Goal: Transaction & Acquisition: Purchase product/service

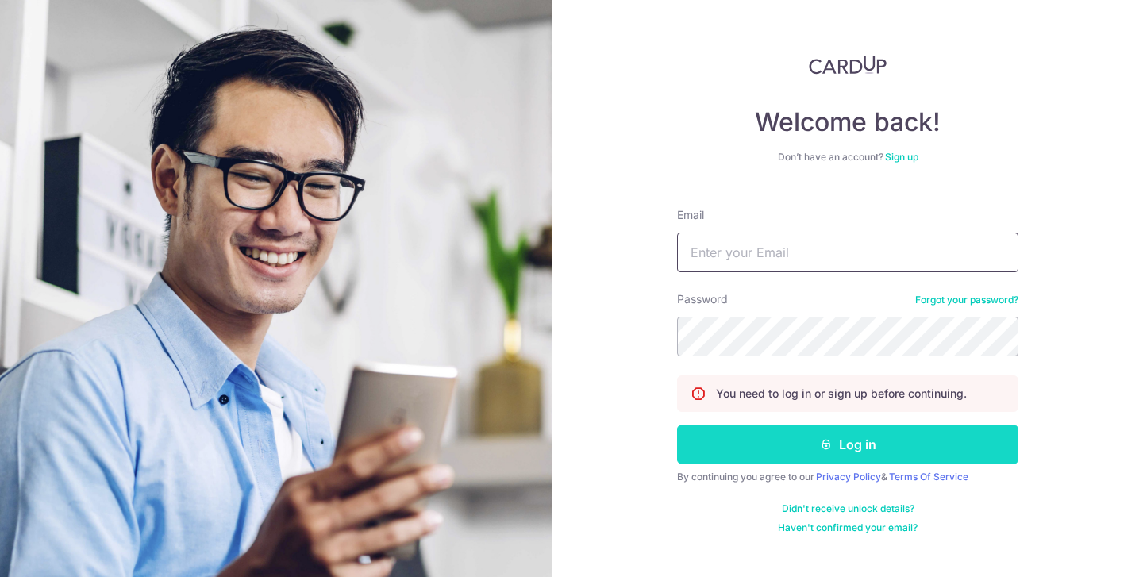
type input "ellen.walx@gmail.com"
click at [877, 447] on button "Log in" at bounding box center [847, 444] width 341 height 40
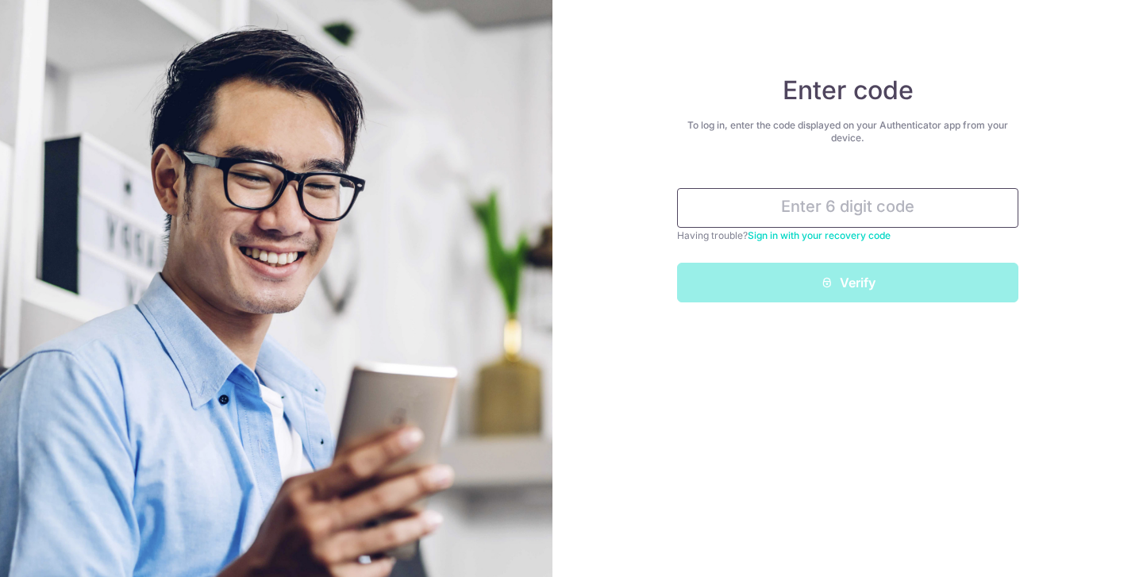
click at [861, 190] on input "text" at bounding box center [847, 208] width 341 height 40
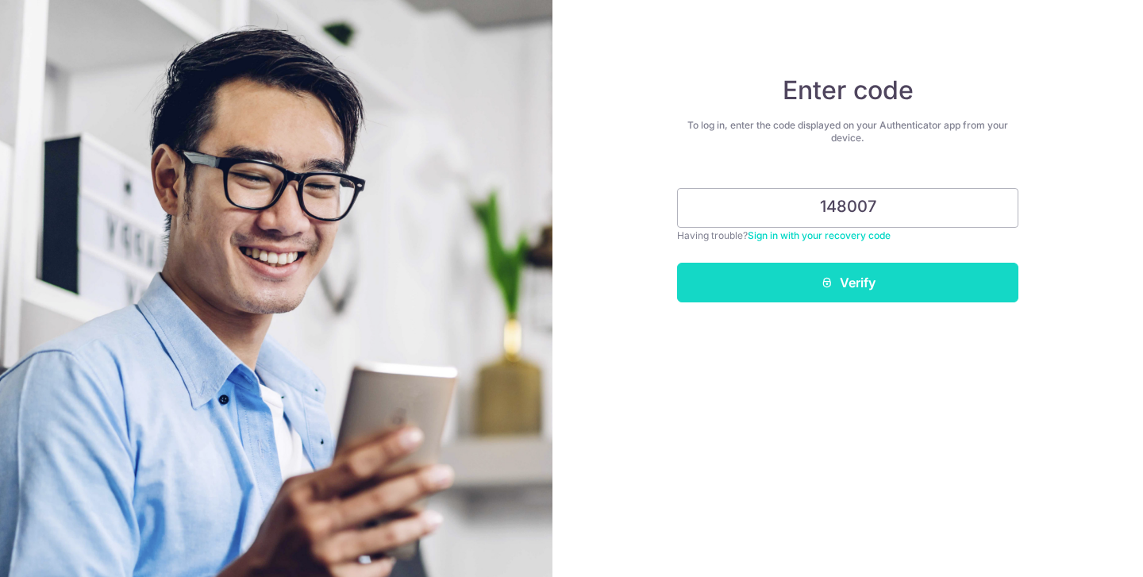
type input "148007"
click at [830, 279] on icon "submit" at bounding box center [826, 282] width 13 height 13
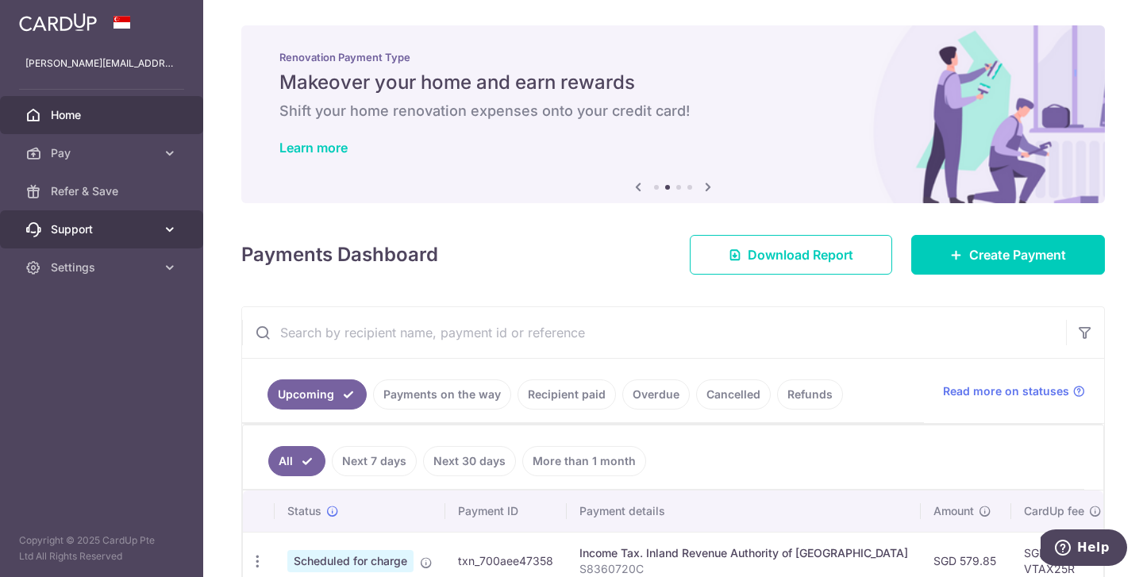
click at [167, 230] on icon at bounding box center [170, 229] width 16 height 16
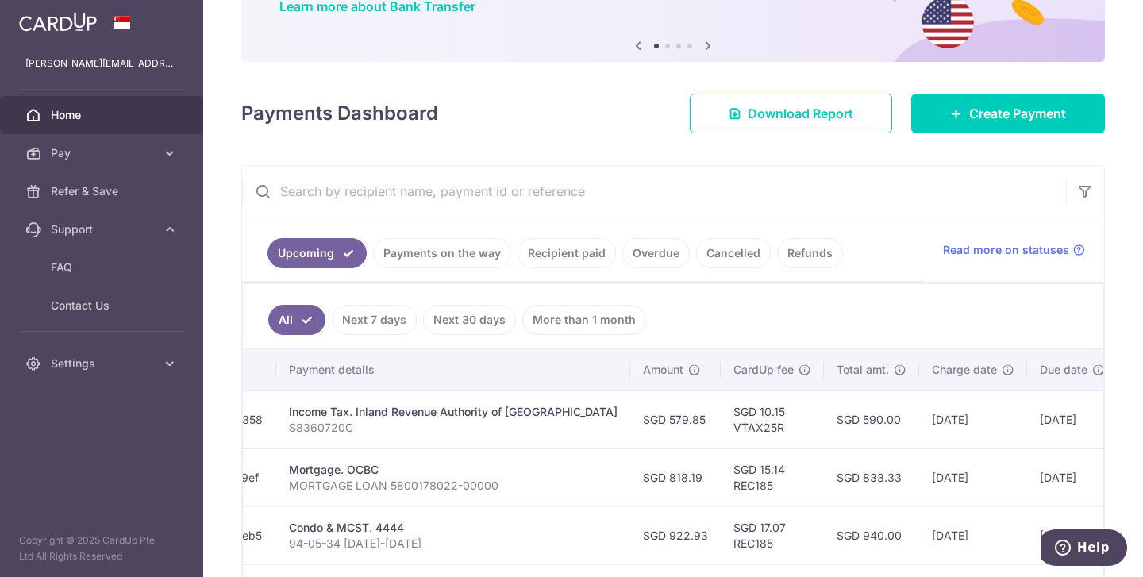
scroll to position [130, 0]
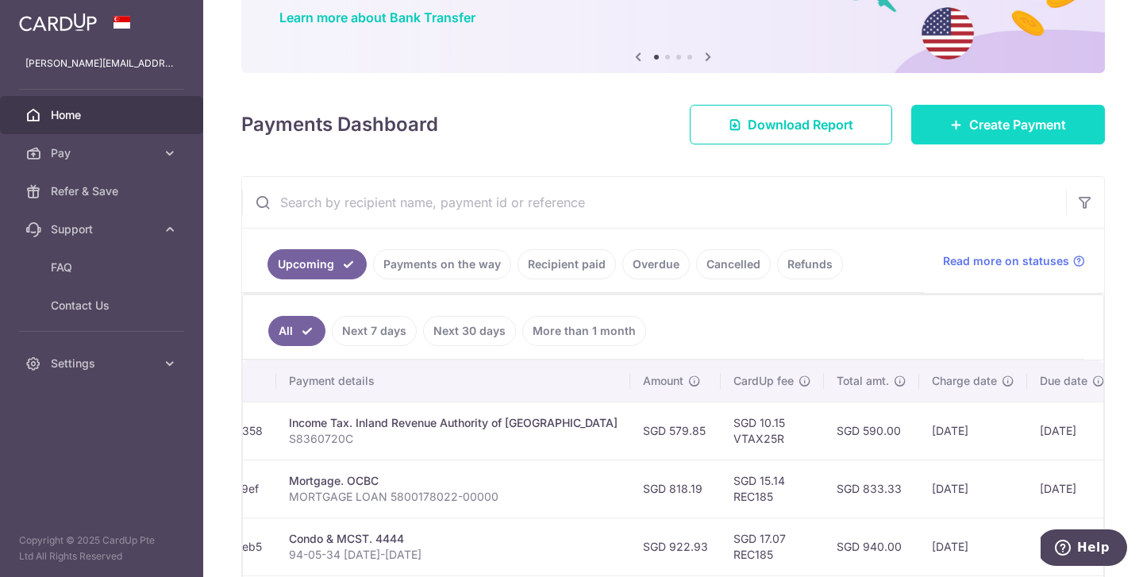
click at [1005, 117] on span "Create Payment" at bounding box center [1017, 124] width 97 height 19
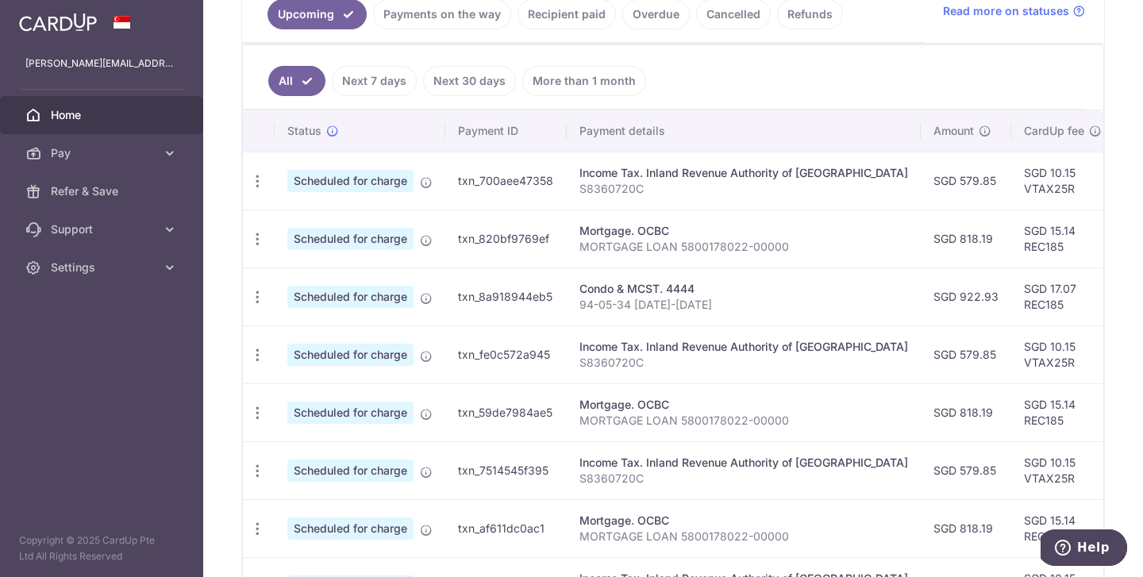
scroll to position [364, 0]
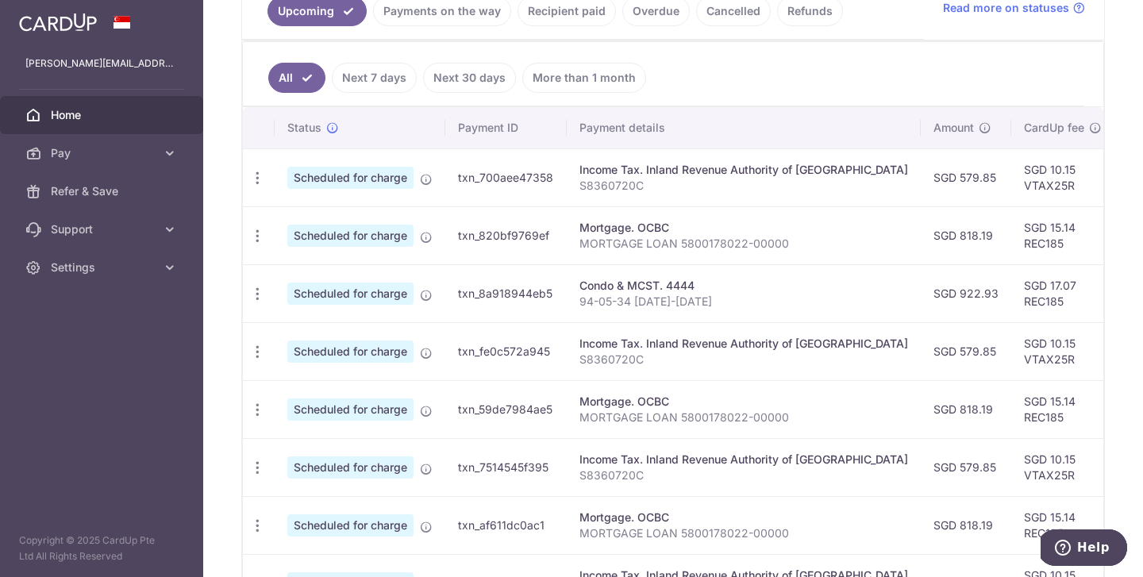
click at [745, 284] on div "Condo & MCST. 4444" at bounding box center [743, 286] width 328 height 16
drag, startPoint x: 716, startPoint y: 299, endPoint x: 576, endPoint y: 300, distance: 139.6
click at [577, 300] on td "Condo & MCST. 4444 94-05-34 OCT-DEC 2025" at bounding box center [744, 293] width 354 height 58
copy p "94-05-34 [DATE]-[DATE]"
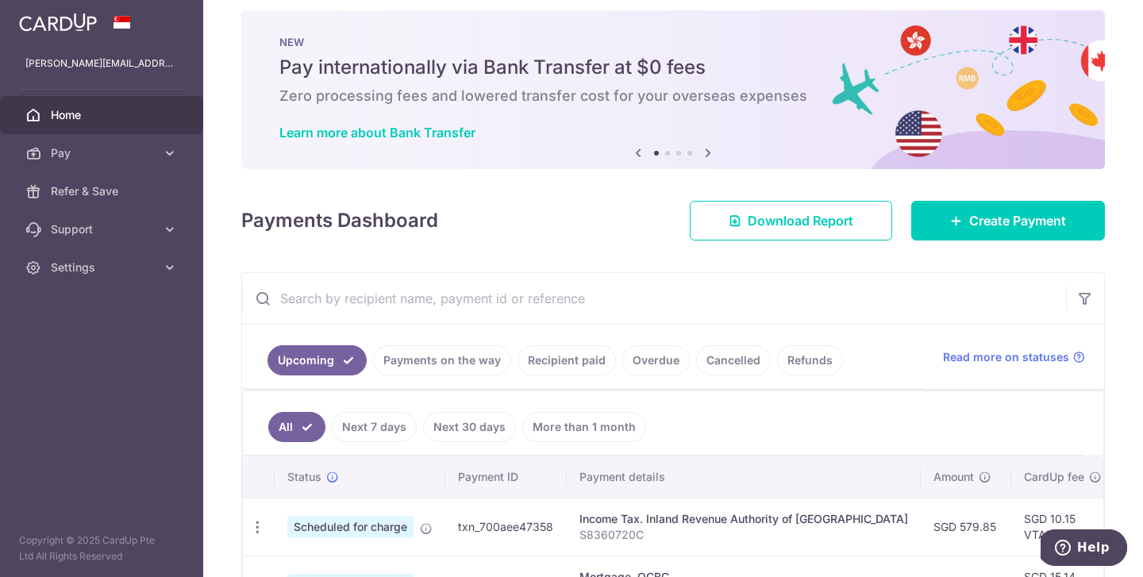
scroll to position [0, 0]
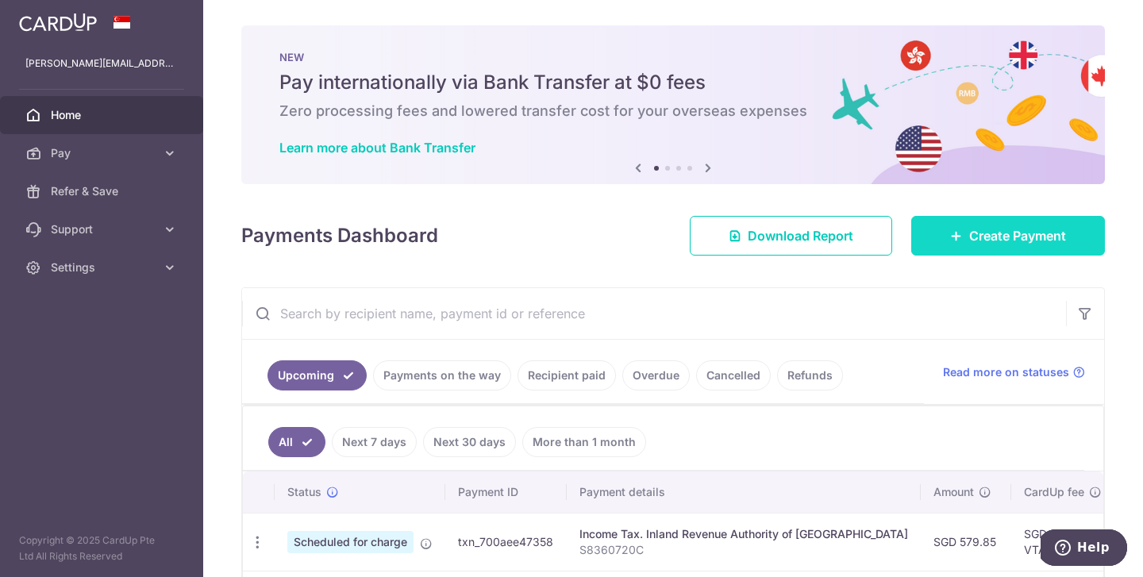
click at [962, 232] on link "Create Payment" at bounding box center [1008, 236] width 194 height 40
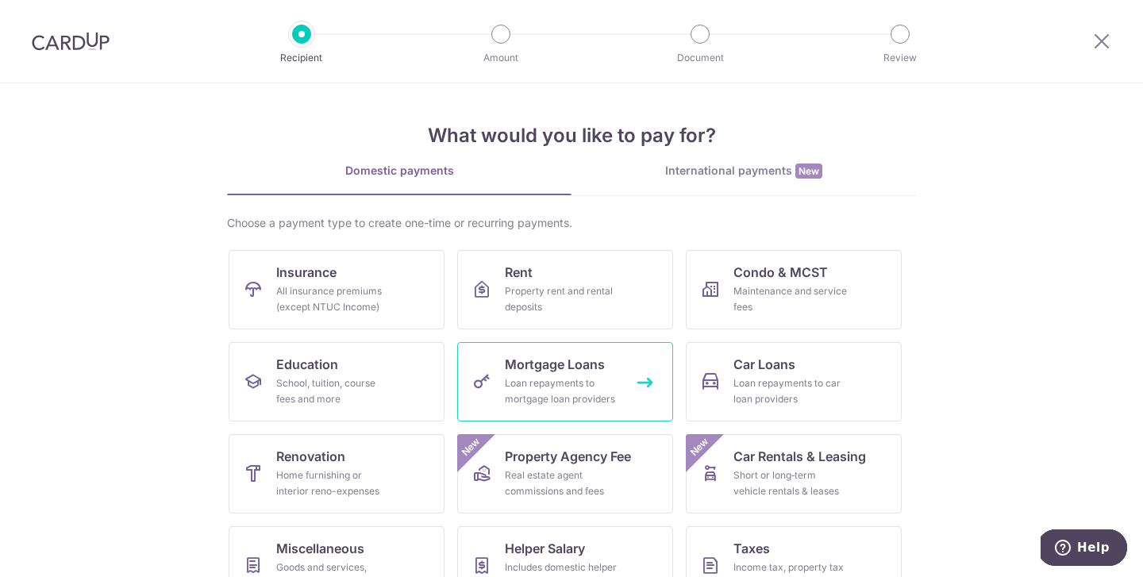
click at [514, 396] on div "Loan repayments to mortgage loan providers" at bounding box center [562, 391] width 114 height 32
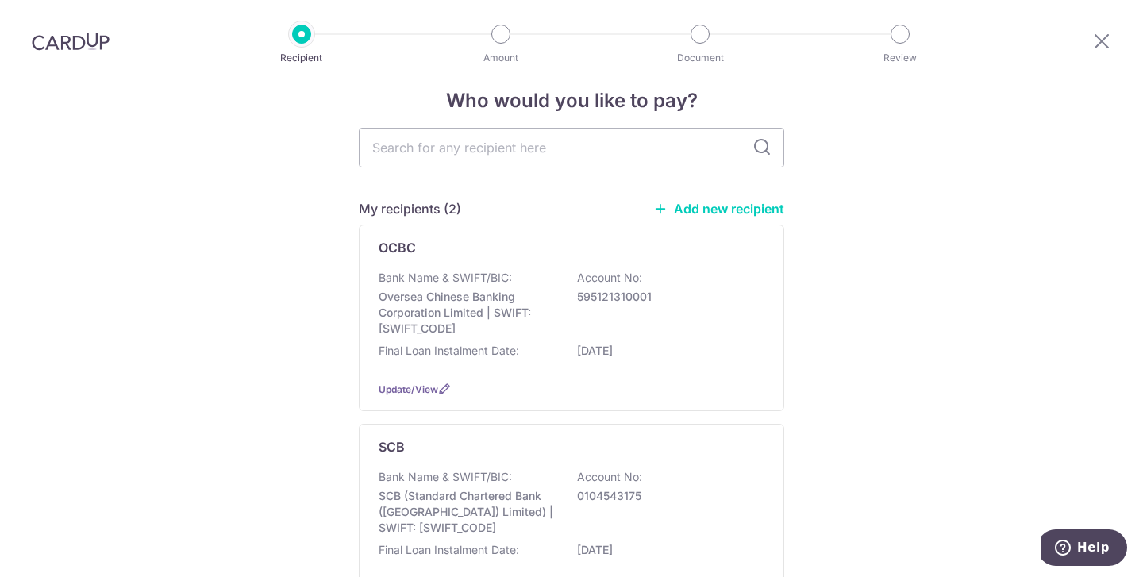
scroll to position [28, 0]
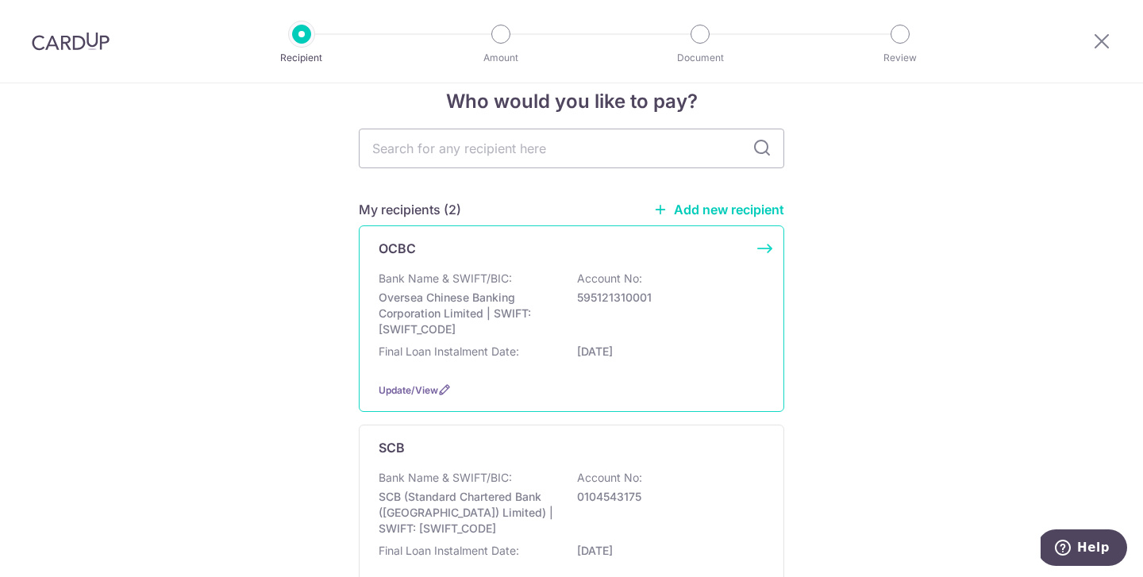
click at [651, 321] on div "Bank Name & SWIFT/BIC: Oversea Chinese Banking Corporation Limited | SWIFT: OCB…" at bounding box center [571, 304] width 386 height 67
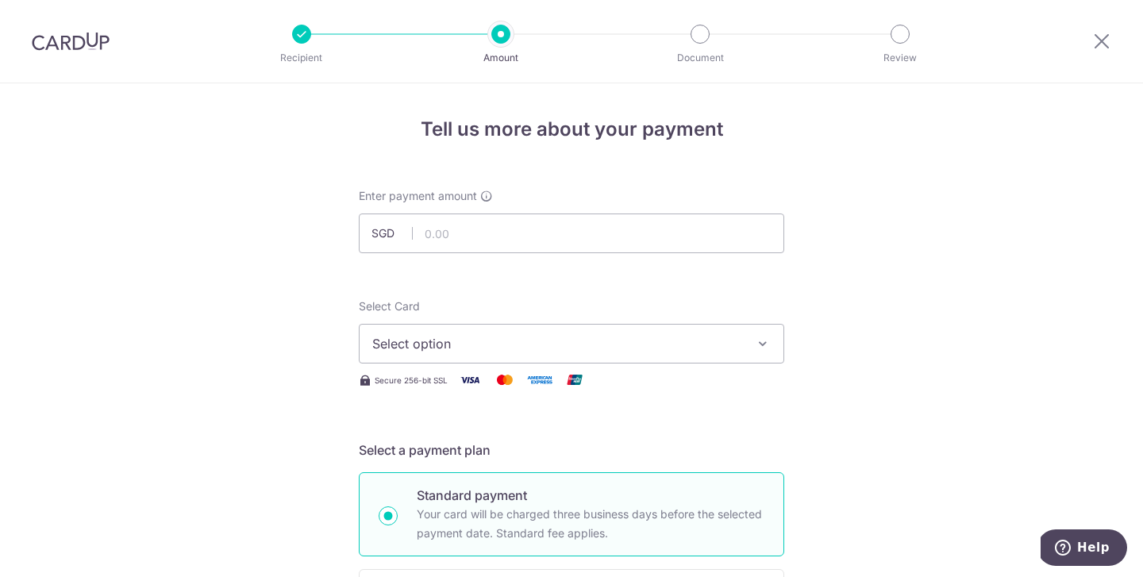
click at [593, 344] on span "Select option" at bounding box center [557, 343] width 370 height 19
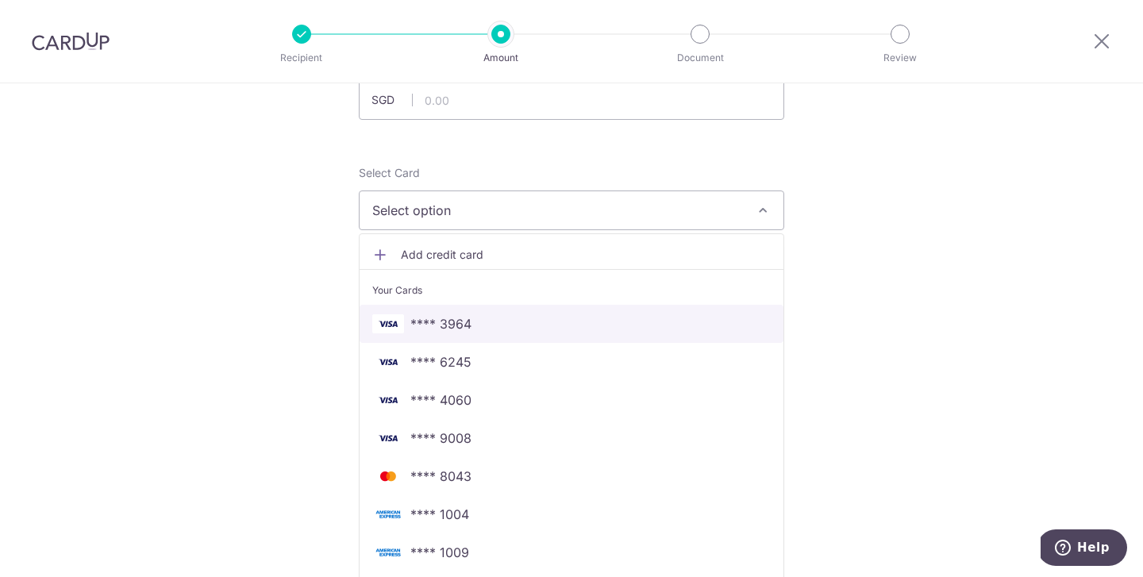
scroll to position [130, 0]
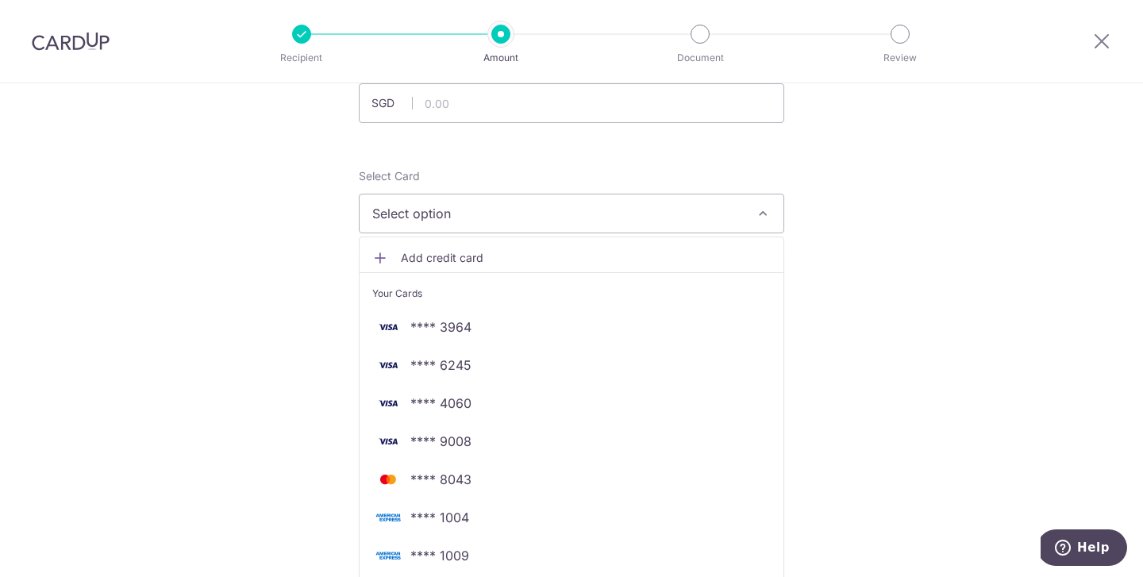
click at [459, 254] on span "Add credit card" at bounding box center [586, 258] width 370 height 16
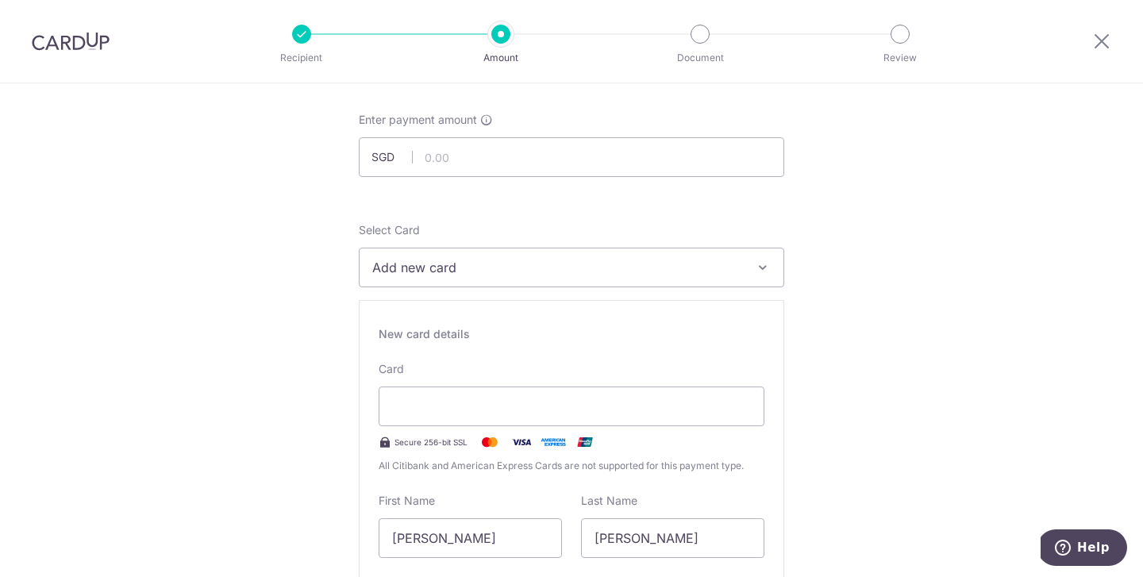
scroll to position [71, 0]
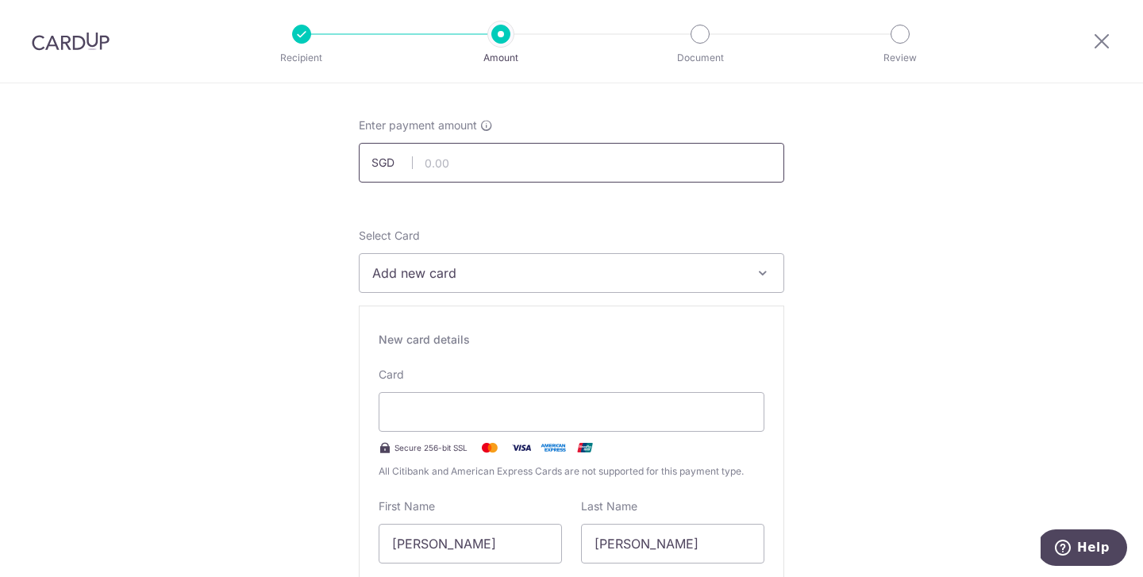
click at [578, 153] on input "text" at bounding box center [571, 163] width 425 height 40
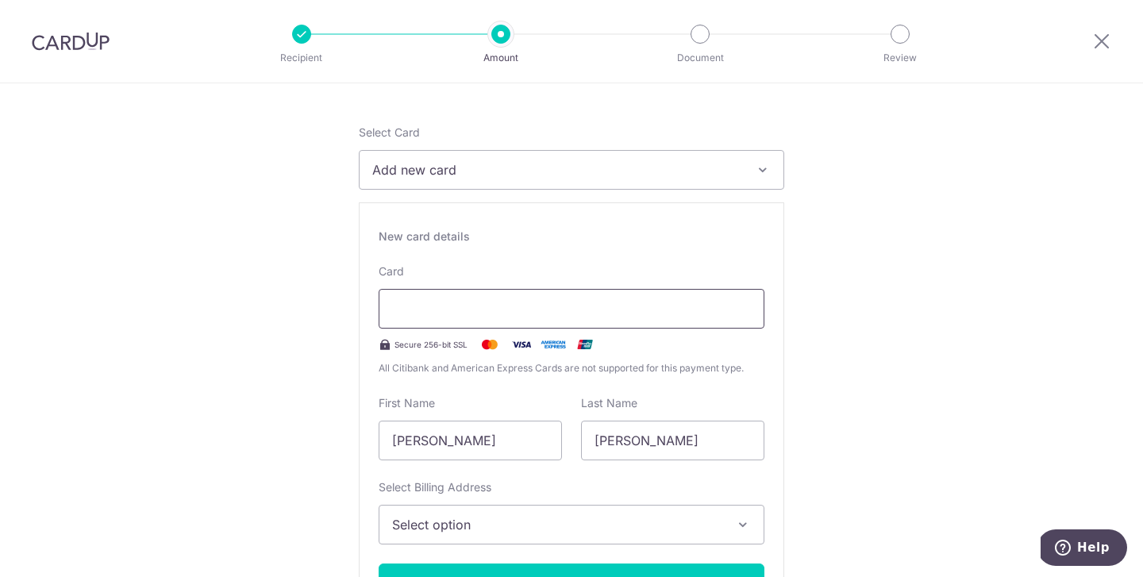
scroll to position [193, 0]
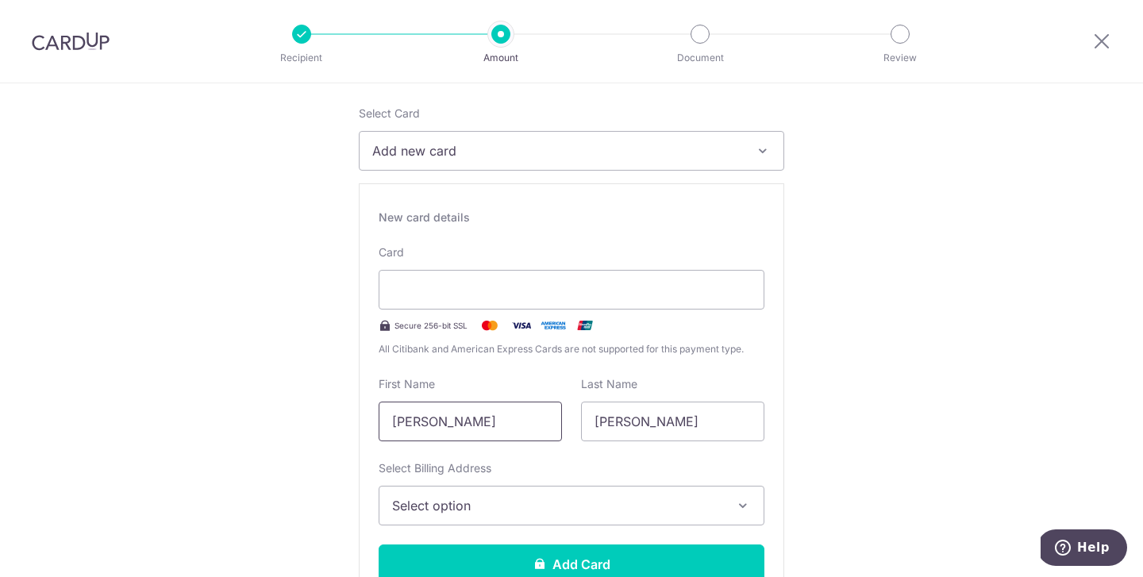
click at [437, 413] on input "[PERSON_NAME]" at bounding box center [469, 421] width 183 height 40
drag, startPoint x: 426, startPoint y: 421, endPoint x: 541, endPoint y: 433, distance: 115.7
click at [540, 433] on input "[PERSON_NAME]" at bounding box center [469, 421] width 183 height 40
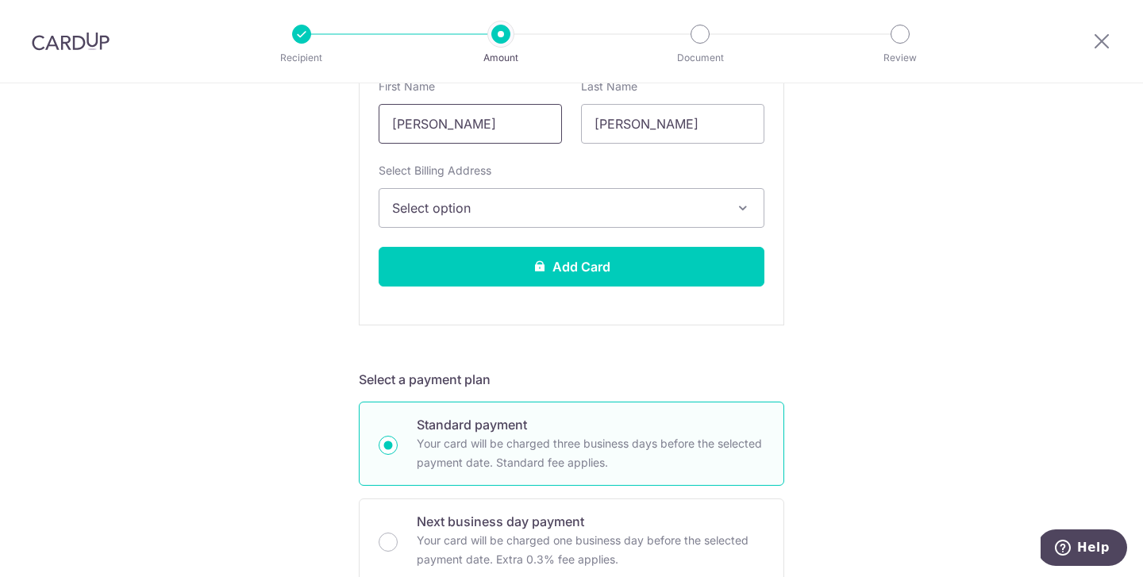
scroll to position [493, 0]
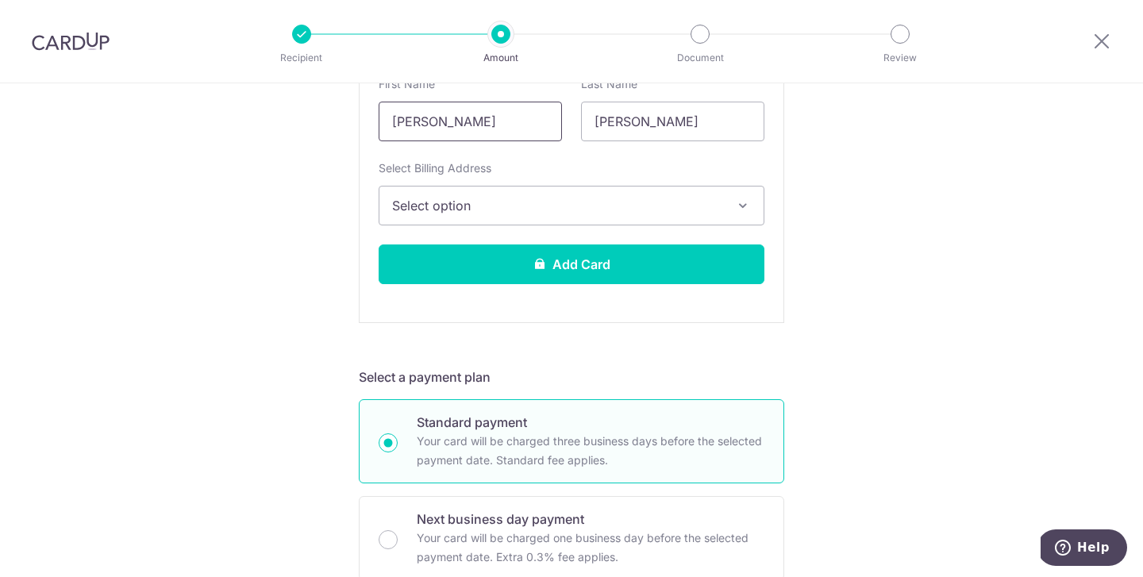
type input "Ellen"
click at [651, 217] on button "Select option" at bounding box center [571, 206] width 386 height 40
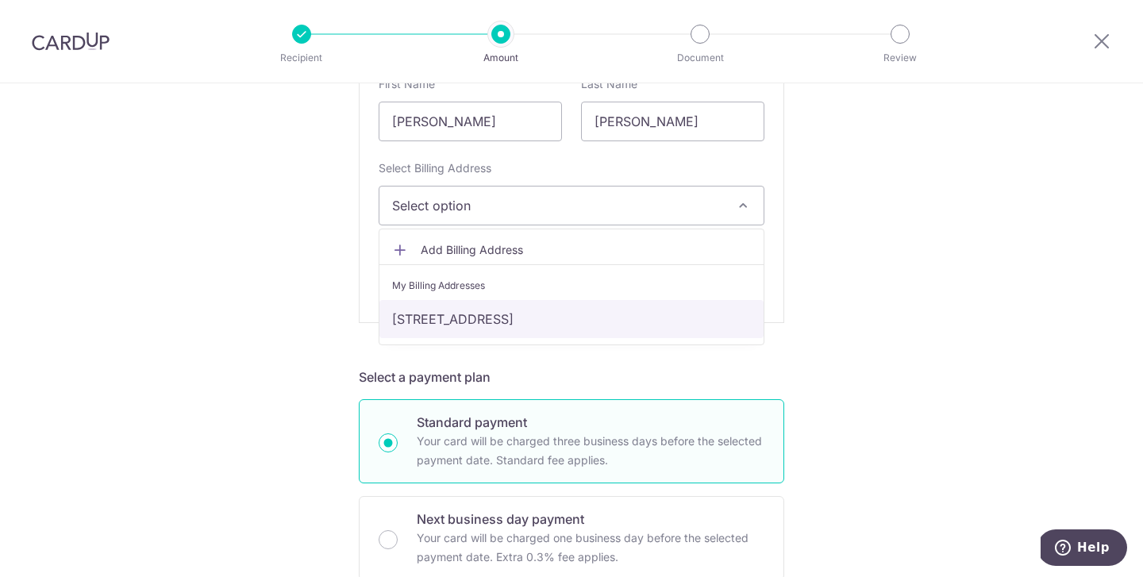
click at [610, 332] on link "[STREET_ADDRESS]" at bounding box center [571, 319] width 384 height 38
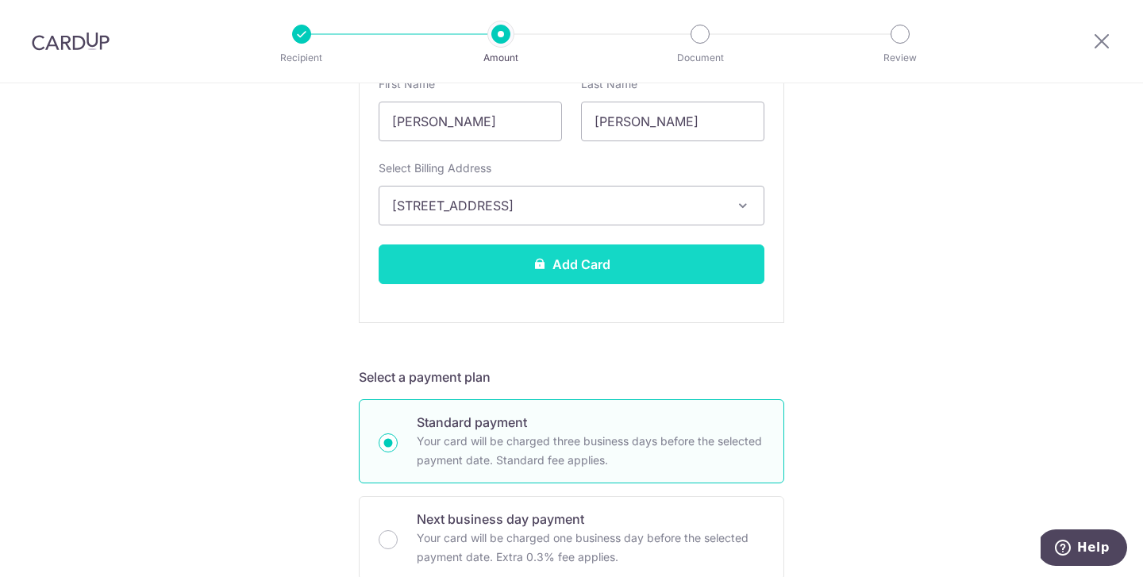
click at [613, 266] on button "Add Card" at bounding box center [571, 264] width 386 height 40
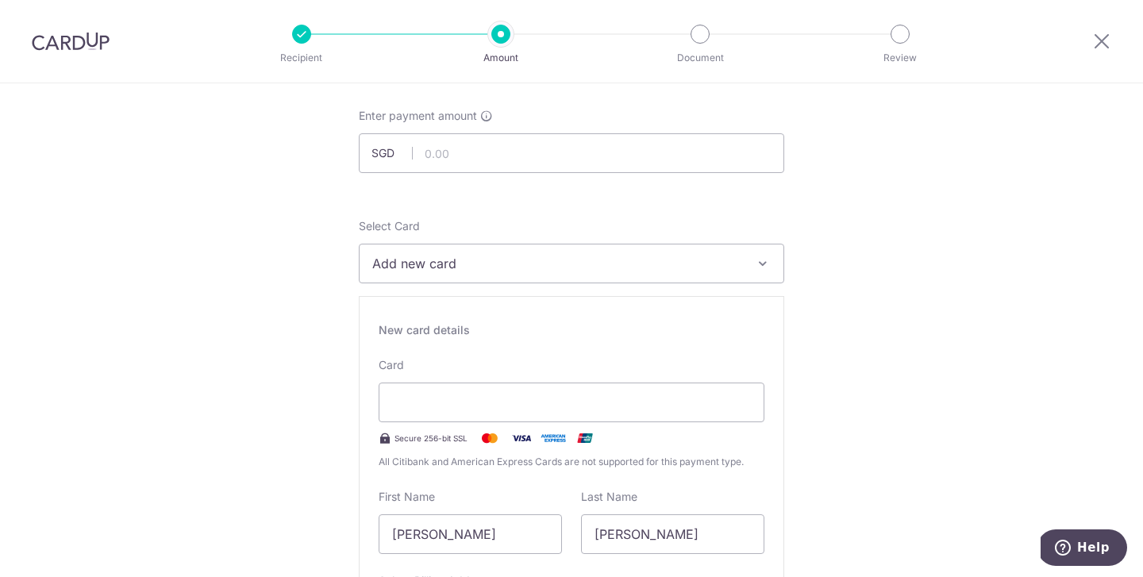
scroll to position [42, 0]
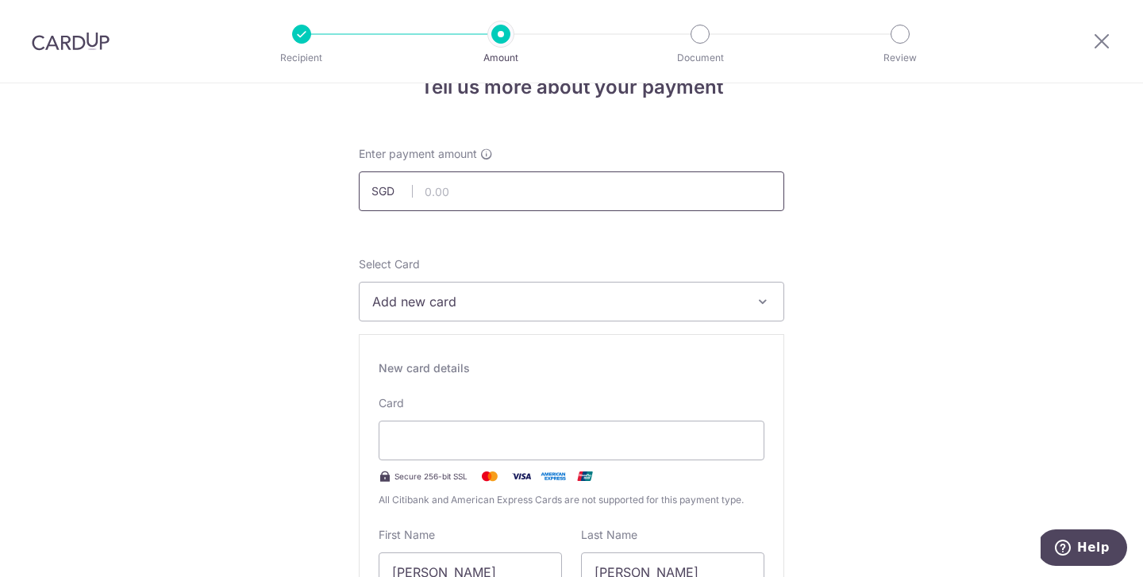
click at [601, 179] on input "text" at bounding box center [571, 191] width 425 height 40
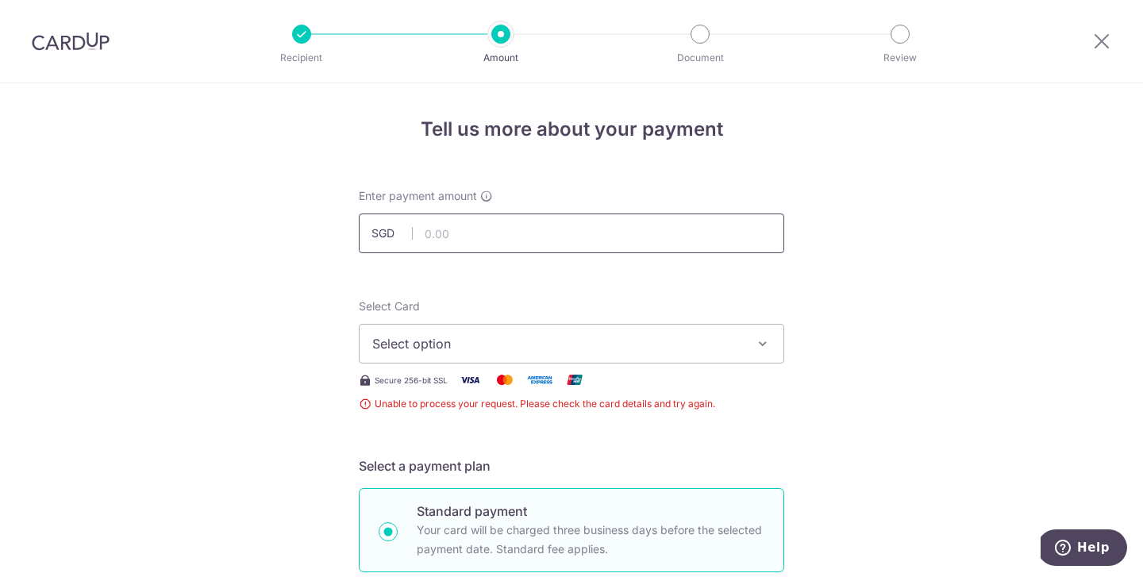
click at [618, 239] on input "text" at bounding box center [571, 233] width 425 height 40
paste input "9.7799511"
click at [438, 233] on input "9.00" at bounding box center [571, 233] width 425 height 40
type input "978.00"
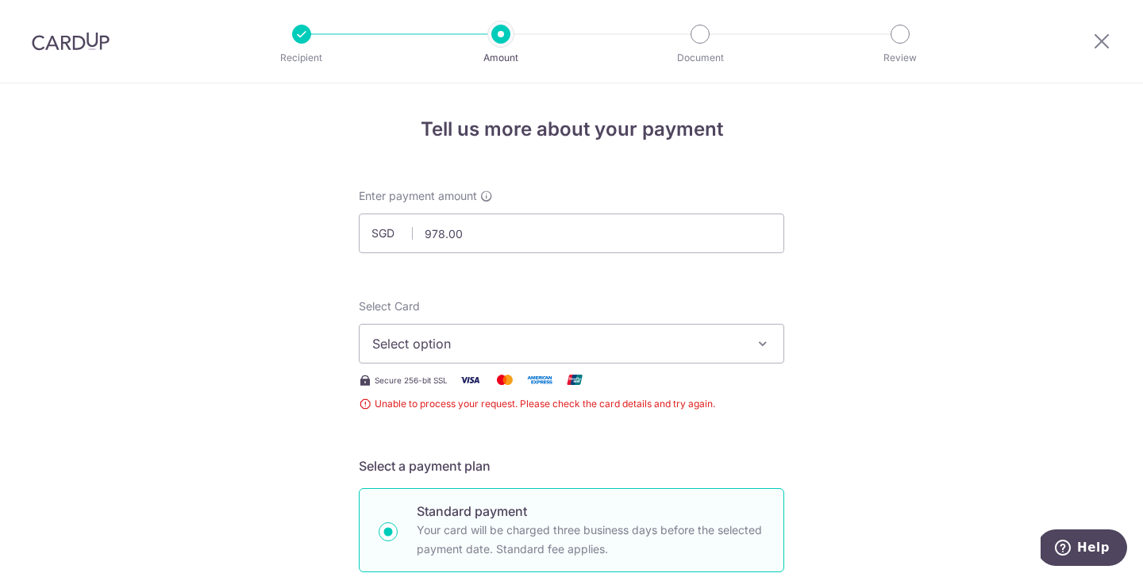
click at [731, 340] on span "Select option" at bounding box center [557, 343] width 370 height 19
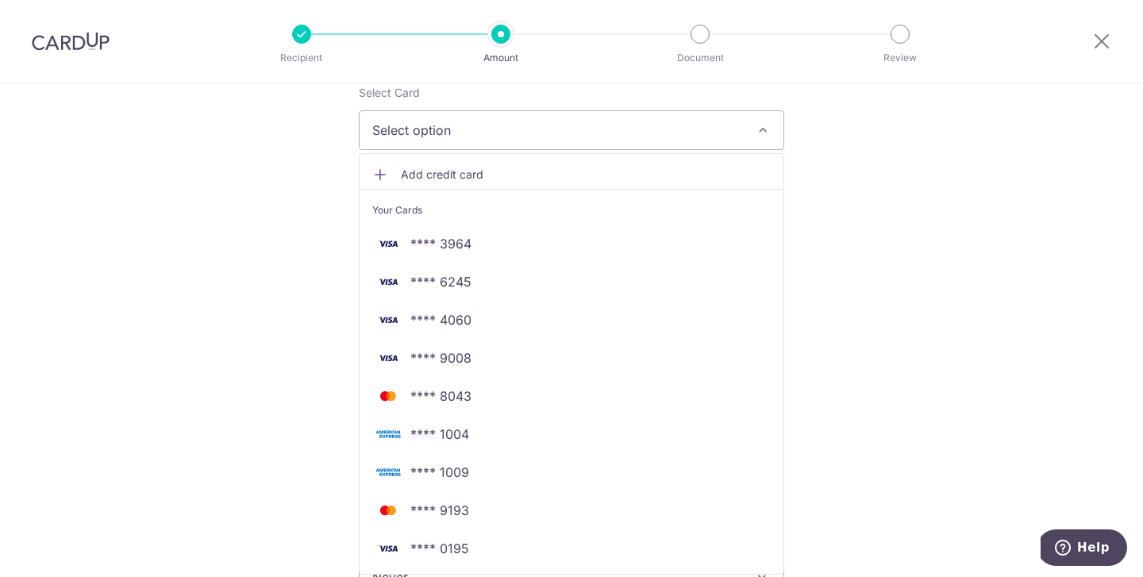
scroll to position [272, 0]
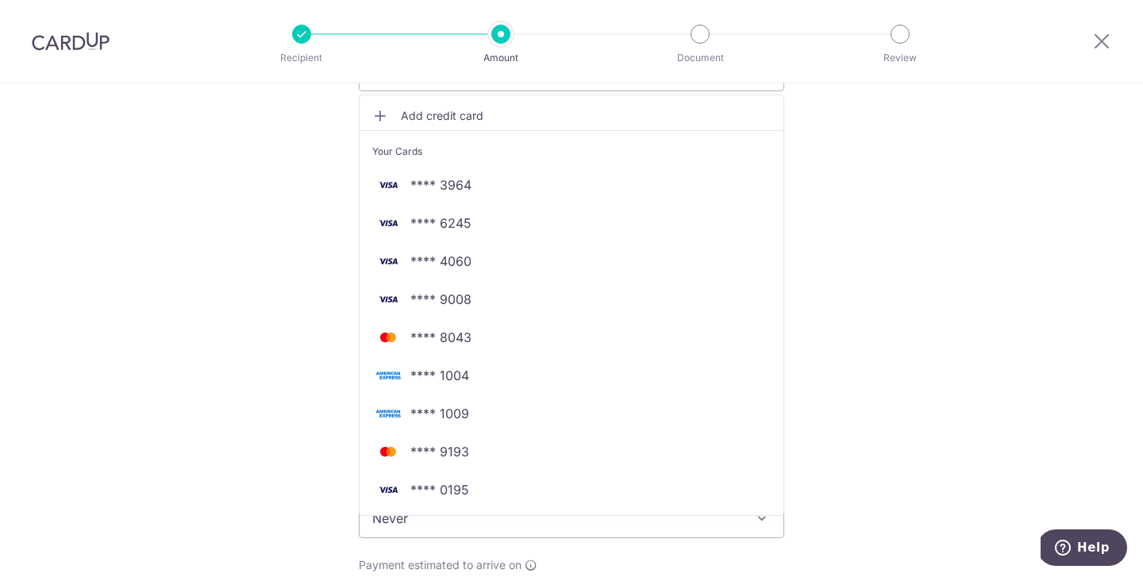
click at [451, 122] on span "Add credit card" at bounding box center [586, 116] width 370 height 16
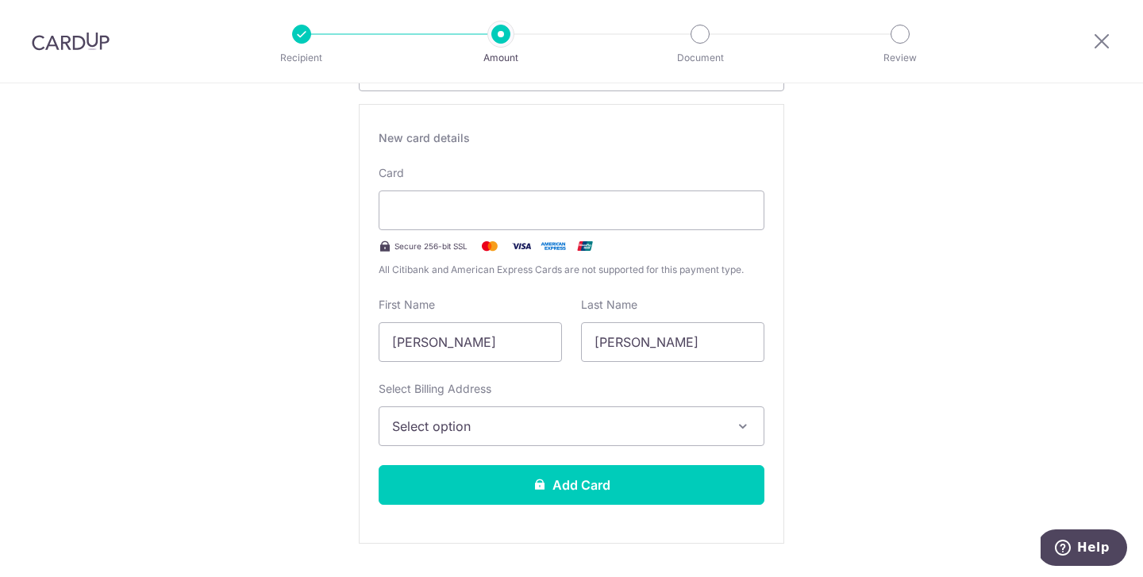
click at [569, 445] on div "New card details Card Secure 256-bit SSL All Citibank and American Express Card…" at bounding box center [571, 324] width 425 height 440
click at [576, 421] on span "Select option" at bounding box center [557, 426] width 330 height 19
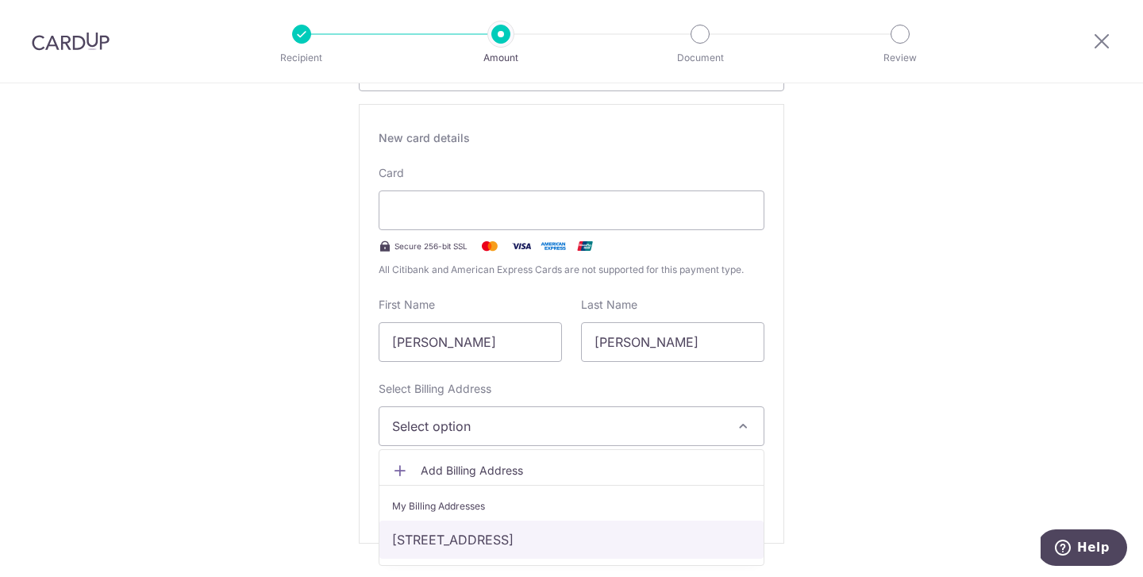
click at [551, 543] on link "94 PUNGGOL CENTRAL, #05-34 PARC CENTROS, Singapore, Singapore, Singapore-828724" at bounding box center [571, 539] width 384 height 38
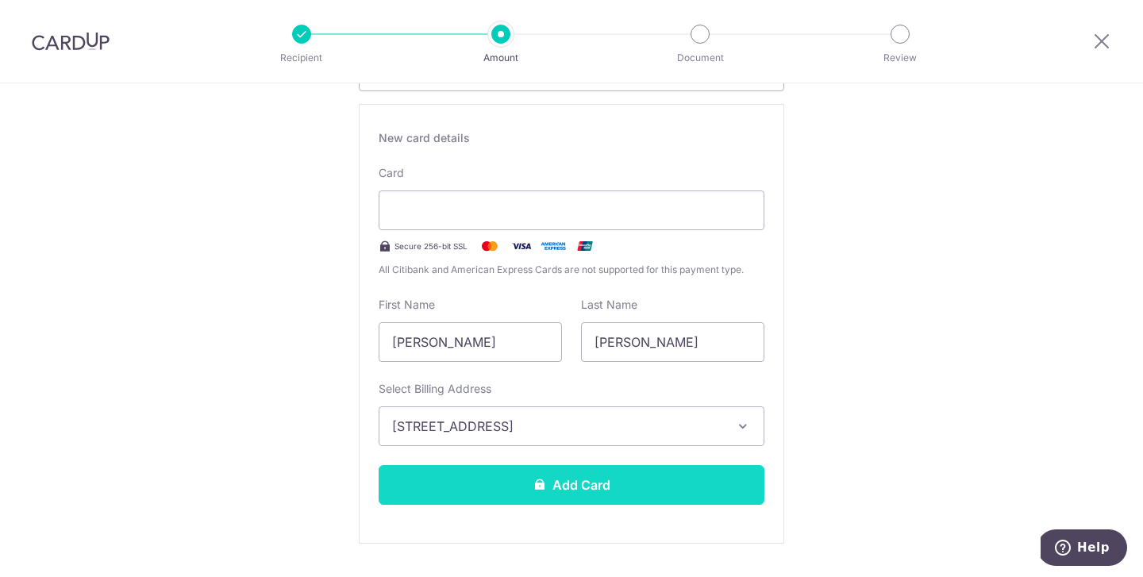
click at [605, 485] on button "Add Card" at bounding box center [571, 485] width 386 height 40
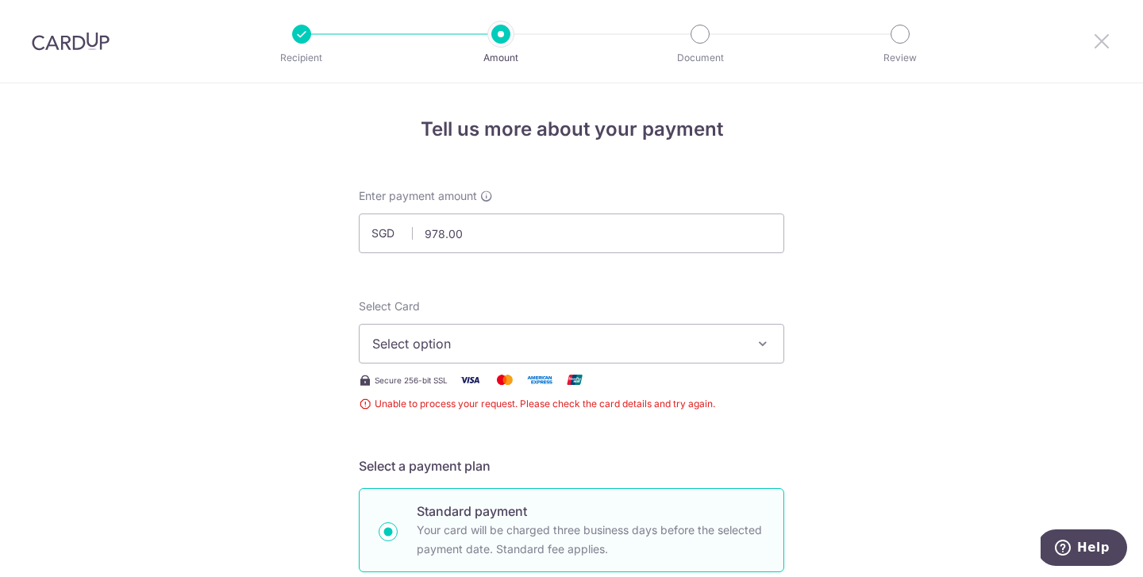
click at [1107, 39] on icon at bounding box center [1101, 41] width 19 height 20
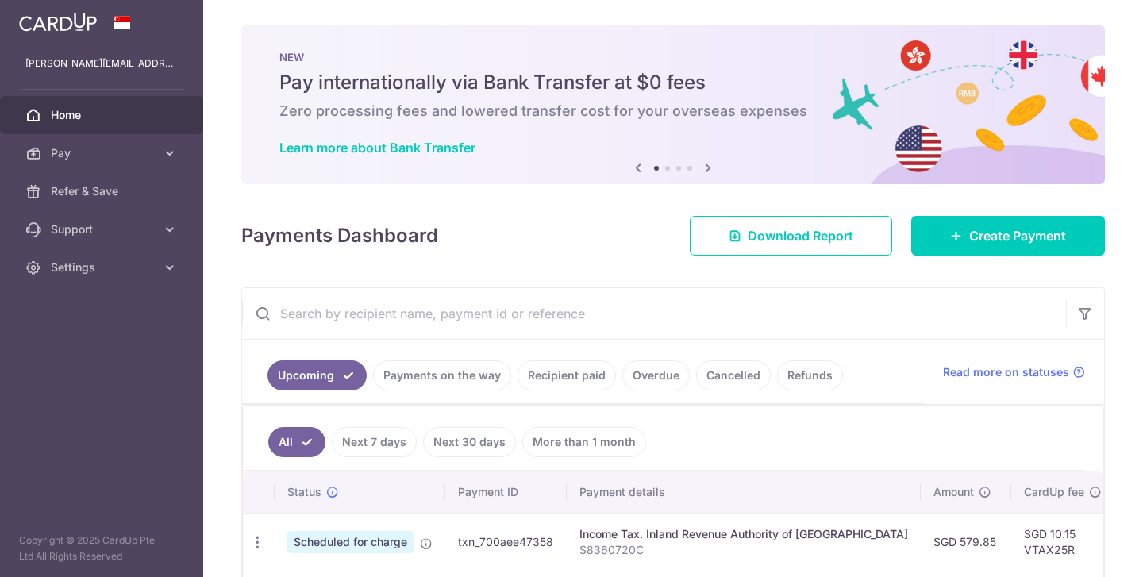
click at [732, 213] on div "Payments Dashboard Download Report Create Payment" at bounding box center [672, 232] width 863 height 46
click at [155, 270] on span "Settings" at bounding box center [103, 267] width 105 height 16
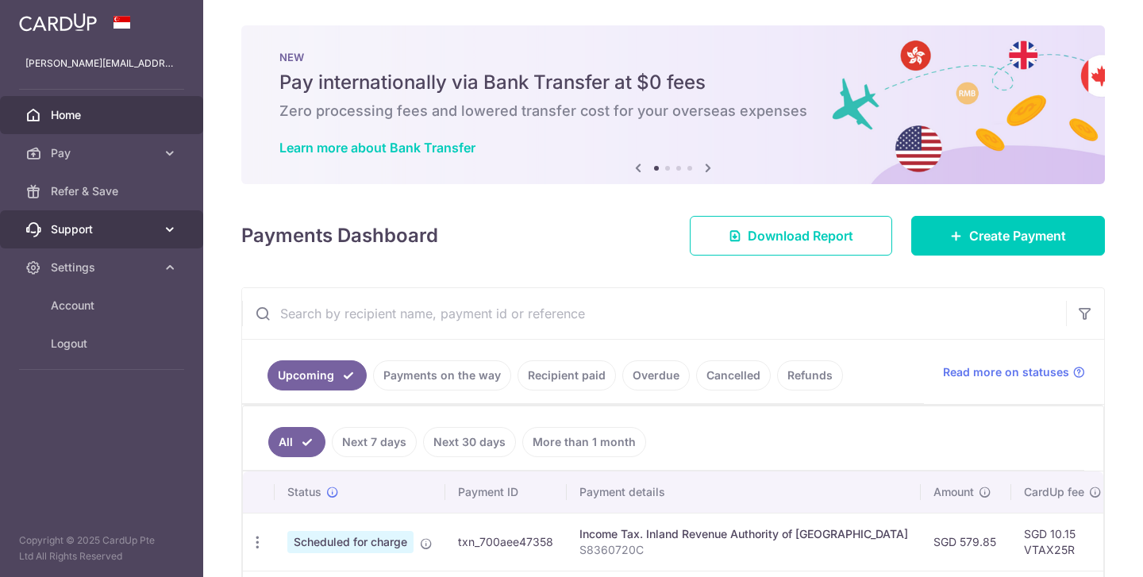
click at [144, 215] on link "Support" at bounding box center [101, 229] width 203 height 38
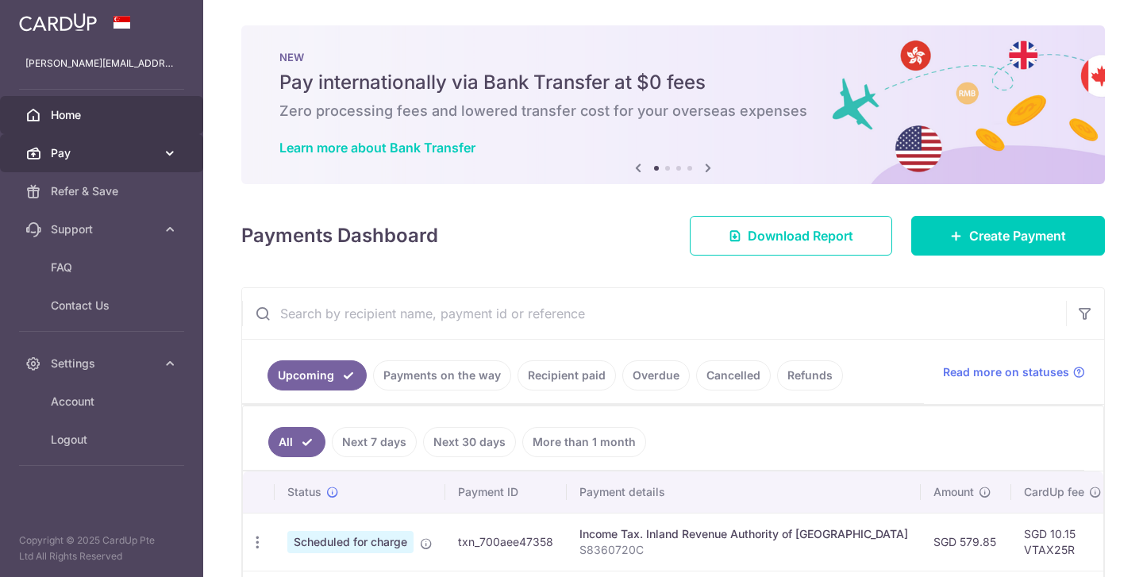
click at [166, 155] on icon at bounding box center [170, 153] width 16 height 16
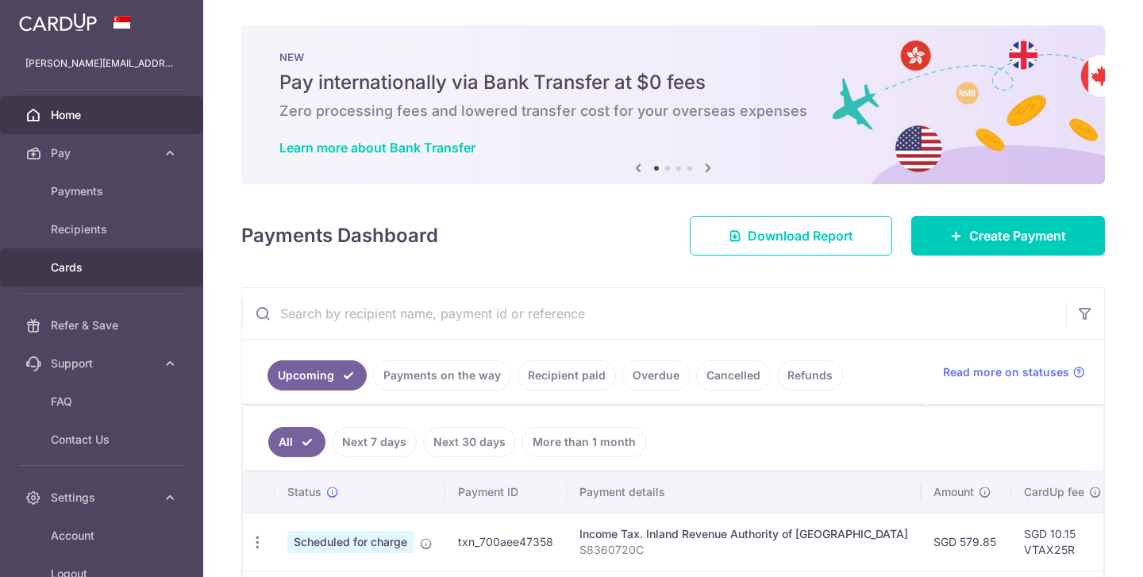
click at [75, 278] on link "Cards" at bounding box center [101, 267] width 203 height 38
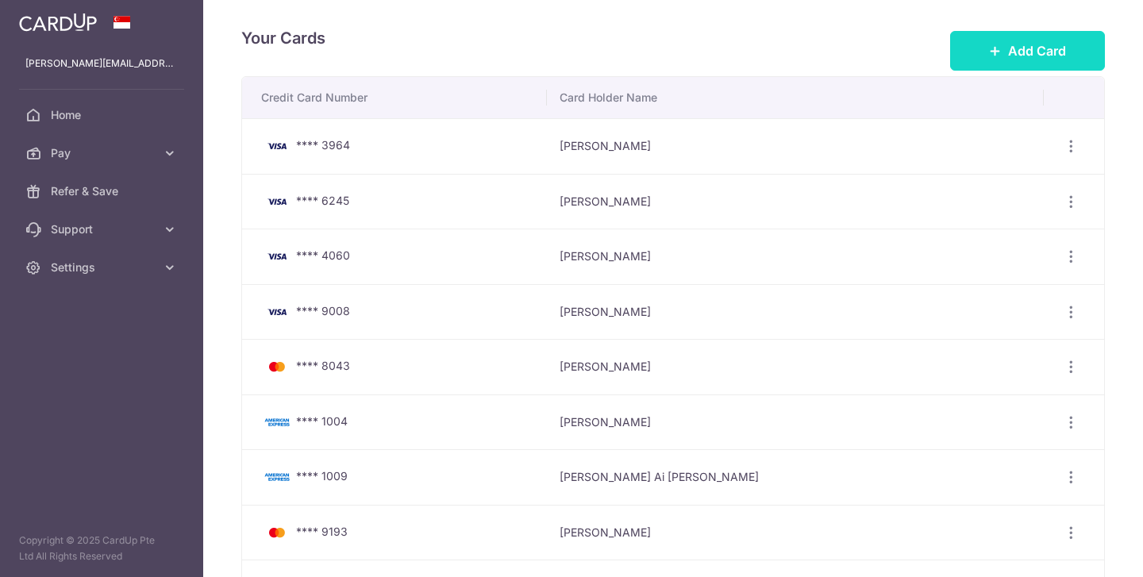
click at [1035, 53] on span "Add Card" at bounding box center [1037, 50] width 58 height 19
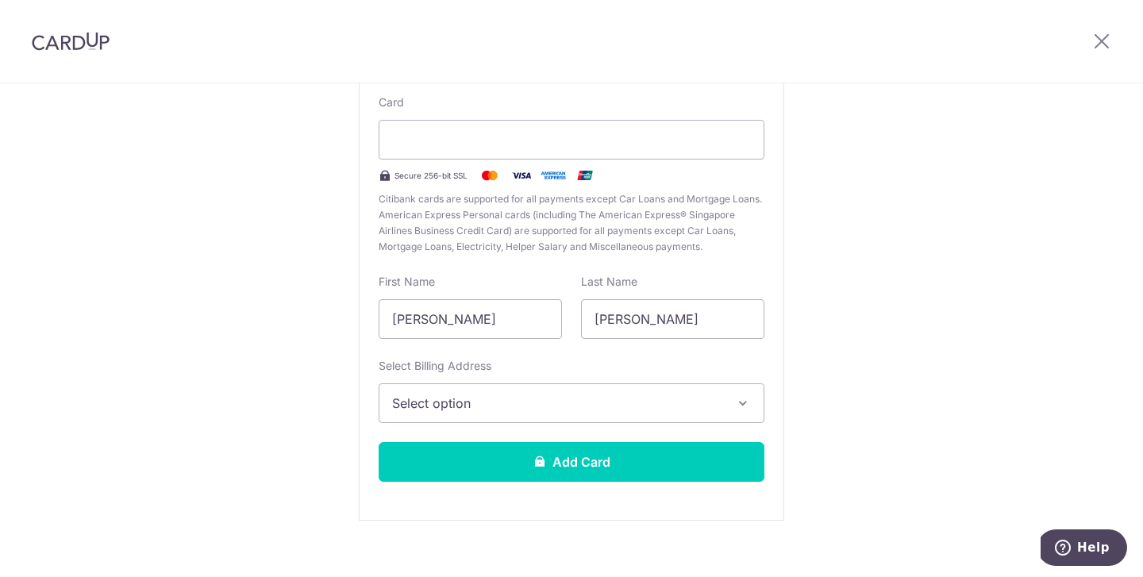
scroll to position [156, 0]
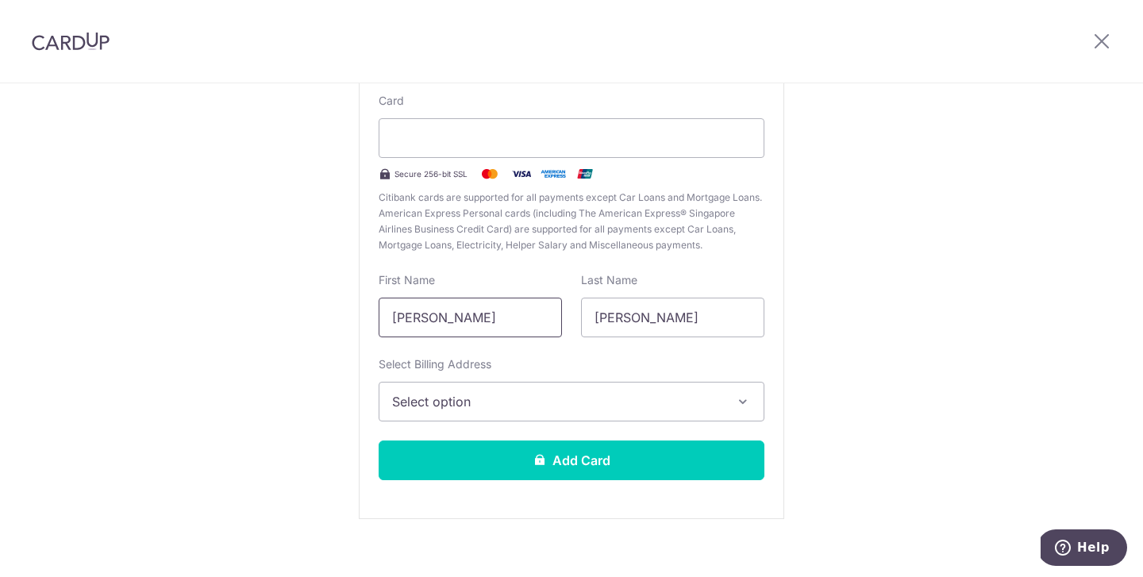
click at [501, 328] on input "[PERSON_NAME]" at bounding box center [469, 318] width 183 height 40
type input "[PERSON_NAME]"
click at [600, 401] on span "Select option" at bounding box center [557, 401] width 330 height 19
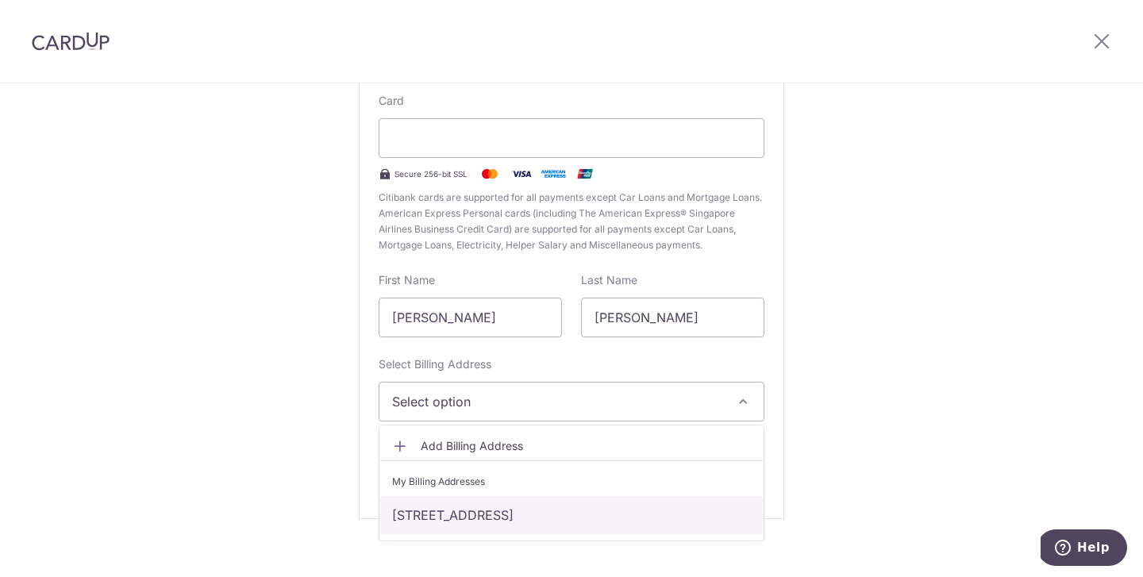
click at [549, 512] on link "[STREET_ADDRESS]" at bounding box center [571, 515] width 384 height 38
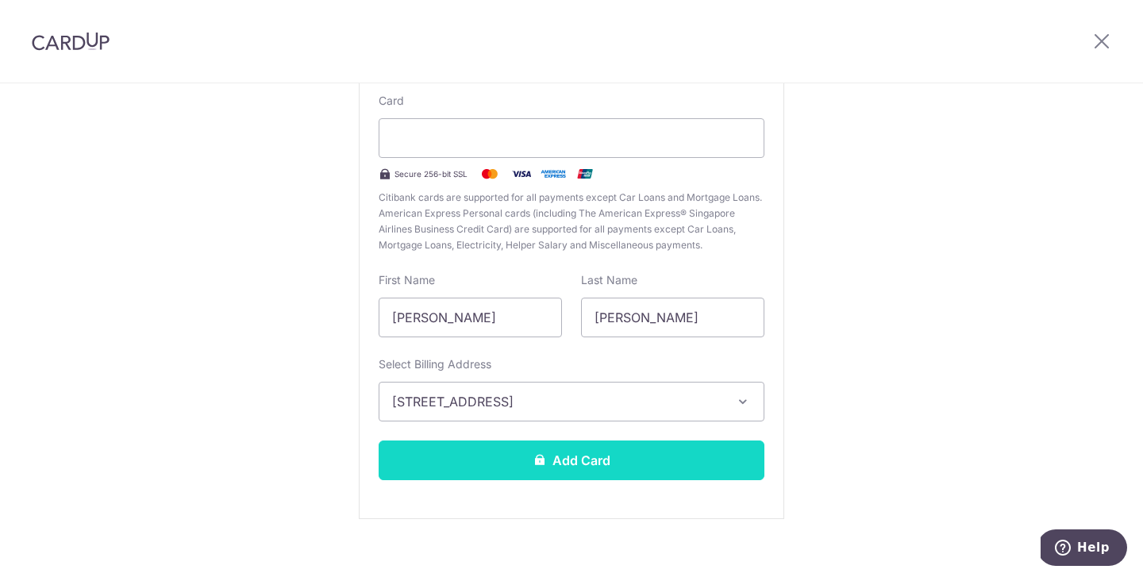
click at [589, 456] on button "Add Card" at bounding box center [571, 460] width 386 height 40
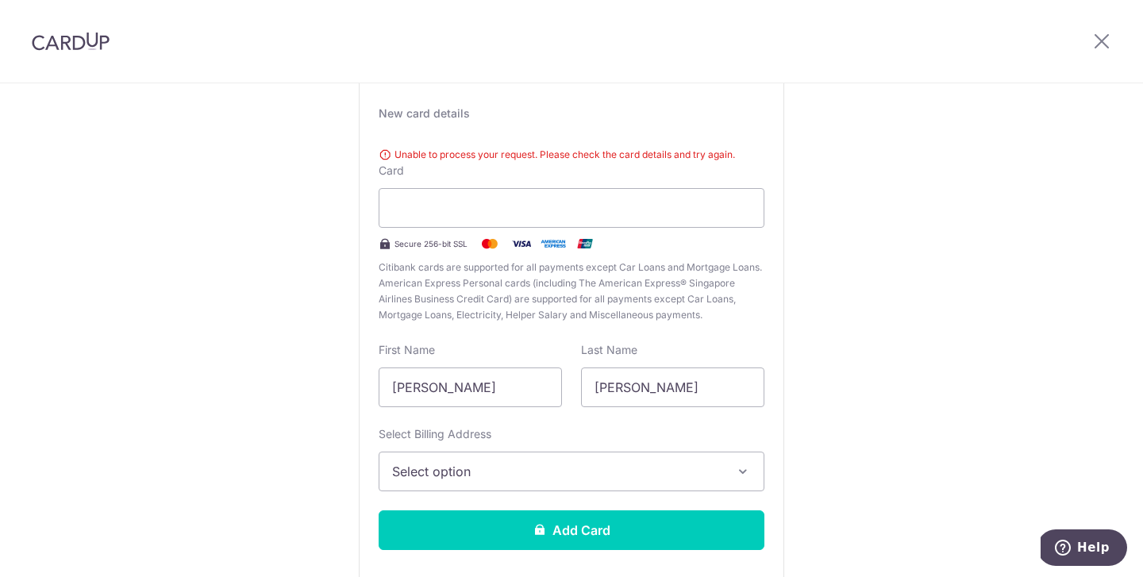
scroll to position [90, 0]
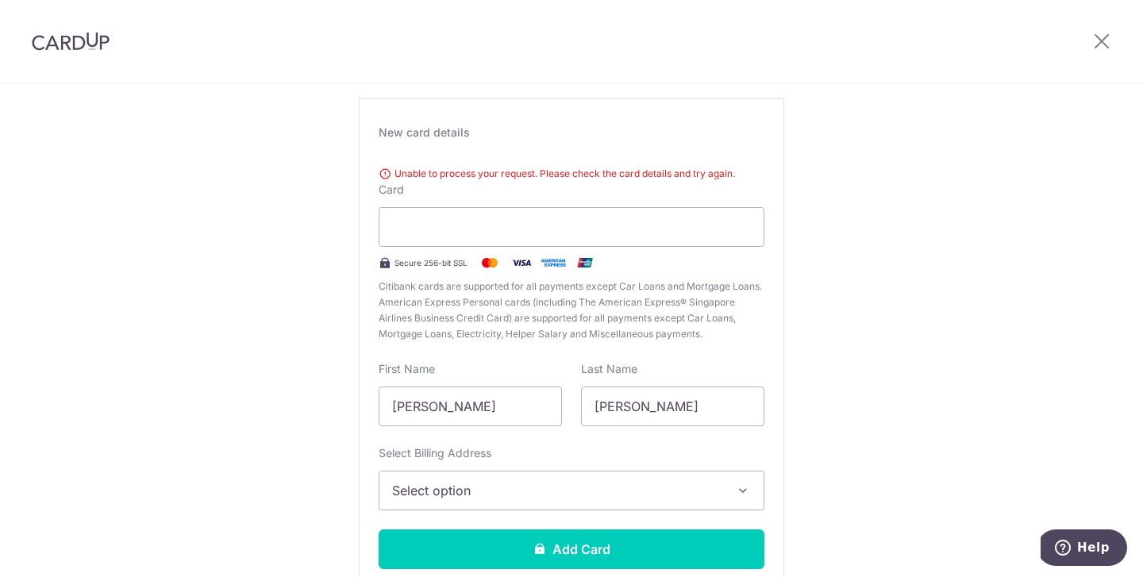
click at [984, 103] on div "New Card Details New card details Unable to process your request. Please check …" at bounding box center [571, 338] width 1143 height 689
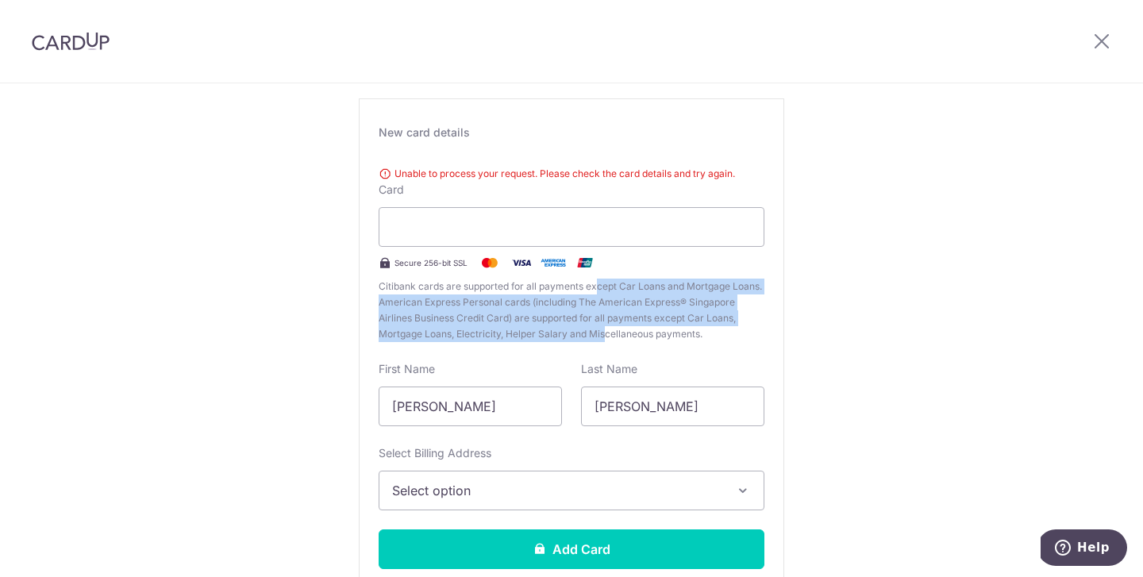
drag, startPoint x: 596, startPoint y: 286, endPoint x: 609, endPoint y: 331, distance: 47.2
click at [607, 340] on span "Citibank cards are supported for all payments except Car Loans and Mortgage Loa…" at bounding box center [571, 309] width 386 height 63
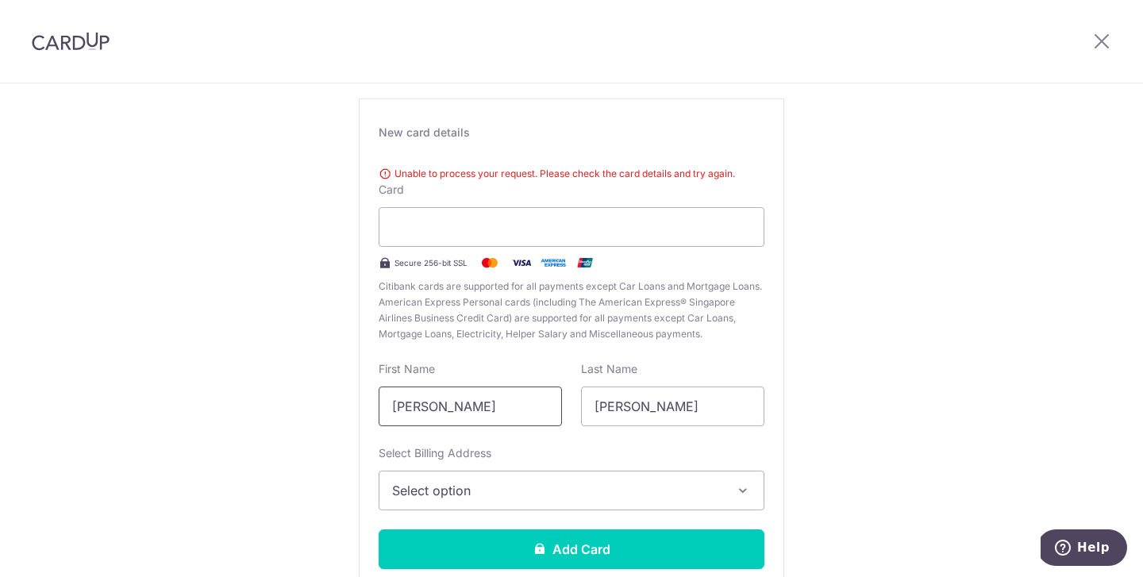
click at [529, 399] on input "[PERSON_NAME]" at bounding box center [469, 406] width 183 height 40
type input "[PERSON_NAME]"
click at [529, 486] on span "Select option" at bounding box center [557, 490] width 330 height 19
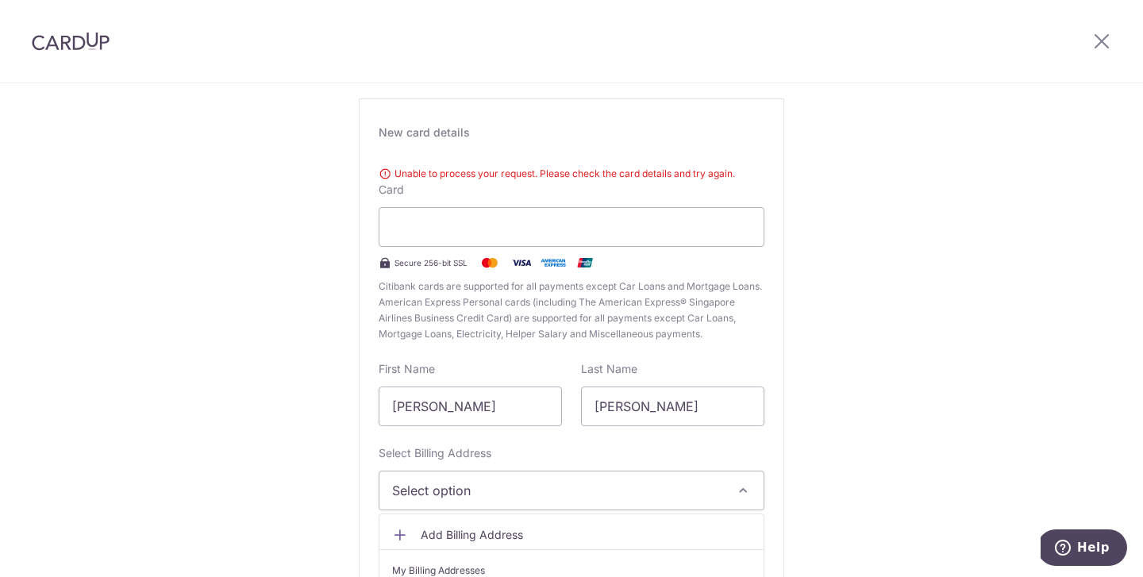
scroll to position [195, 0]
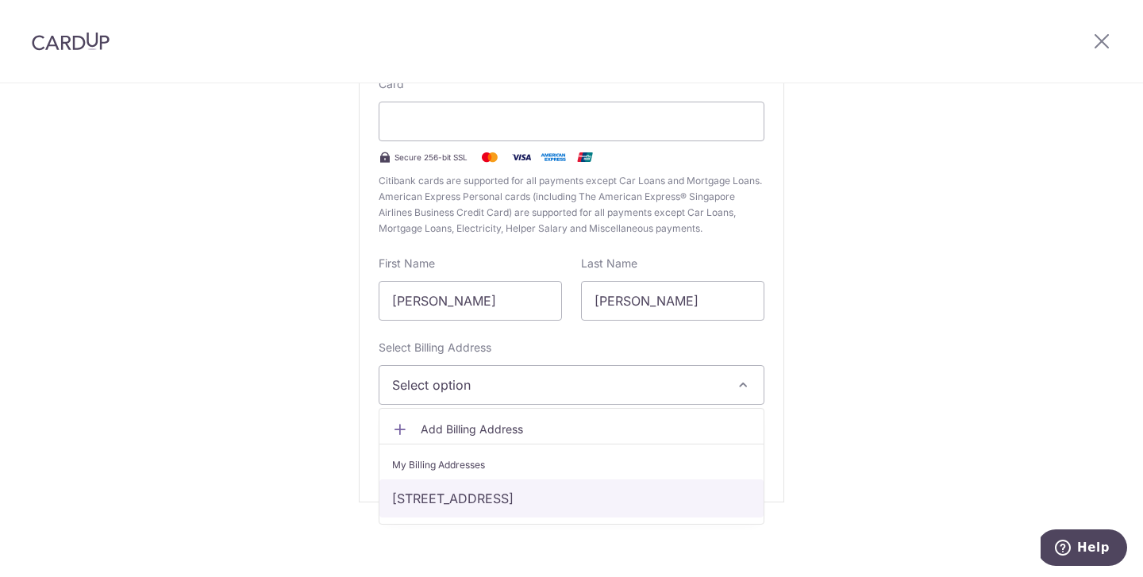
click at [523, 486] on link "[STREET_ADDRESS]" at bounding box center [571, 498] width 384 height 38
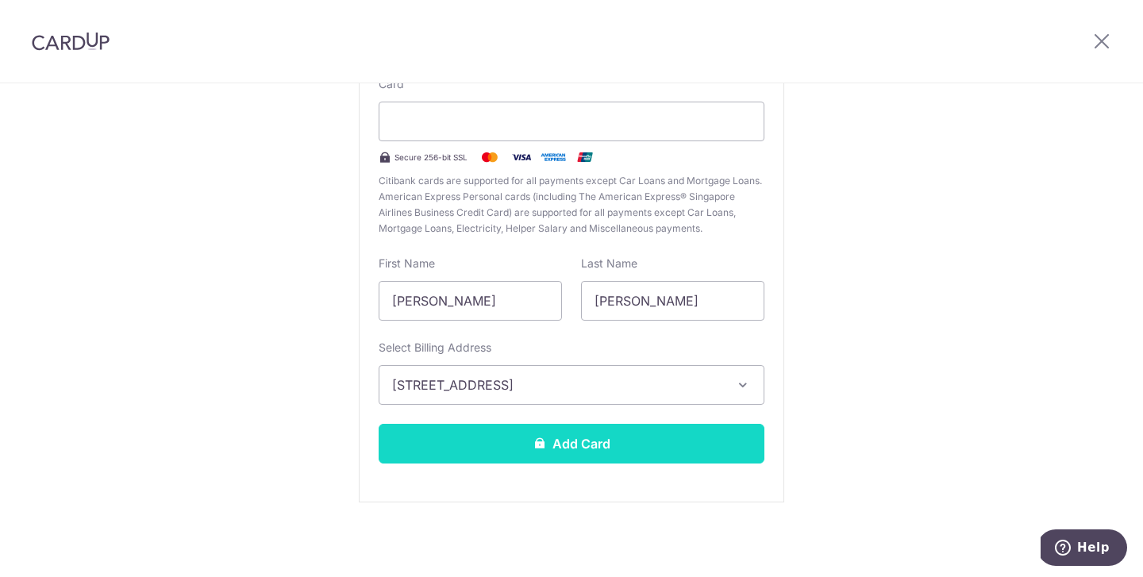
click at [545, 448] on button "Add Card" at bounding box center [571, 444] width 386 height 40
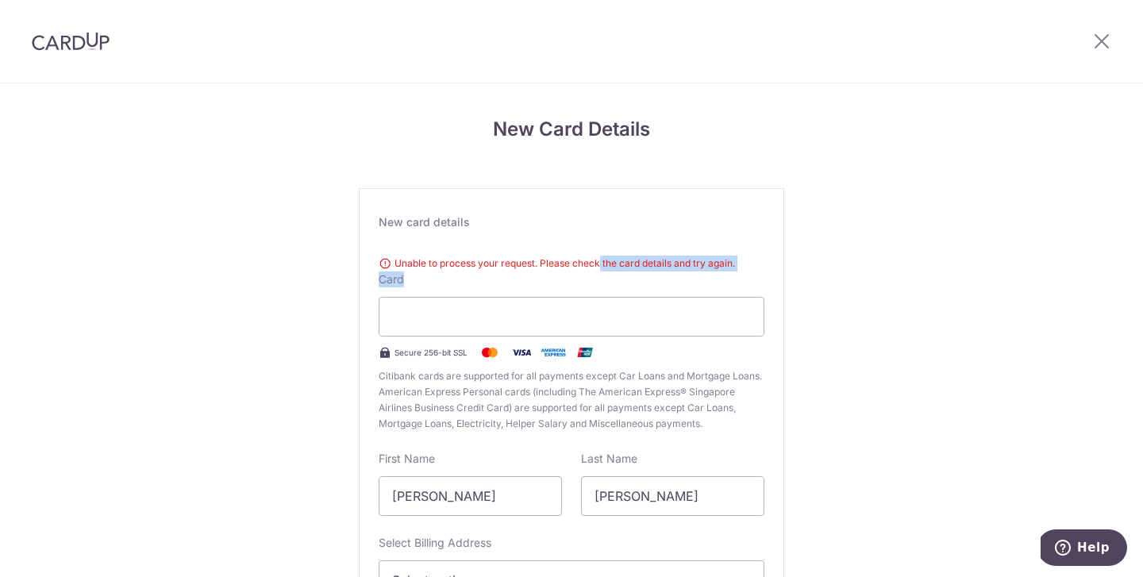
drag, startPoint x: 601, startPoint y: 263, endPoint x: 697, endPoint y: 287, distance: 98.9
click at [697, 287] on div "Unable to process your request. Please check the card details and try again. Ca…" at bounding box center [571, 340] width 386 height 182
click at [701, 280] on div "Unable to process your request. Please check the card details and try again. Ca…" at bounding box center [571, 340] width 386 height 182
click at [1097, 42] on icon at bounding box center [1101, 41] width 19 height 20
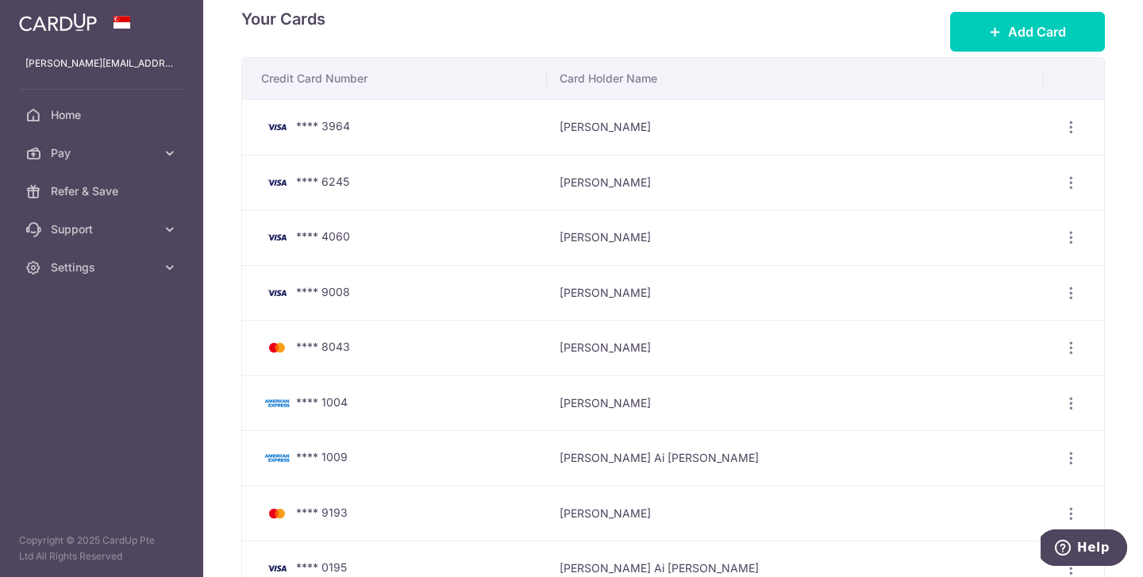
scroll to position [17, 0]
click at [1065, 184] on icon "button" at bounding box center [1070, 184] width 17 height 17
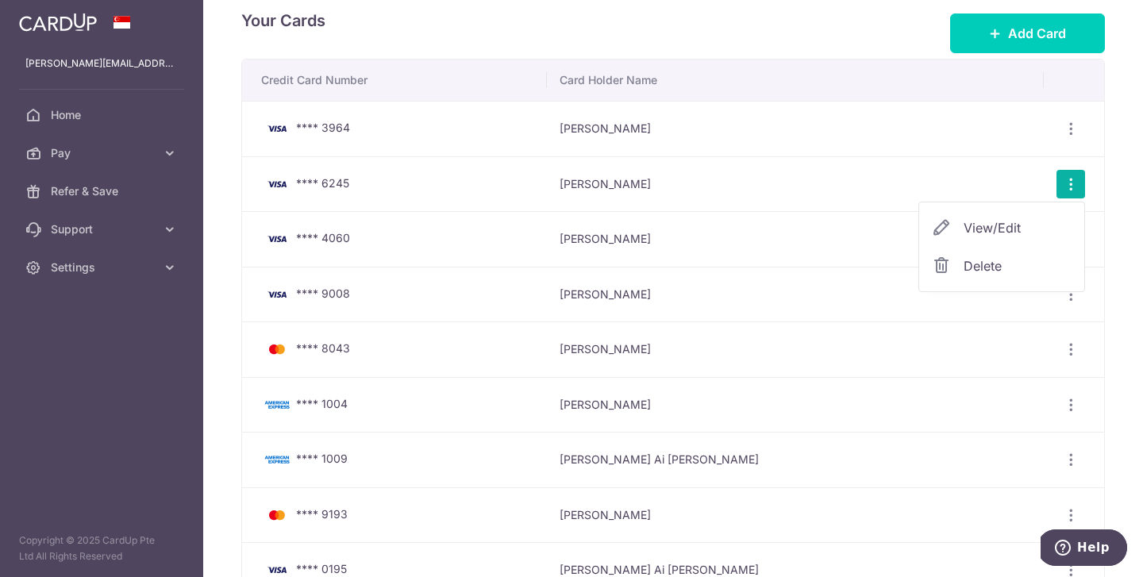
click at [1018, 263] on span "Delete" at bounding box center [1017, 265] width 108 height 19
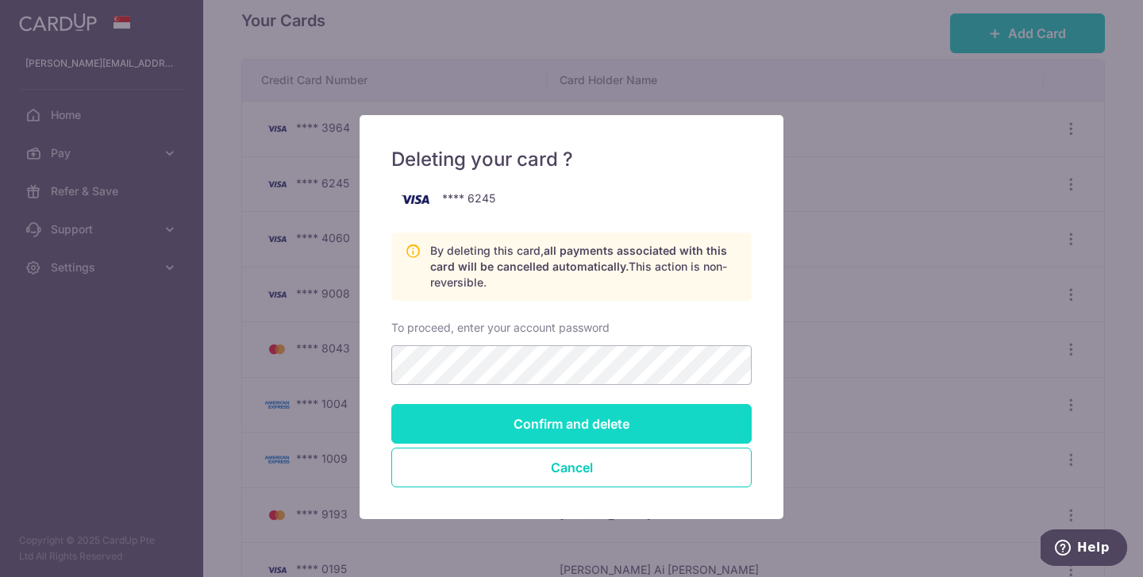
click at [564, 420] on input "Confirm and delete" at bounding box center [571, 424] width 360 height 40
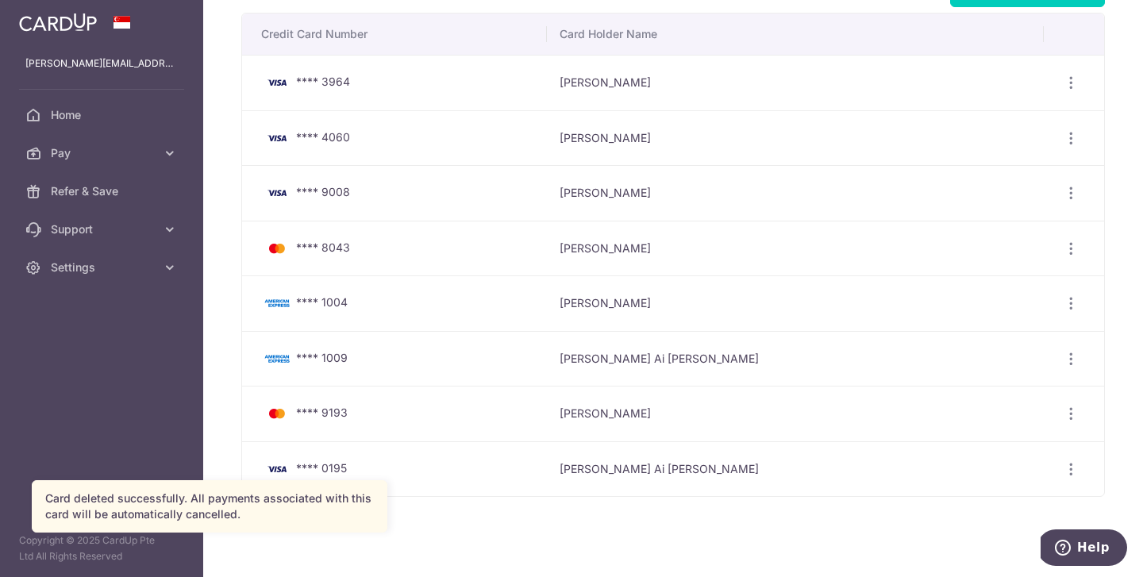
scroll to position [90, 0]
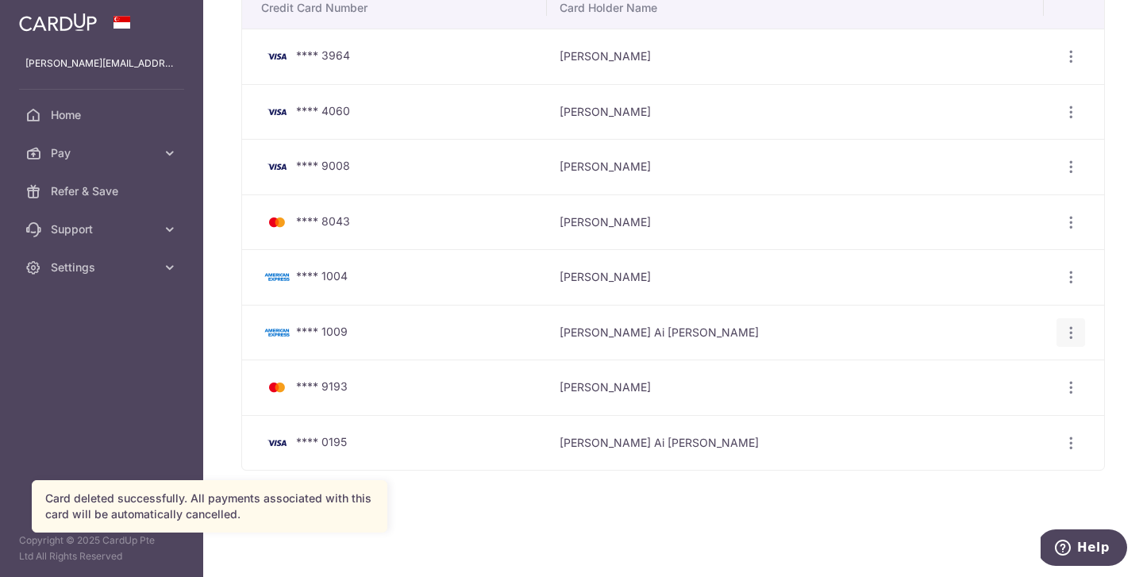
click at [1067, 332] on icon "button" at bounding box center [1070, 333] width 17 height 17
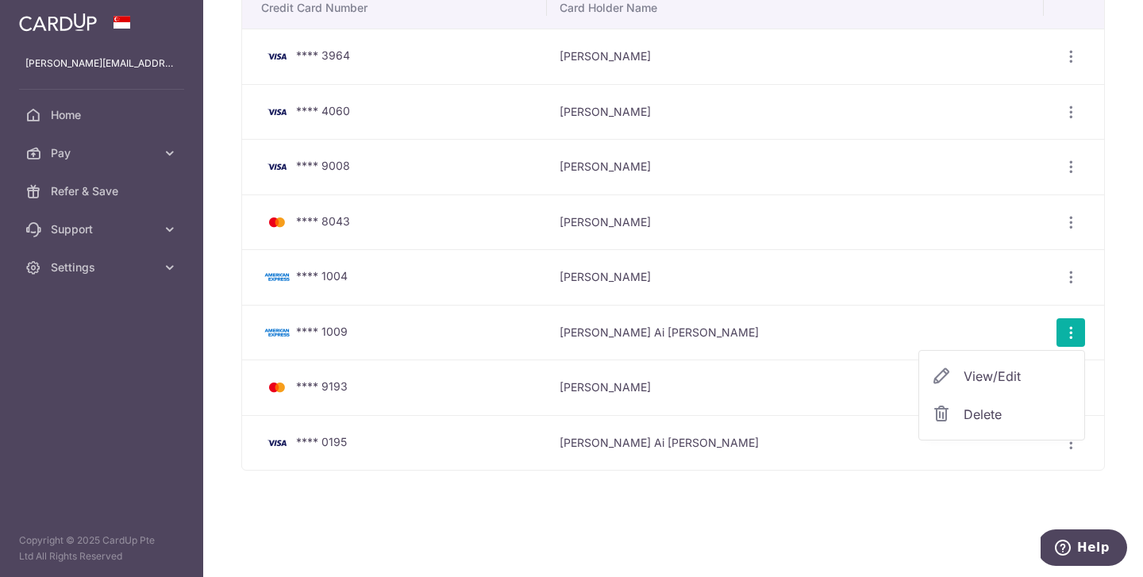
click at [1024, 372] on span "View/Edit" at bounding box center [1017, 376] width 108 height 19
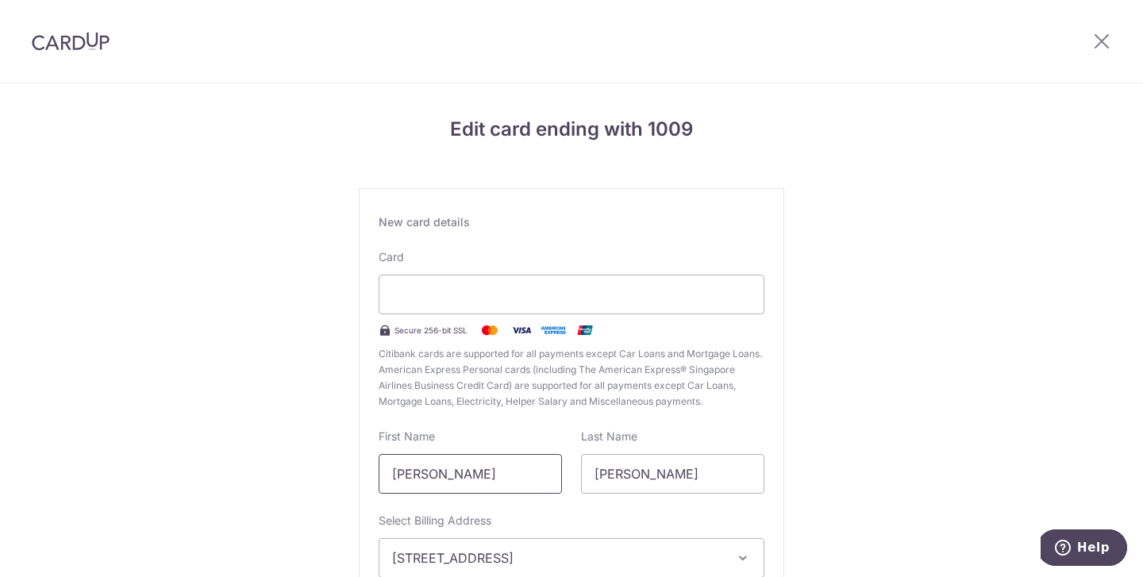
click at [485, 479] on input "[PERSON_NAME]" at bounding box center [469, 474] width 183 height 40
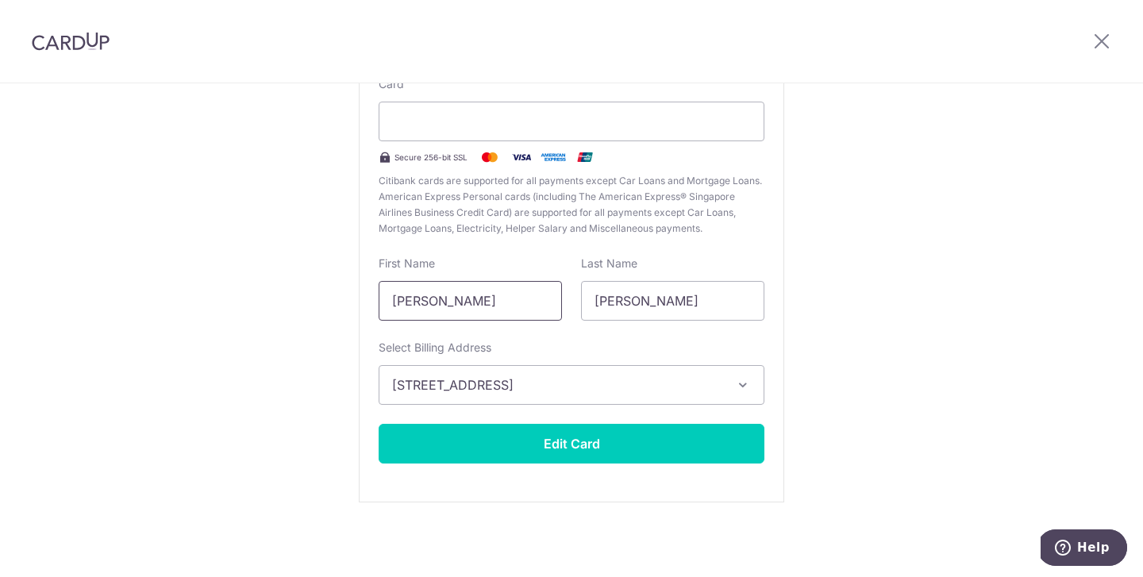
type input "Ellen"
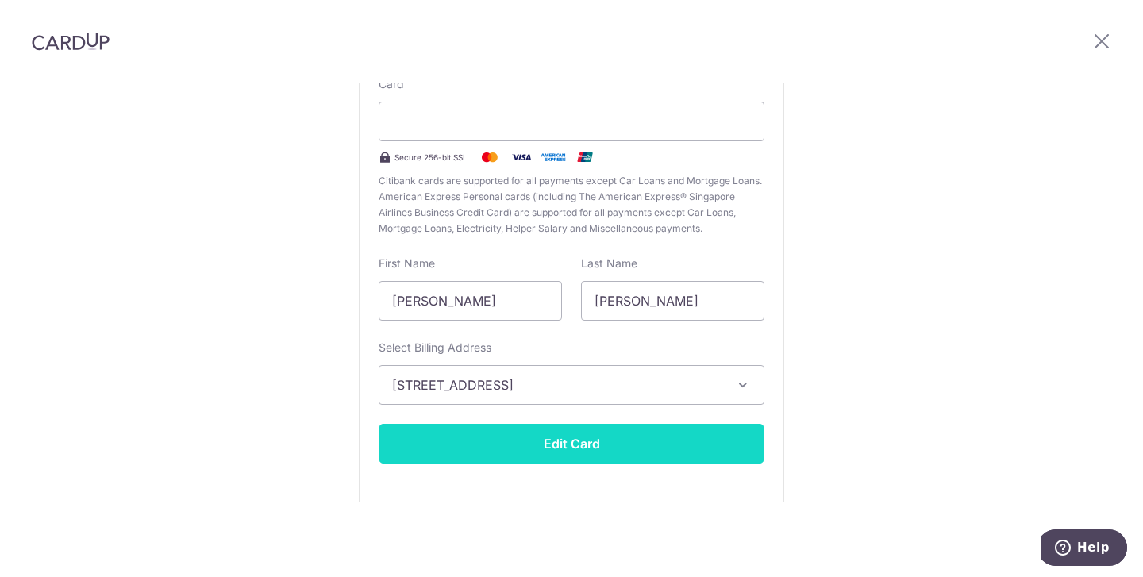
click at [604, 451] on button "Edit Card" at bounding box center [571, 444] width 386 height 40
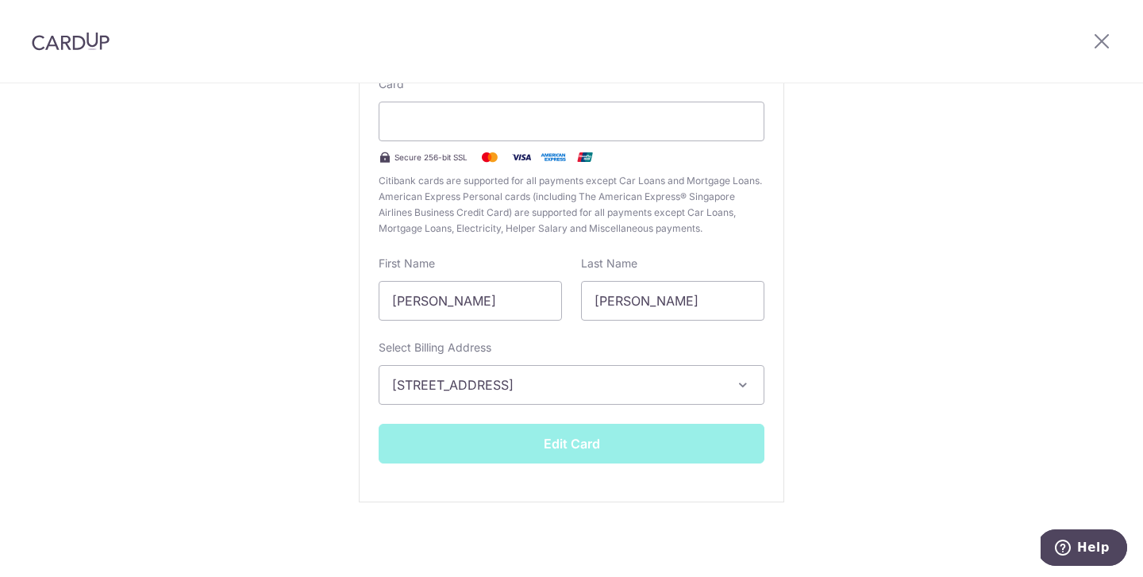
scroll to position [0, 0]
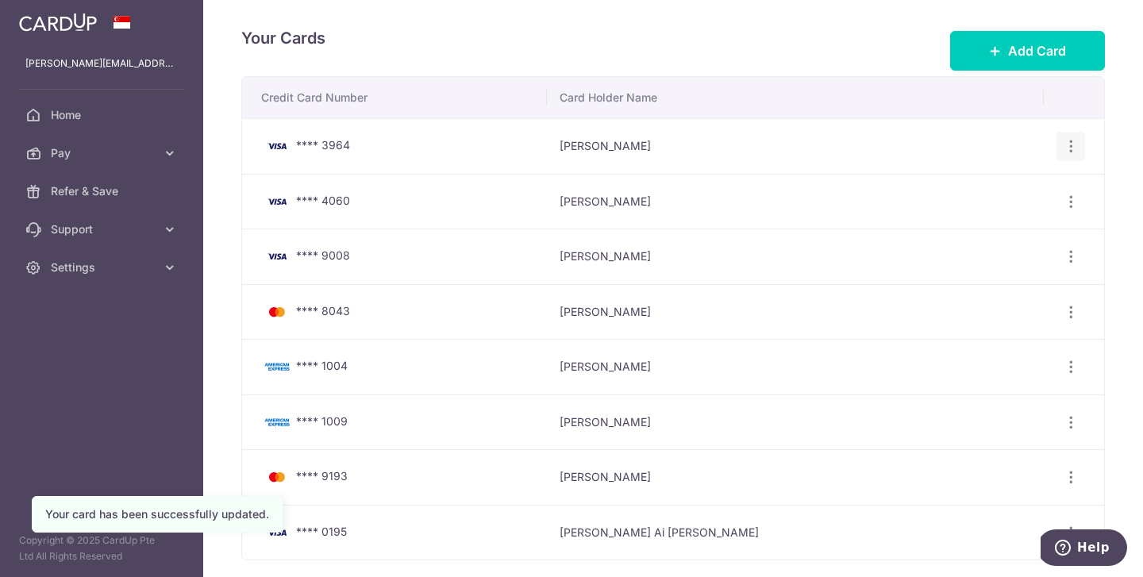
click at [1073, 143] on icon "button" at bounding box center [1070, 146] width 17 height 17
click at [983, 194] on span "View/Edit" at bounding box center [1017, 190] width 108 height 19
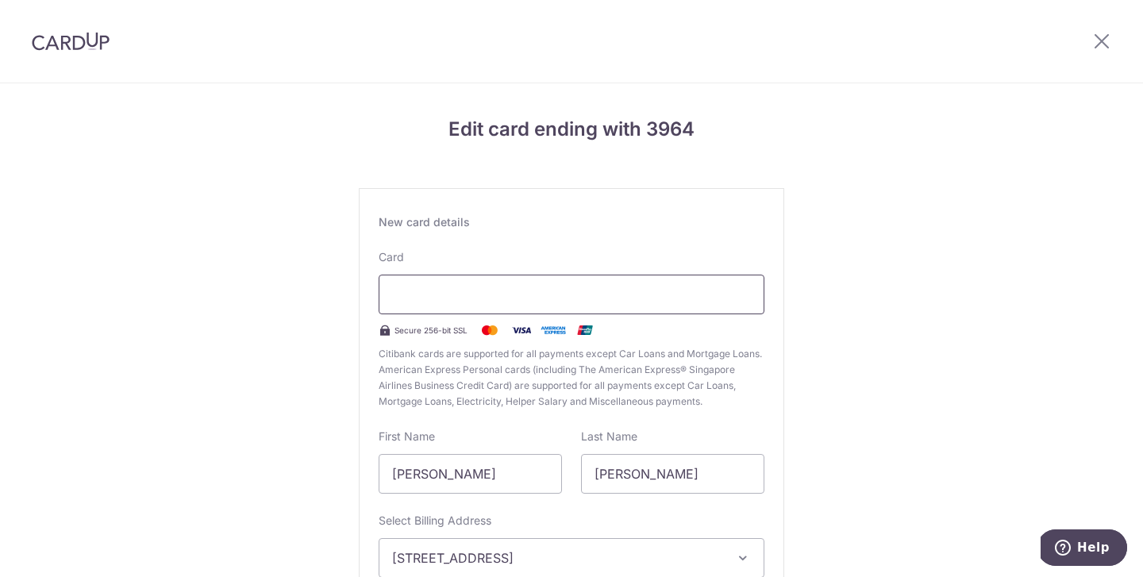
scroll to position [95, 0]
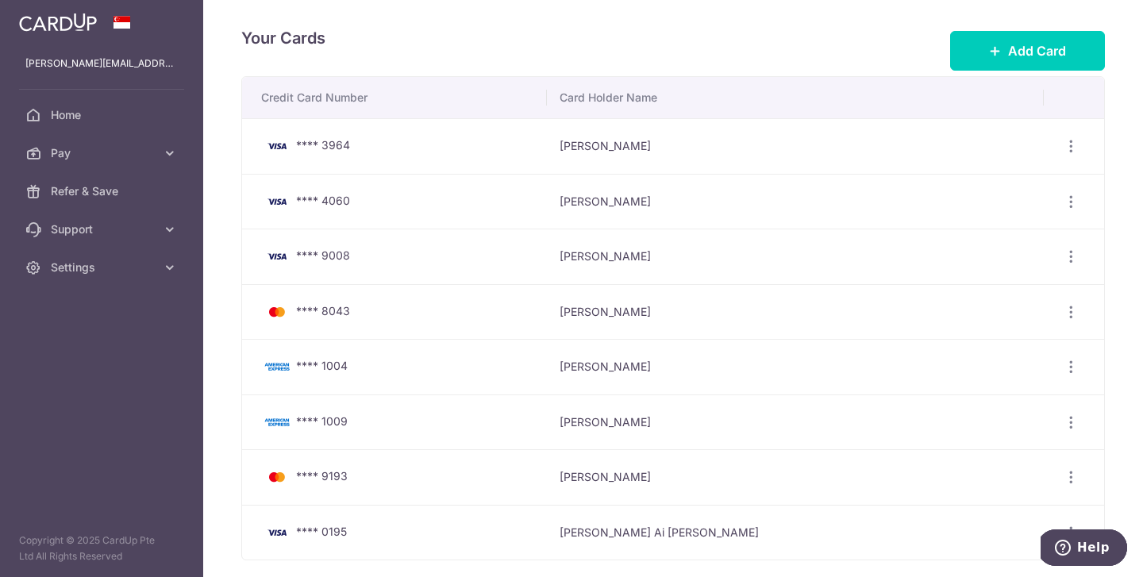
scroll to position [73, 0]
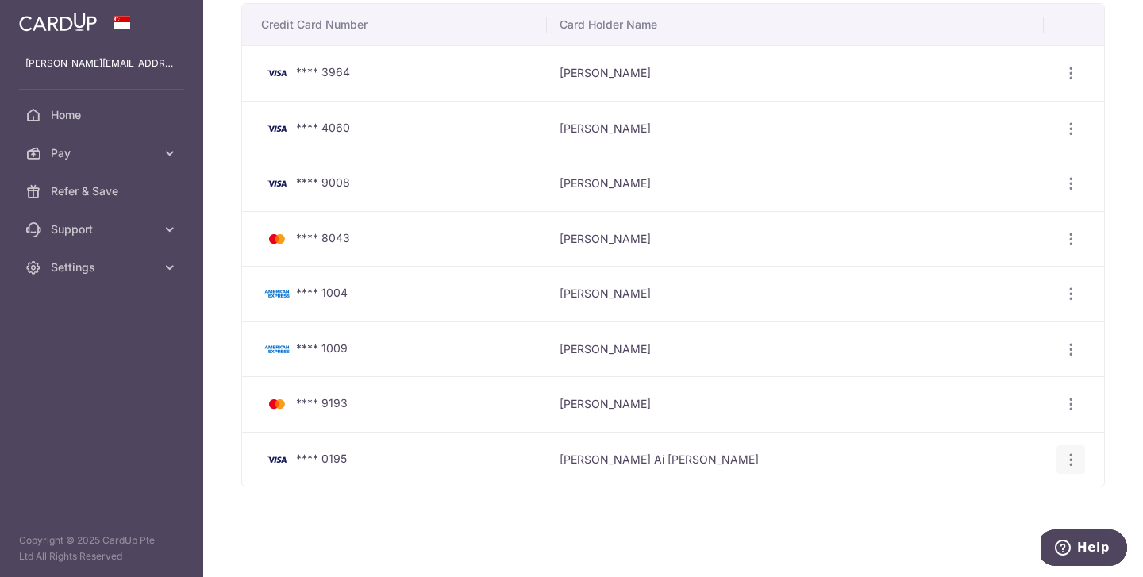
click at [1074, 453] on icon "button" at bounding box center [1070, 459] width 17 height 17
click at [1009, 500] on span "View/Edit" at bounding box center [1017, 503] width 108 height 19
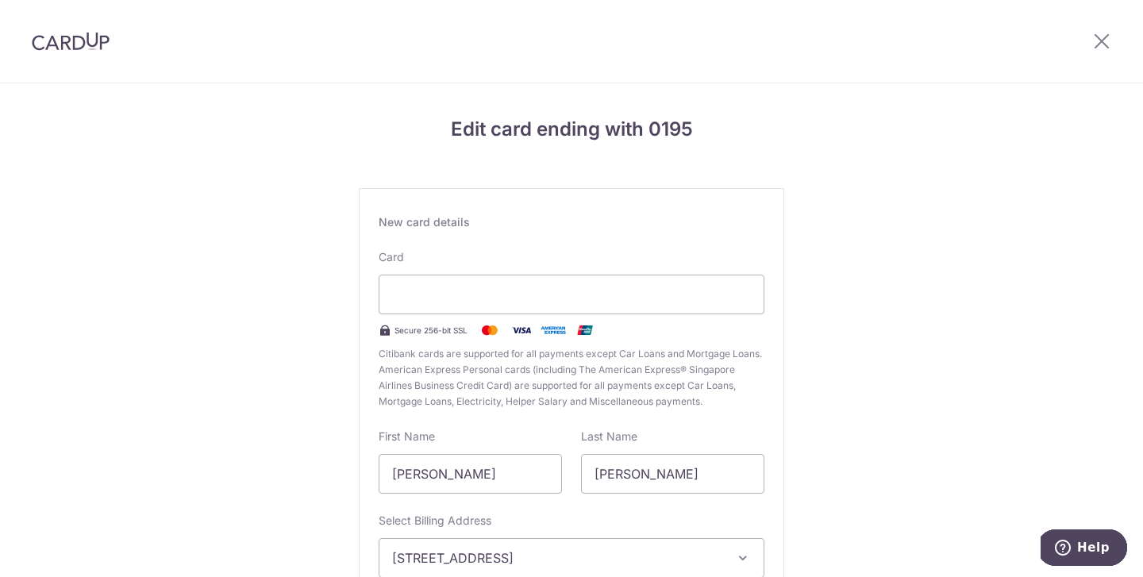
click at [649, 341] on div "Card Secure 256-bit SSL Citibank cards are supported for all payments except Ca…" at bounding box center [571, 329] width 386 height 160
click at [614, 280] on div at bounding box center [571, 295] width 386 height 40
click at [489, 467] on input "Ellen Ai Lun" at bounding box center [469, 474] width 183 height 40
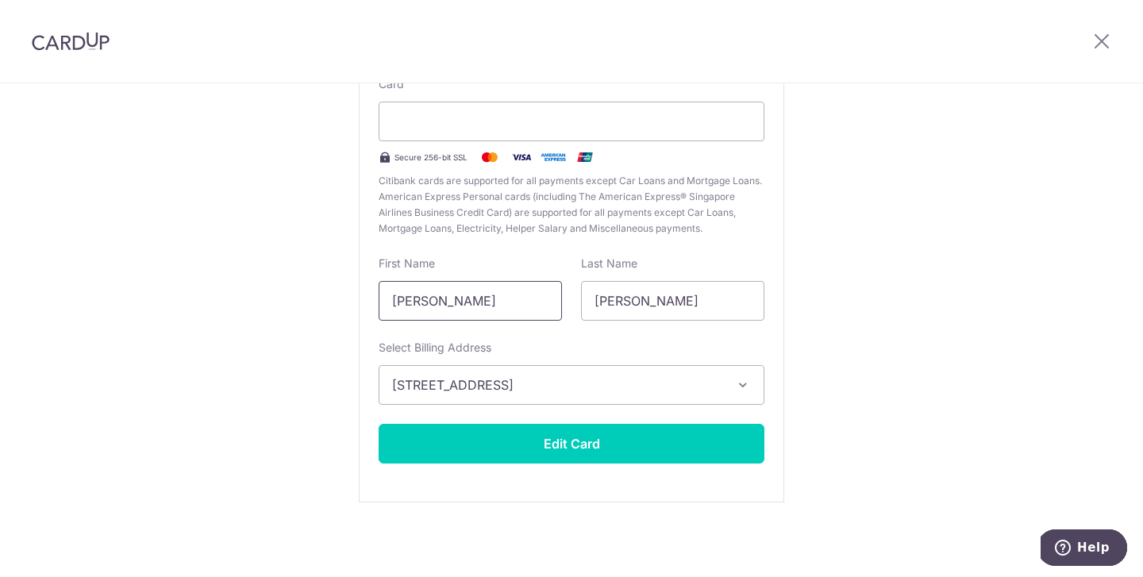
scroll to position [172, 0]
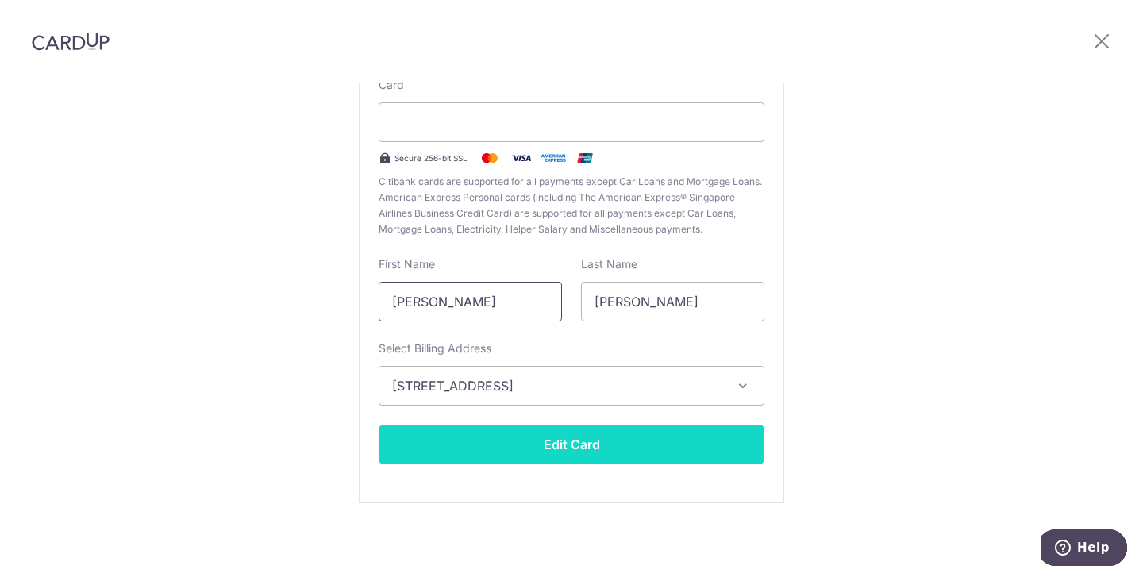
type input "Ellen"
click at [546, 438] on button "Edit Card" at bounding box center [571, 444] width 386 height 40
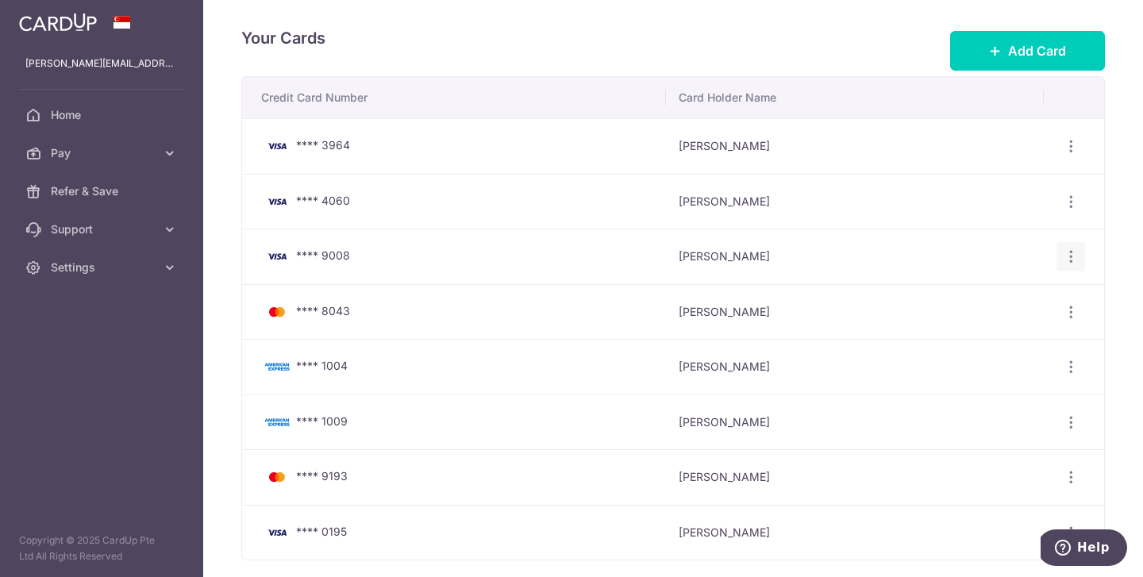
click at [1070, 256] on icon "button" at bounding box center [1070, 256] width 17 height 17
click at [994, 347] on span "Delete" at bounding box center [1017, 338] width 108 height 19
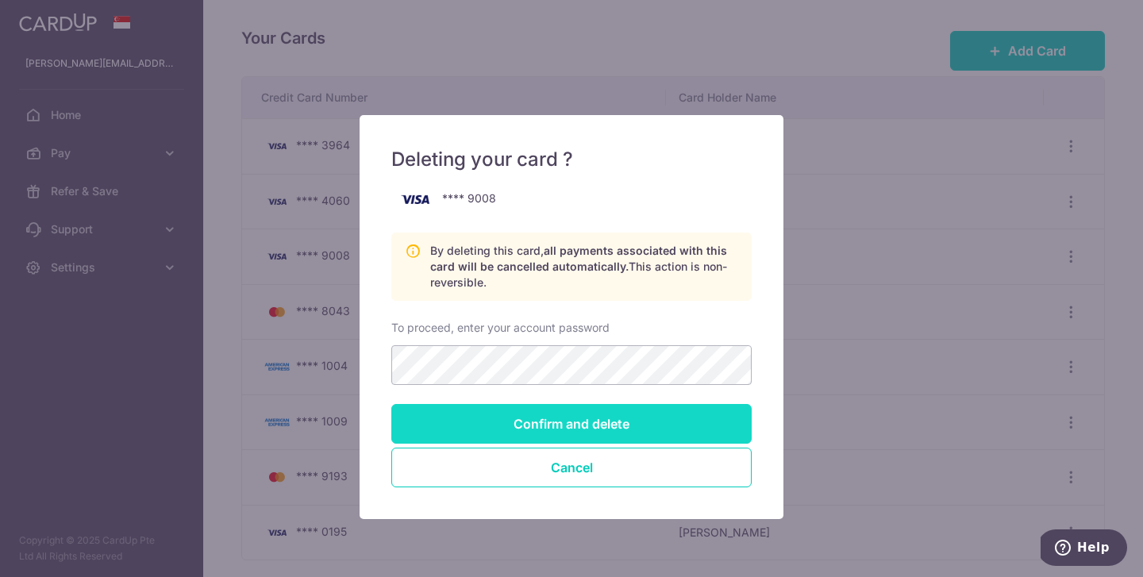
click at [599, 418] on input "Confirm and delete" at bounding box center [571, 424] width 360 height 40
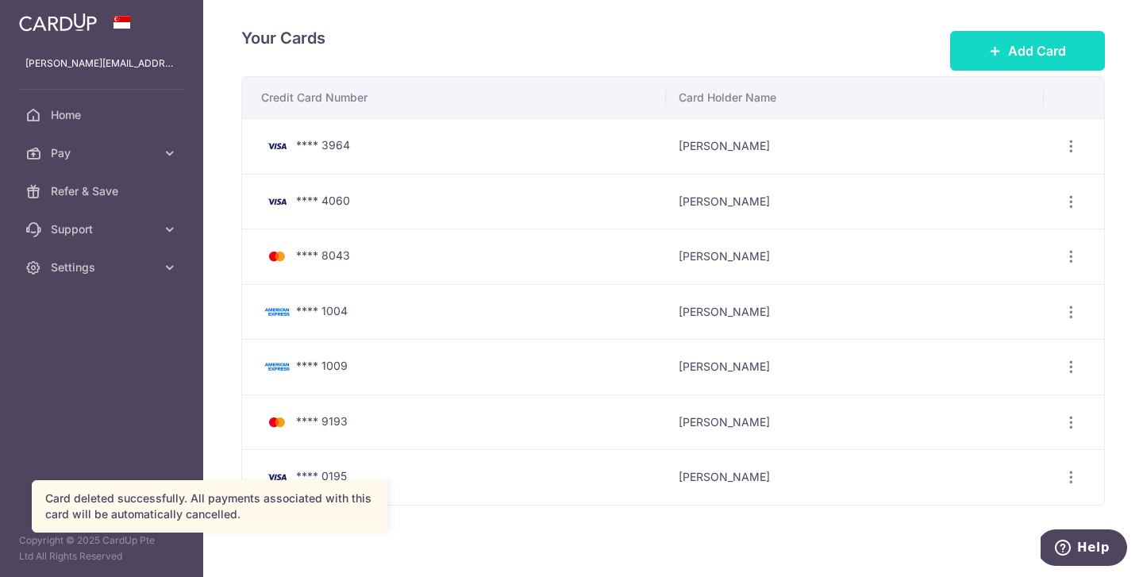
click at [1052, 46] on span "Add Card" at bounding box center [1037, 50] width 58 height 19
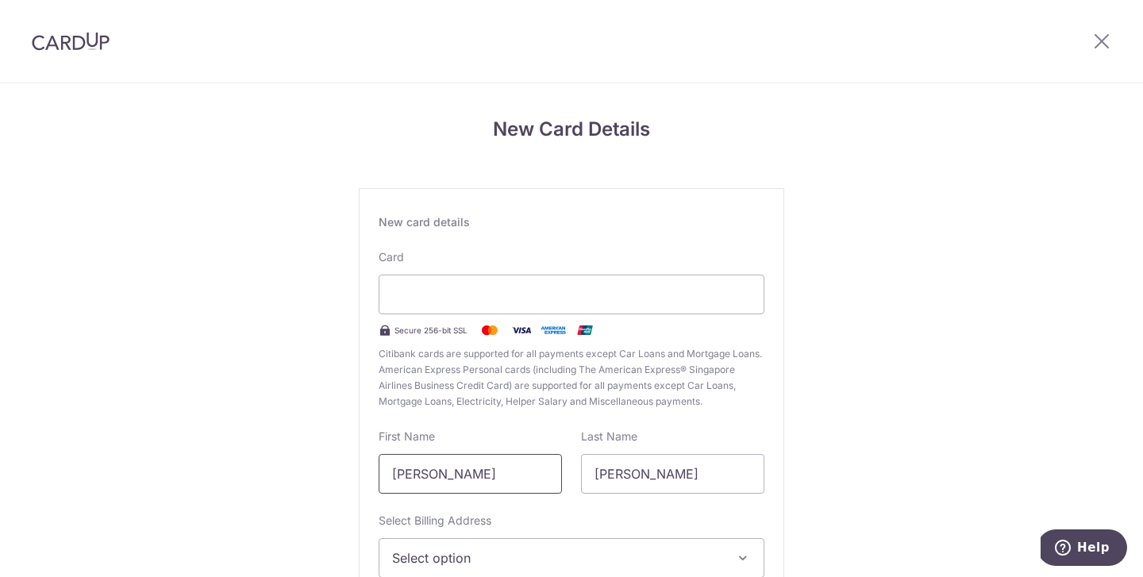
drag, startPoint x: 428, startPoint y: 472, endPoint x: 560, endPoint y: 477, distance: 131.8
click at [553, 477] on input "[PERSON_NAME]" at bounding box center [469, 474] width 183 height 40
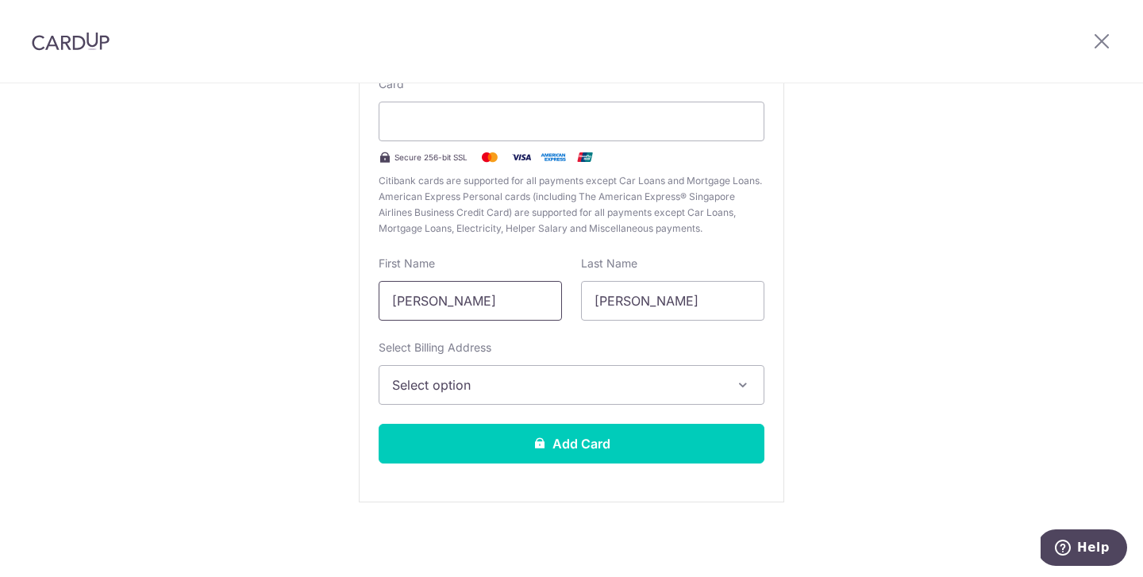
type input "[PERSON_NAME]"
click at [628, 368] on button "Select option" at bounding box center [571, 385] width 386 height 40
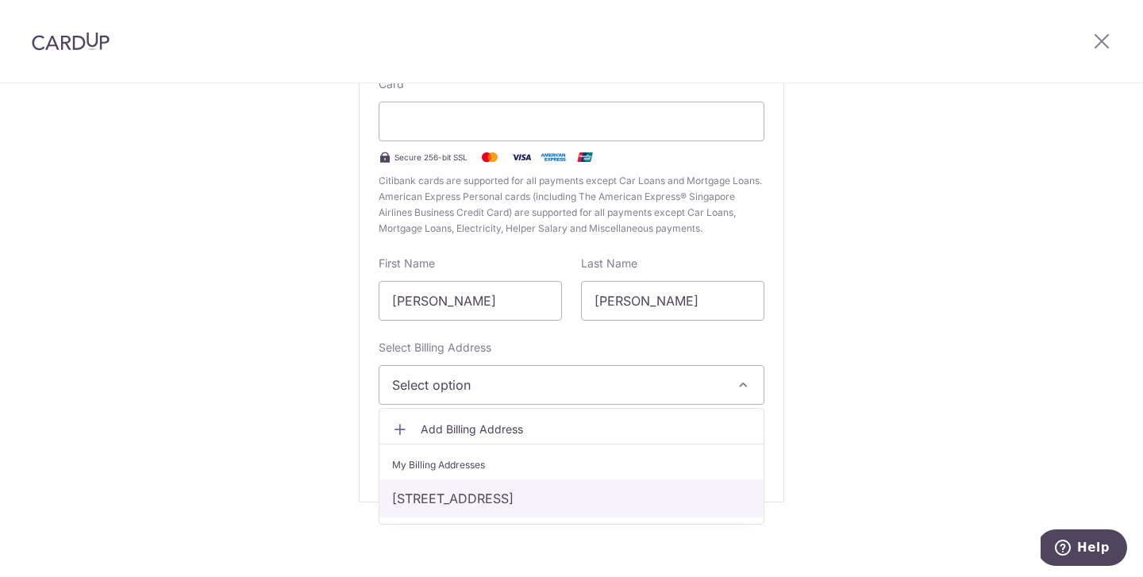
click at [597, 501] on link "[STREET_ADDRESS]" at bounding box center [571, 498] width 384 height 38
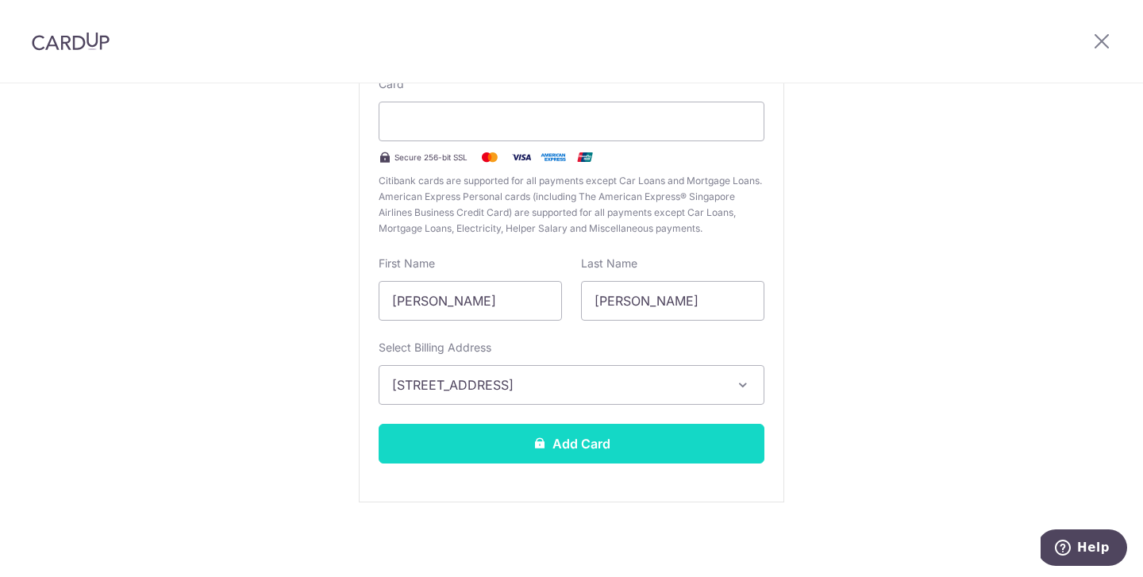
click at [598, 454] on button "Add Card" at bounding box center [571, 444] width 386 height 40
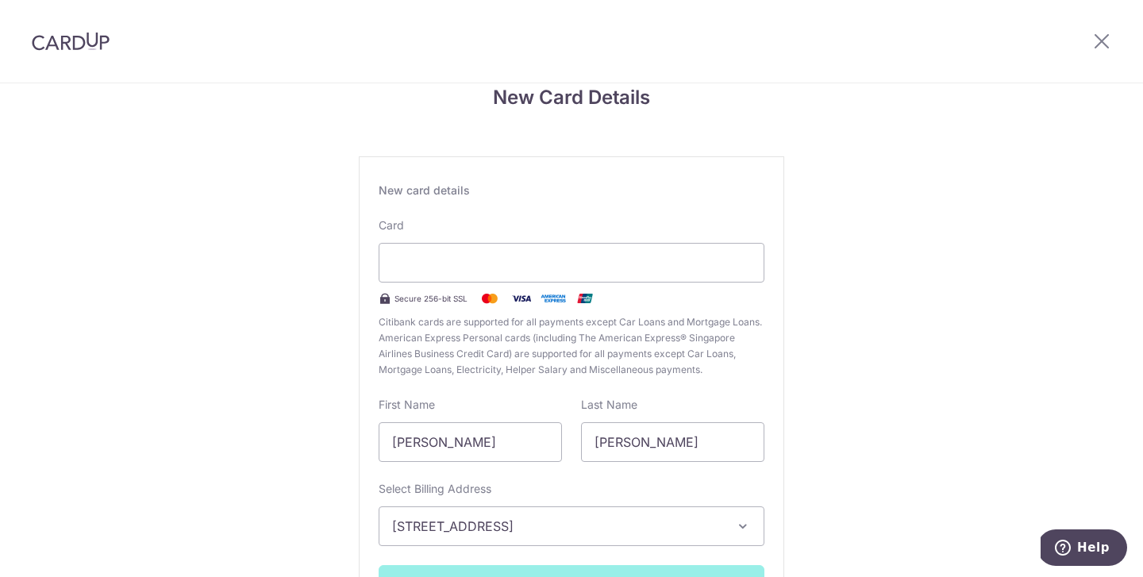
scroll to position [0, 0]
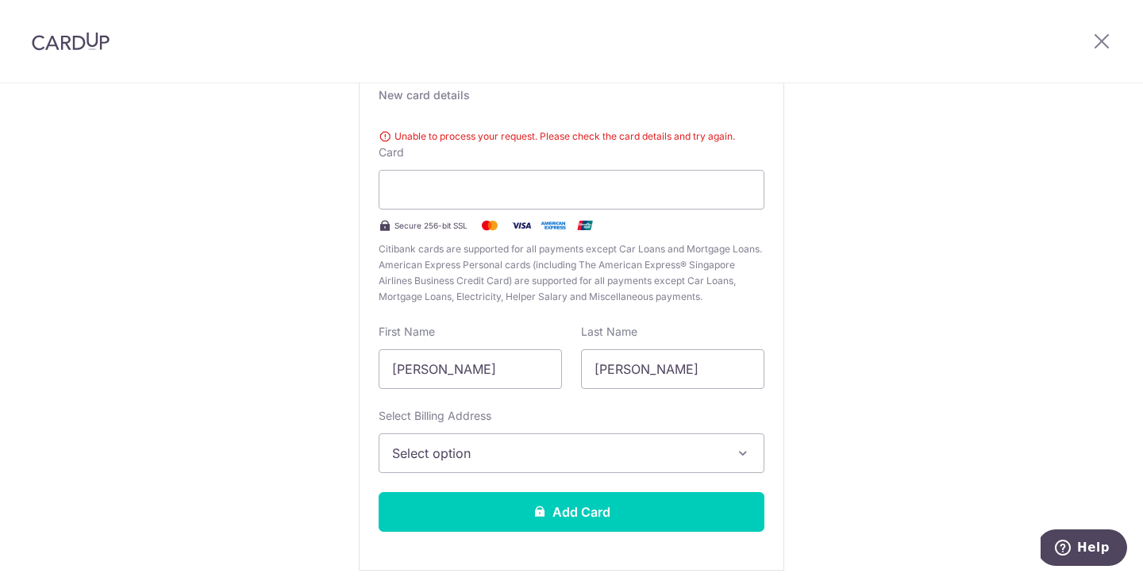
scroll to position [122, 0]
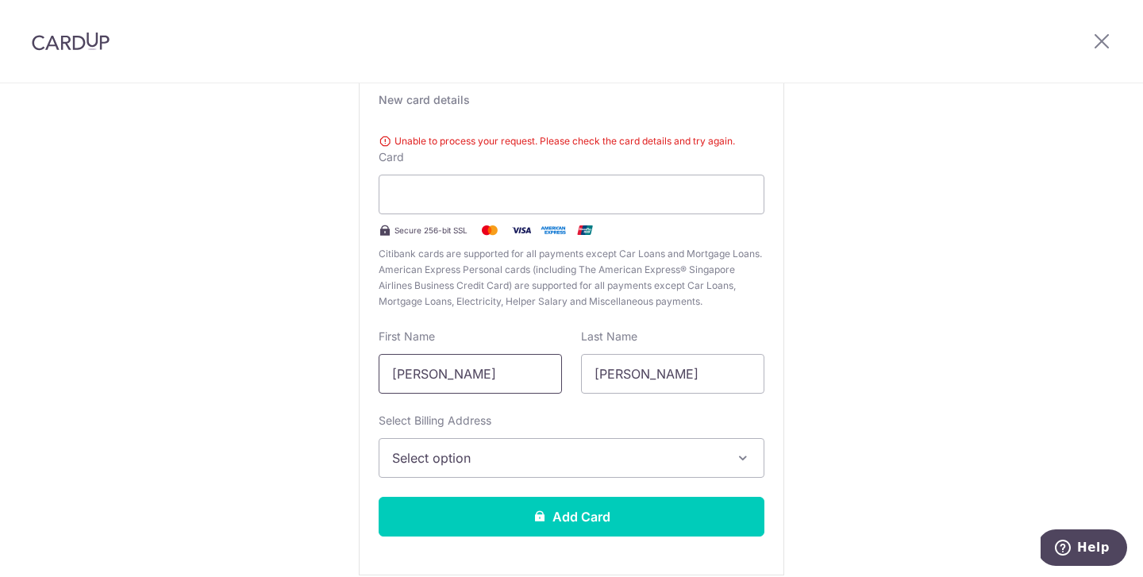
drag, startPoint x: 428, startPoint y: 372, endPoint x: 531, endPoint y: 364, distance: 102.7
click at [528, 371] on input "[PERSON_NAME]" at bounding box center [469, 374] width 183 height 40
type input "[PERSON_NAME]"
click at [536, 459] on span "Select option" at bounding box center [557, 457] width 330 height 19
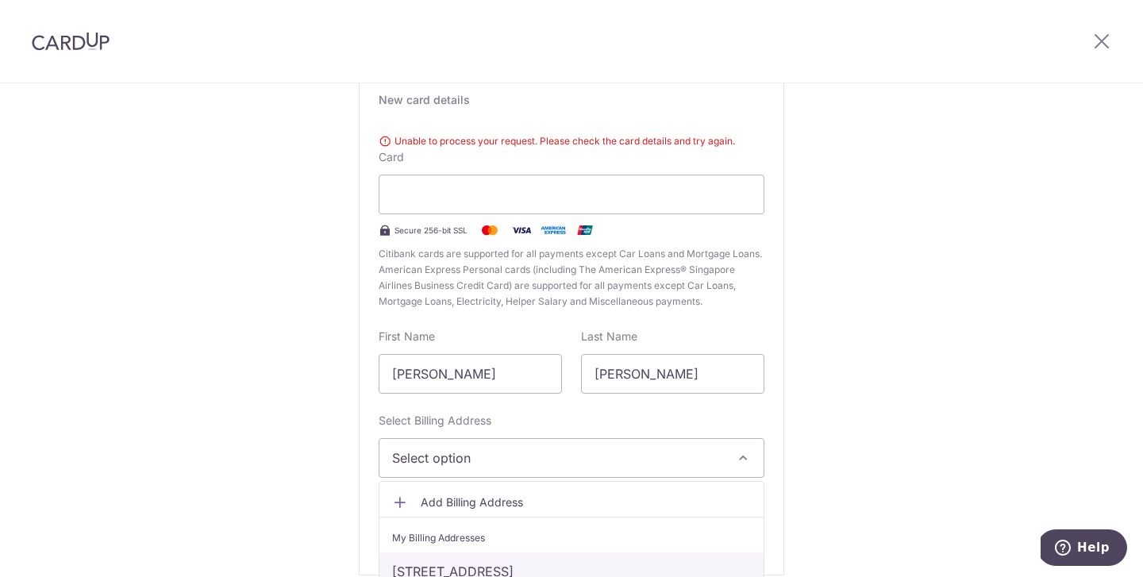
click at [532, 564] on link "[STREET_ADDRESS]" at bounding box center [571, 571] width 384 height 38
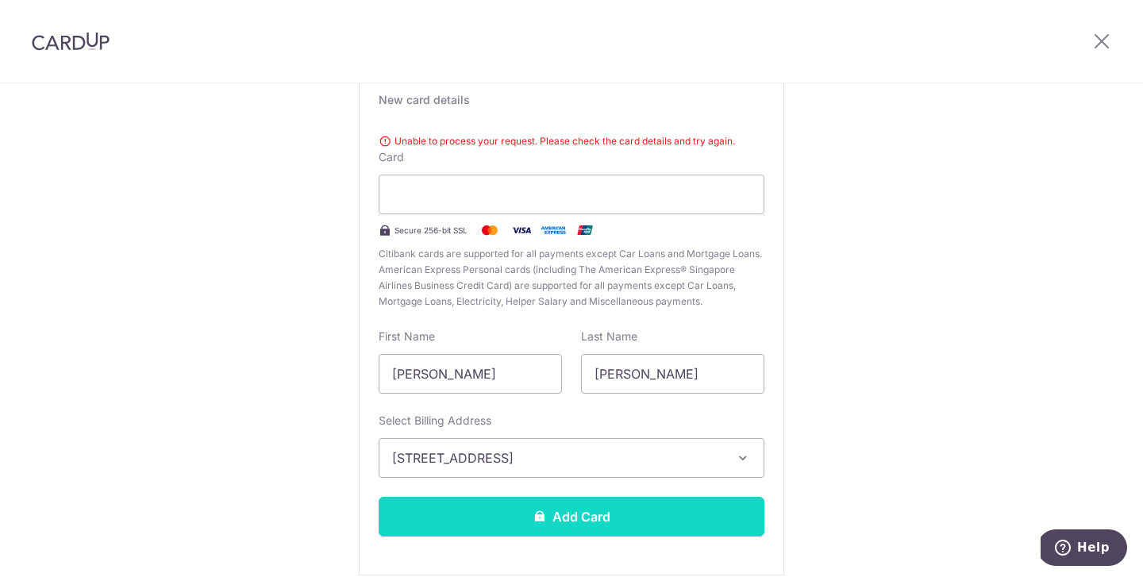
click at [562, 513] on button "Add Card" at bounding box center [571, 517] width 386 height 40
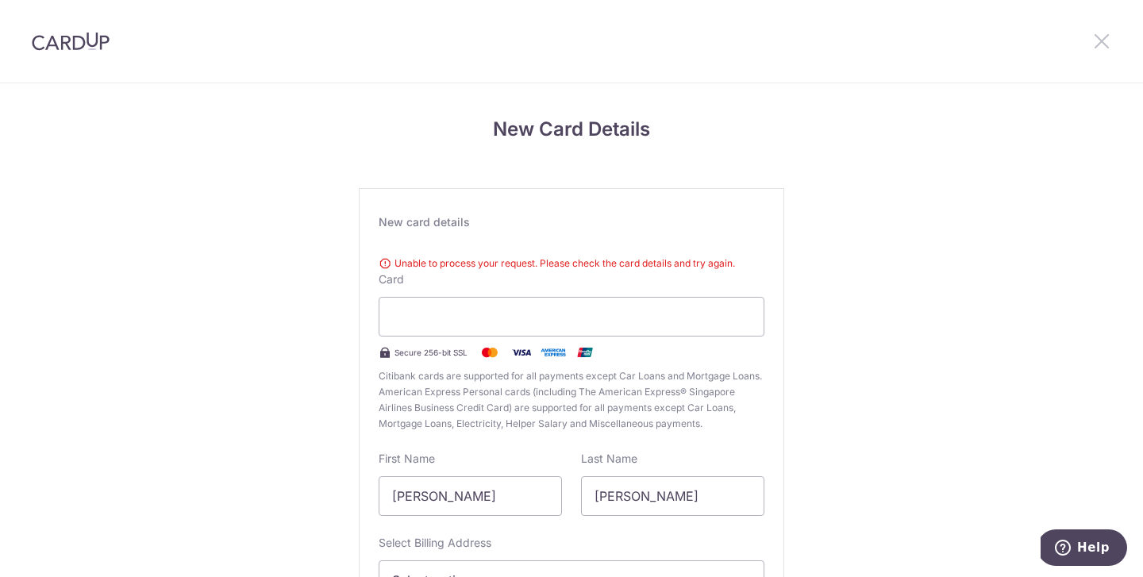
click at [1100, 44] on icon at bounding box center [1101, 41] width 19 height 20
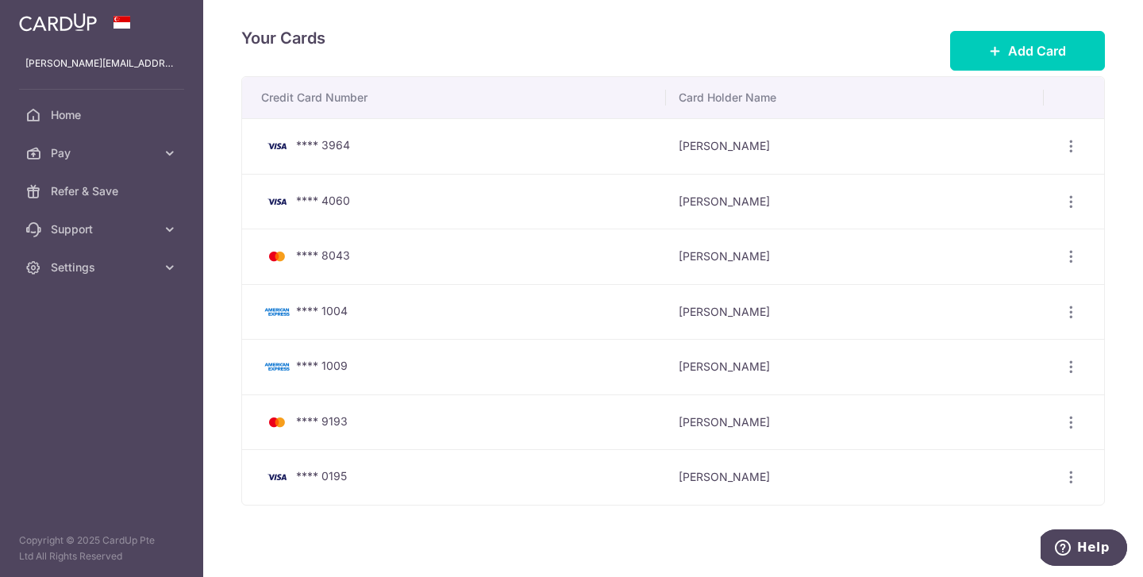
scroll to position [6, 0]
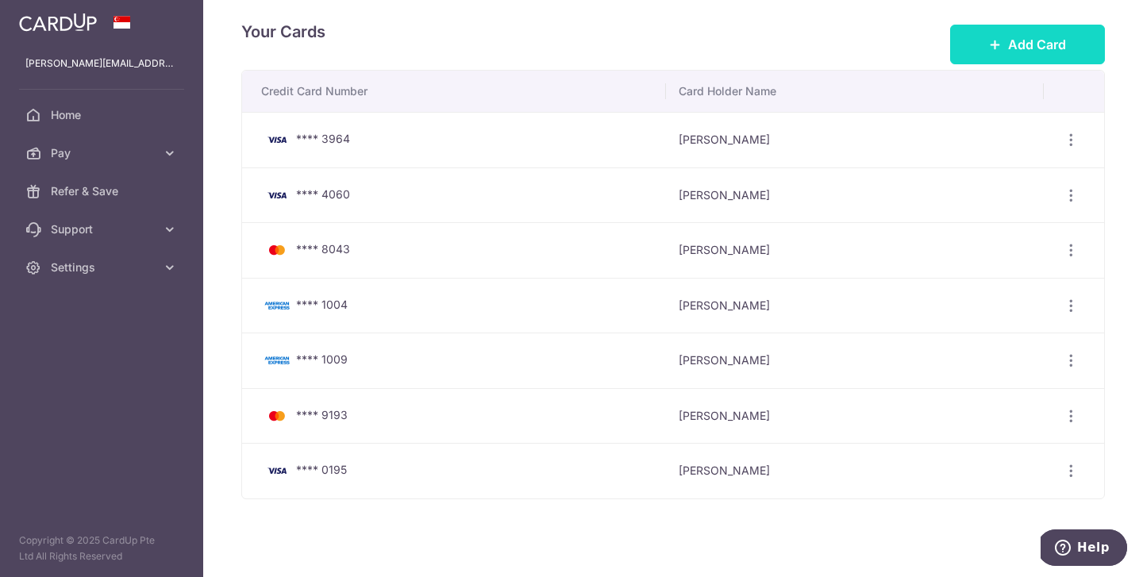
click at [1073, 44] on button "Add Card" at bounding box center [1027, 45] width 155 height 40
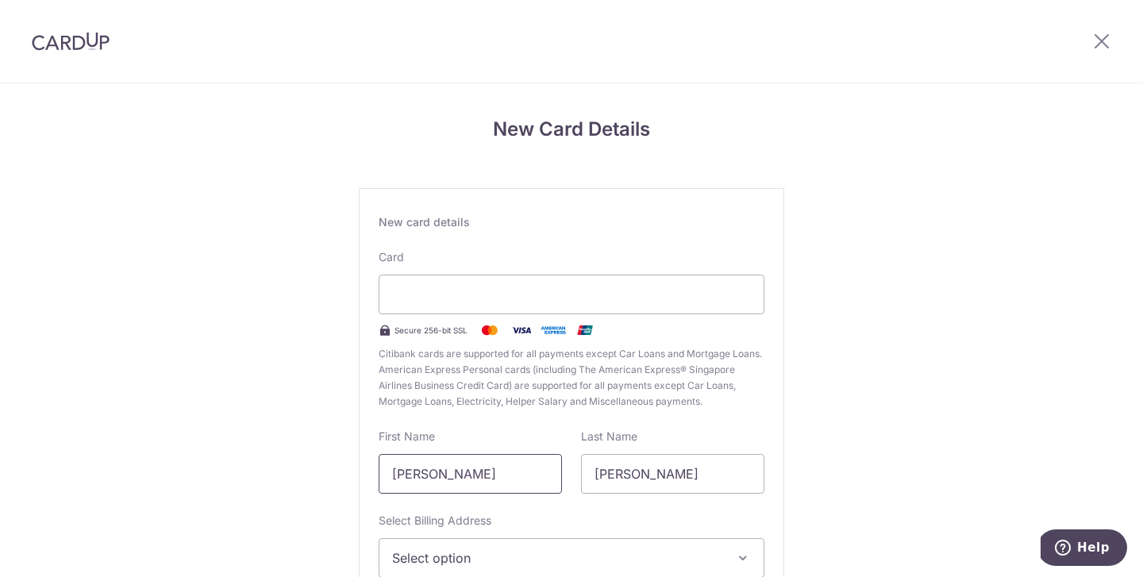
click at [473, 489] on input "Ellen Ai Lun" at bounding box center [469, 474] width 183 height 40
type input "Ellen"
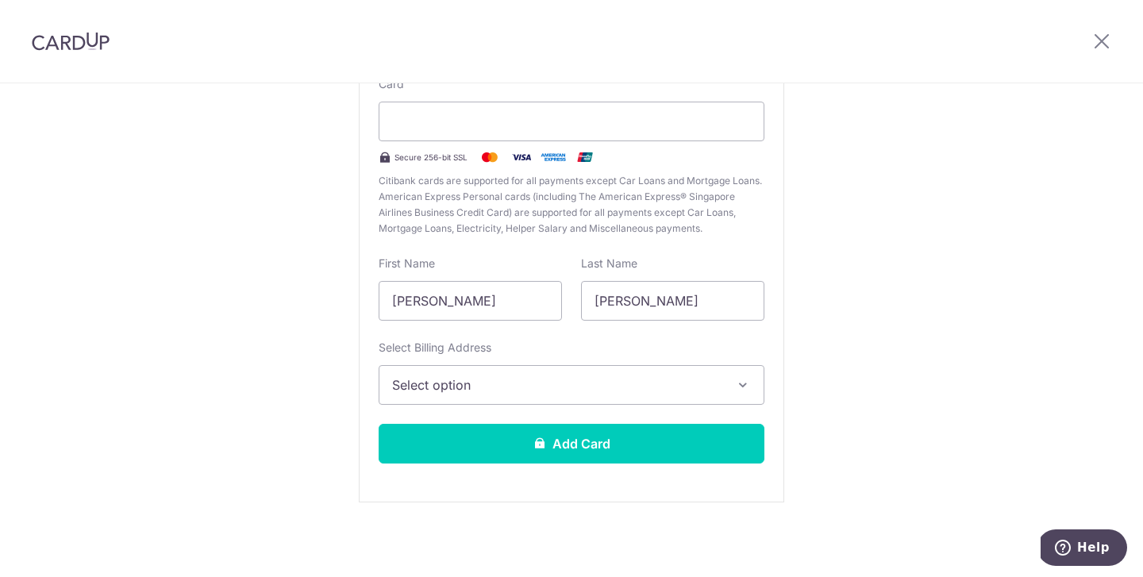
click at [570, 385] on span "Select option" at bounding box center [557, 384] width 330 height 19
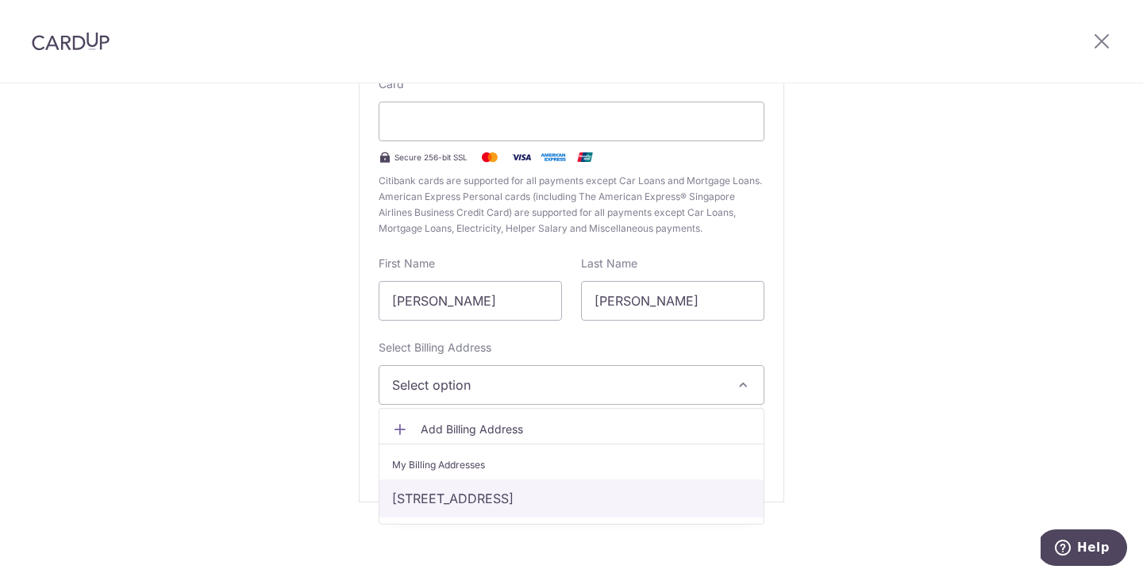
click at [541, 501] on link "[STREET_ADDRESS]" at bounding box center [571, 498] width 384 height 38
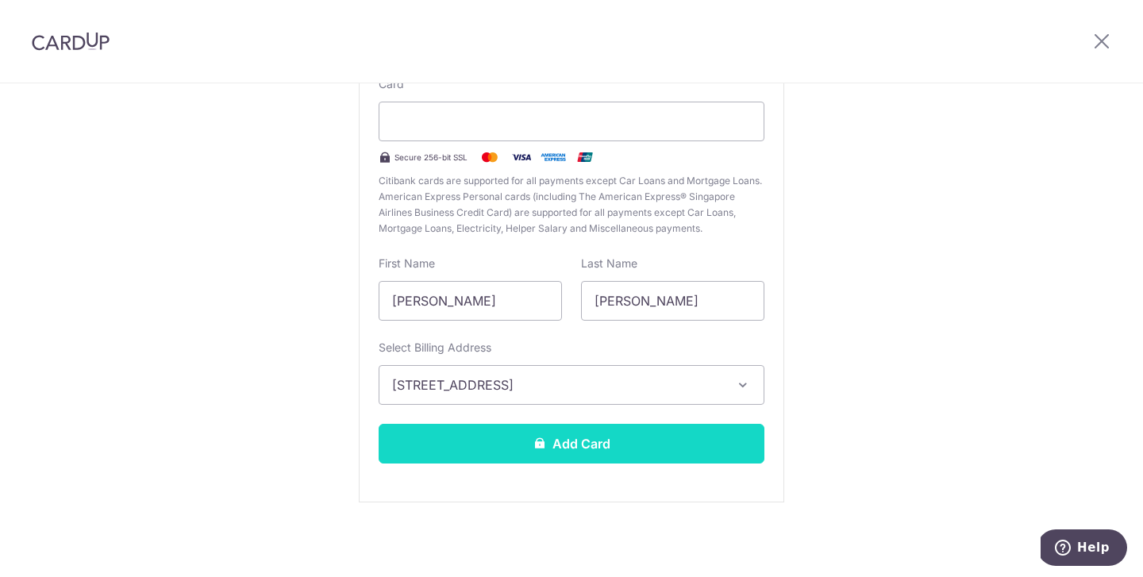
click at [559, 444] on button "Add Card" at bounding box center [571, 444] width 386 height 40
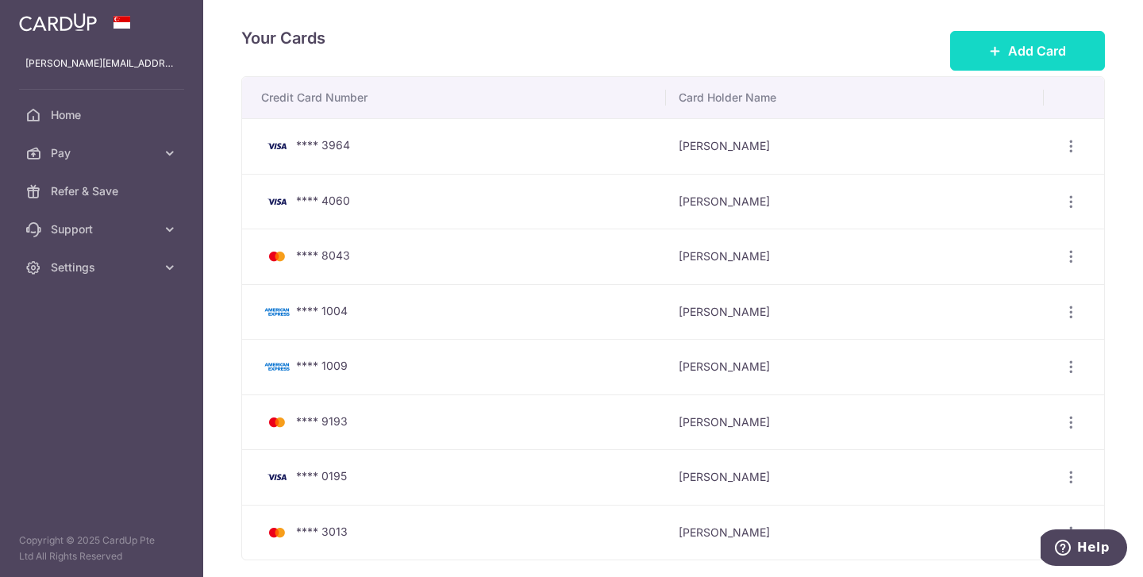
click at [1027, 64] on button "Add Card" at bounding box center [1027, 51] width 155 height 40
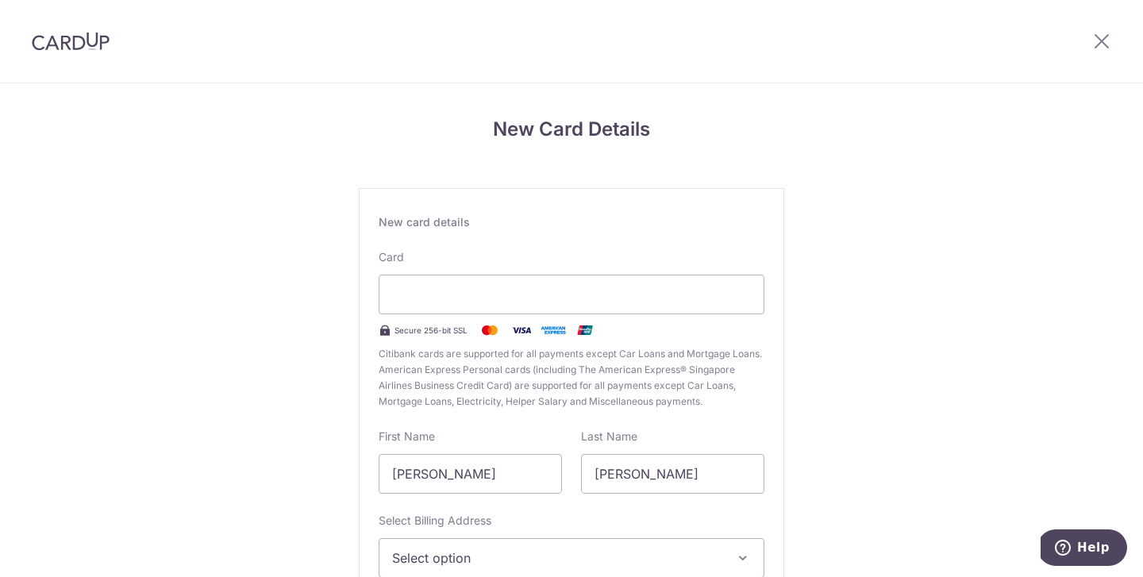
click at [466, 317] on div "Card Secure 256-bit SSL Citibank cards are supported for all payments except Ca…" at bounding box center [571, 329] width 386 height 160
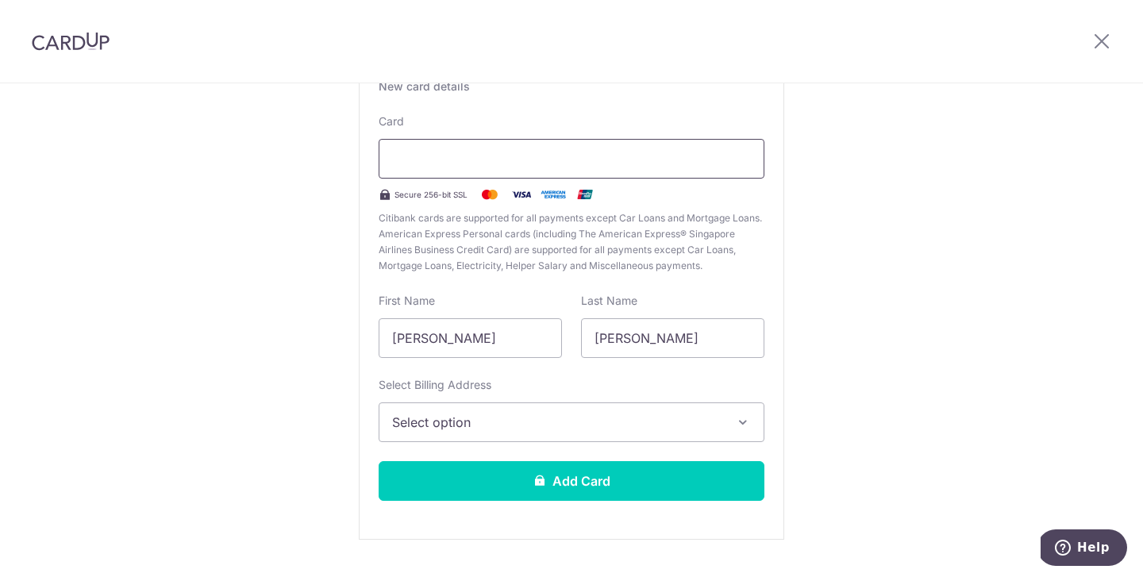
scroll to position [136, 0]
drag, startPoint x: 432, startPoint y: 335, endPoint x: 533, endPoint y: 340, distance: 100.9
click at [533, 340] on input "[PERSON_NAME]" at bounding box center [469, 337] width 183 height 40
type input "[PERSON_NAME]"
click at [571, 416] on span "Select option" at bounding box center [557, 421] width 330 height 19
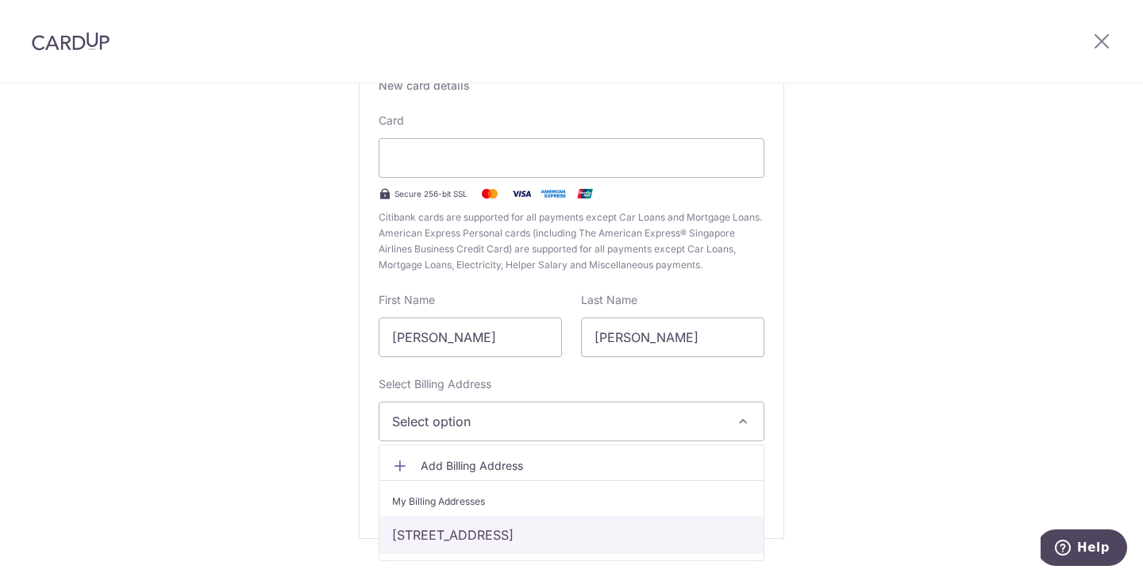
click at [543, 532] on link "[STREET_ADDRESS]" at bounding box center [571, 535] width 384 height 38
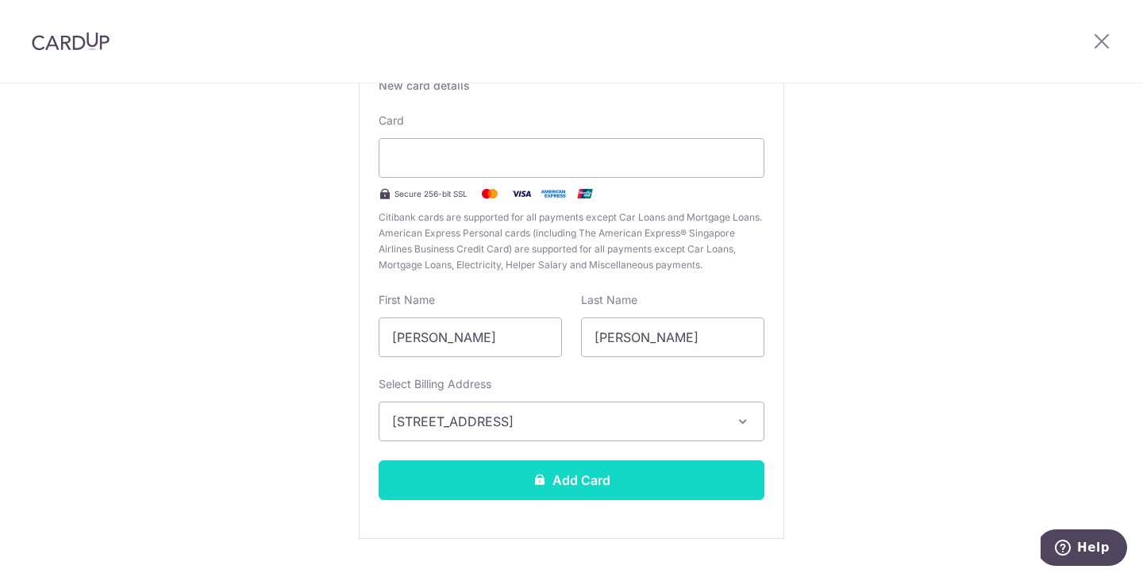
click at [597, 486] on button "Add Card" at bounding box center [571, 480] width 386 height 40
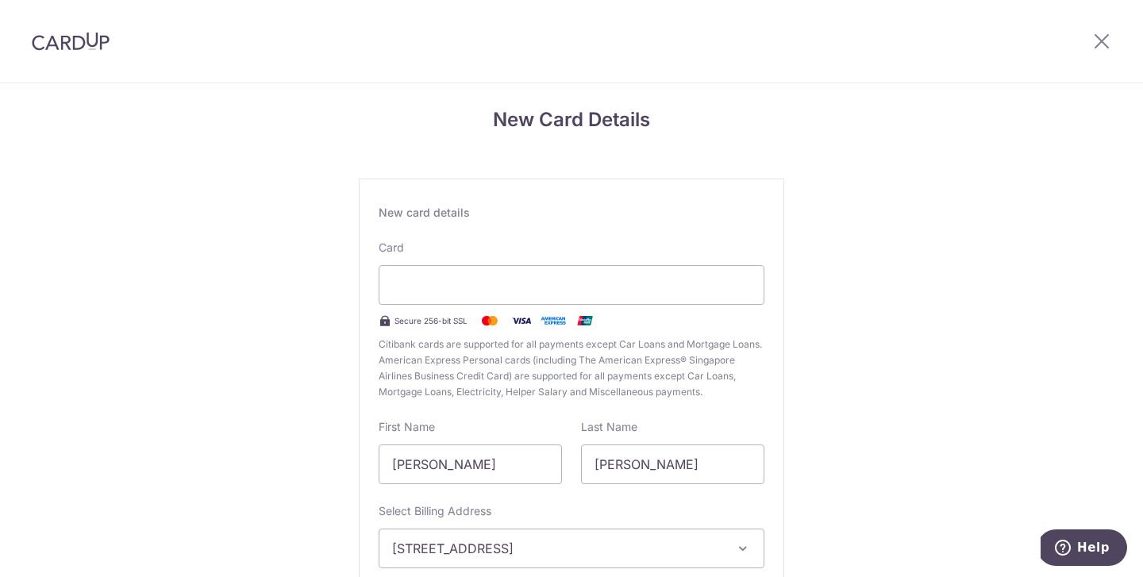
scroll to position [0, 0]
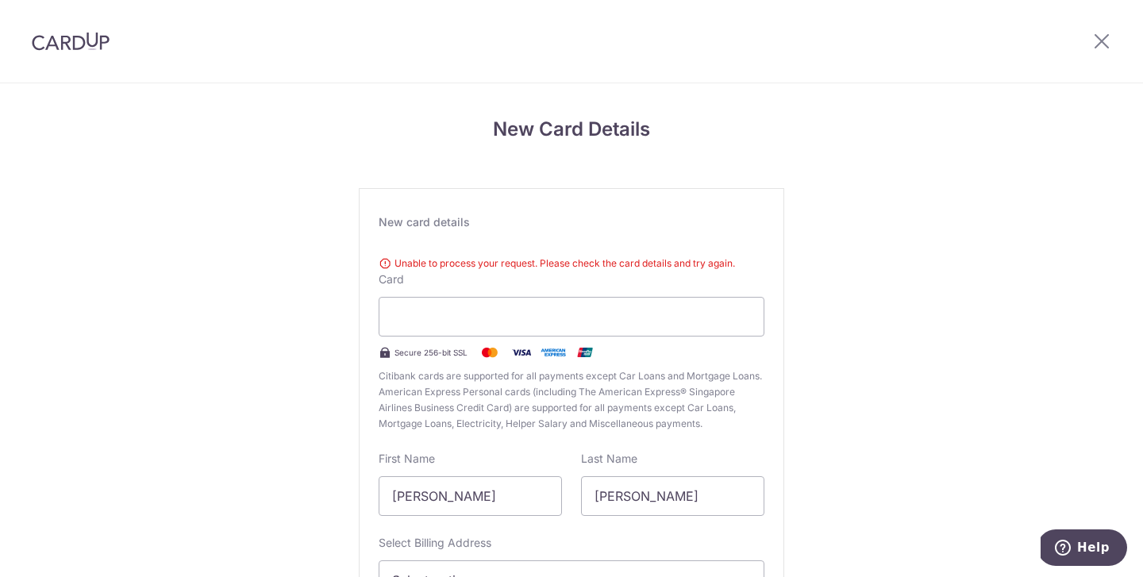
scroll to position [172, 0]
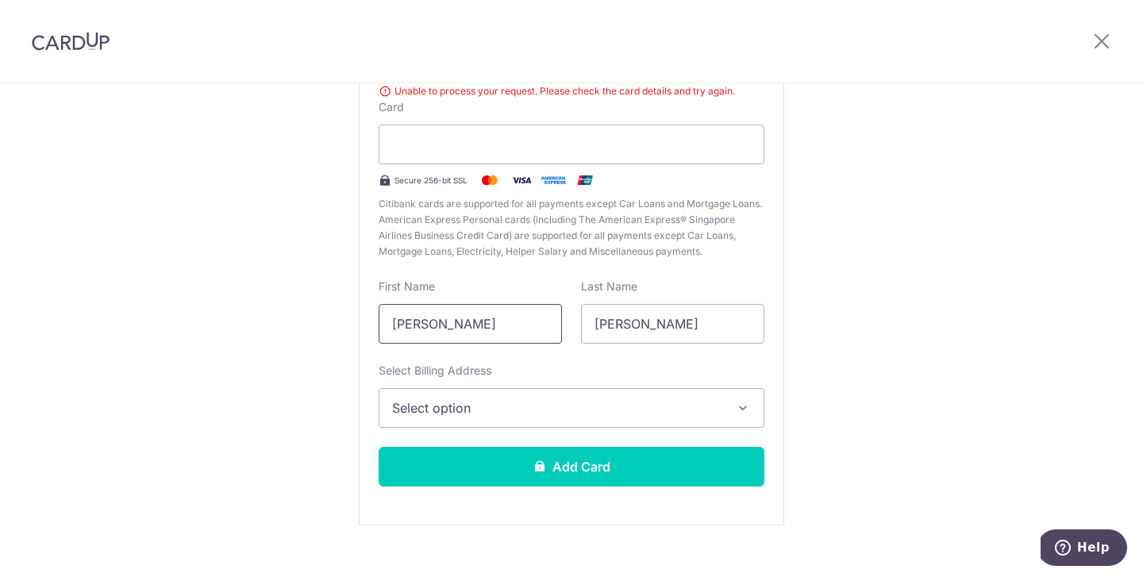
drag, startPoint x: 427, startPoint y: 325, endPoint x: 522, endPoint y: 325, distance: 95.2
click at [522, 325] on input "[PERSON_NAME]" at bounding box center [469, 324] width 183 height 40
type input "[PERSON_NAME]"
click at [545, 410] on span "Select option" at bounding box center [557, 407] width 330 height 19
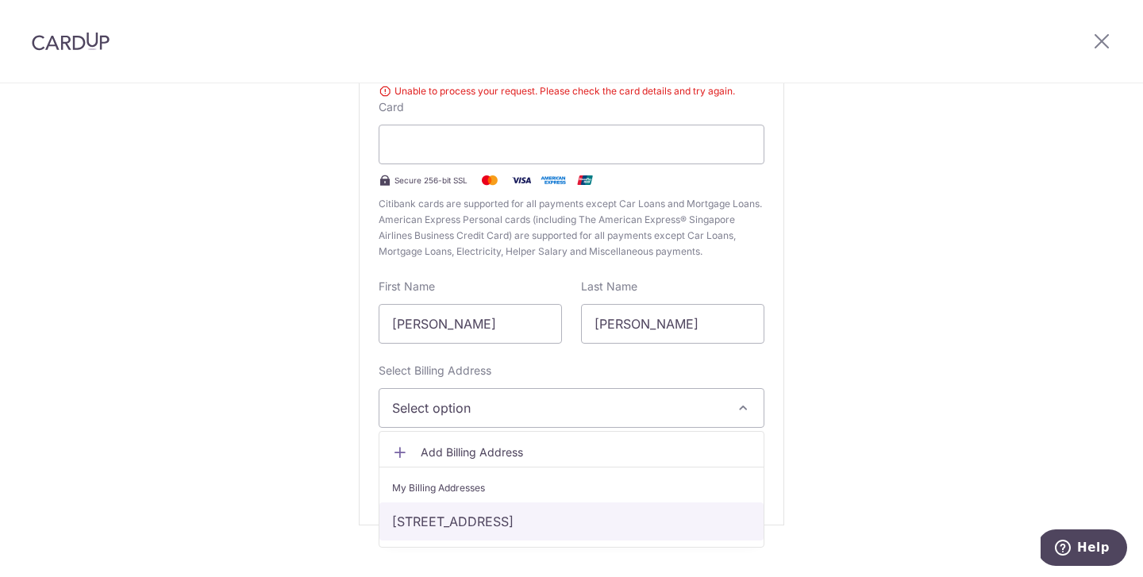
click at [513, 531] on link "[STREET_ADDRESS]" at bounding box center [571, 521] width 384 height 38
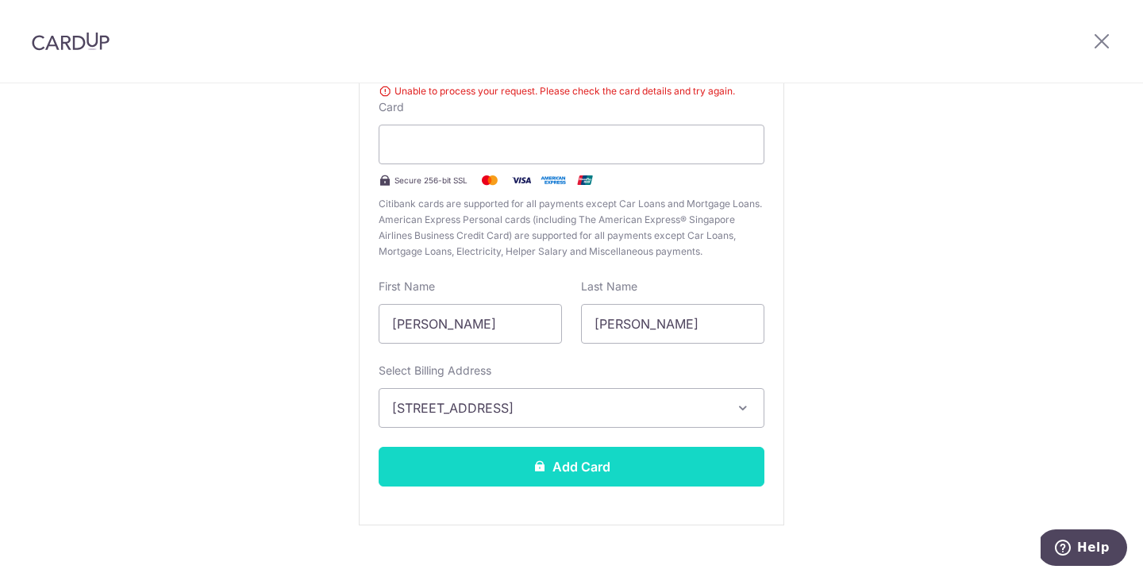
click at [564, 476] on button "Add Card" at bounding box center [571, 467] width 386 height 40
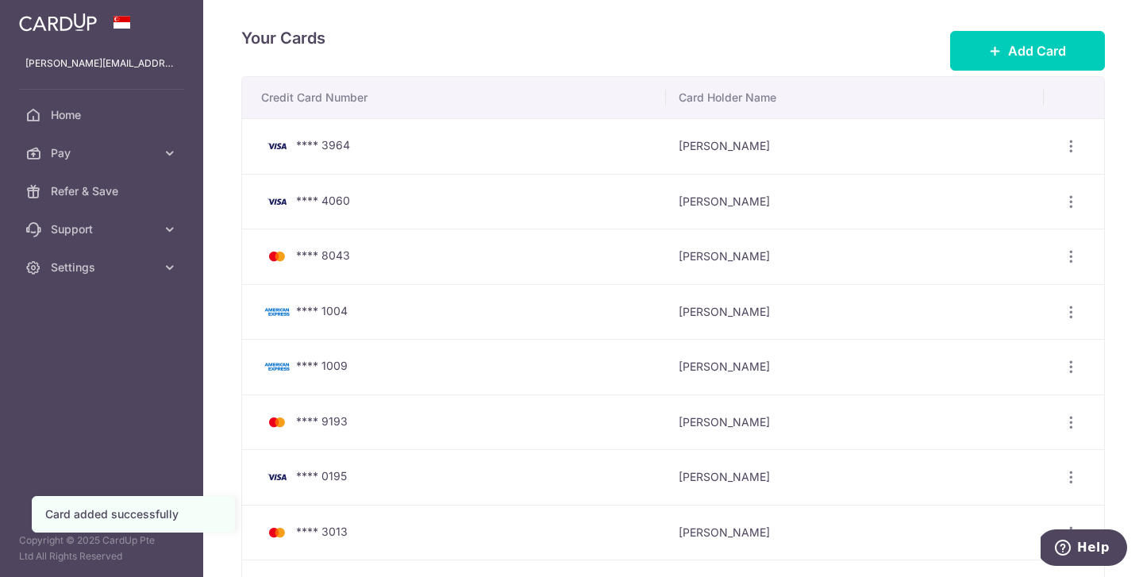
scroll to position [144, 0]
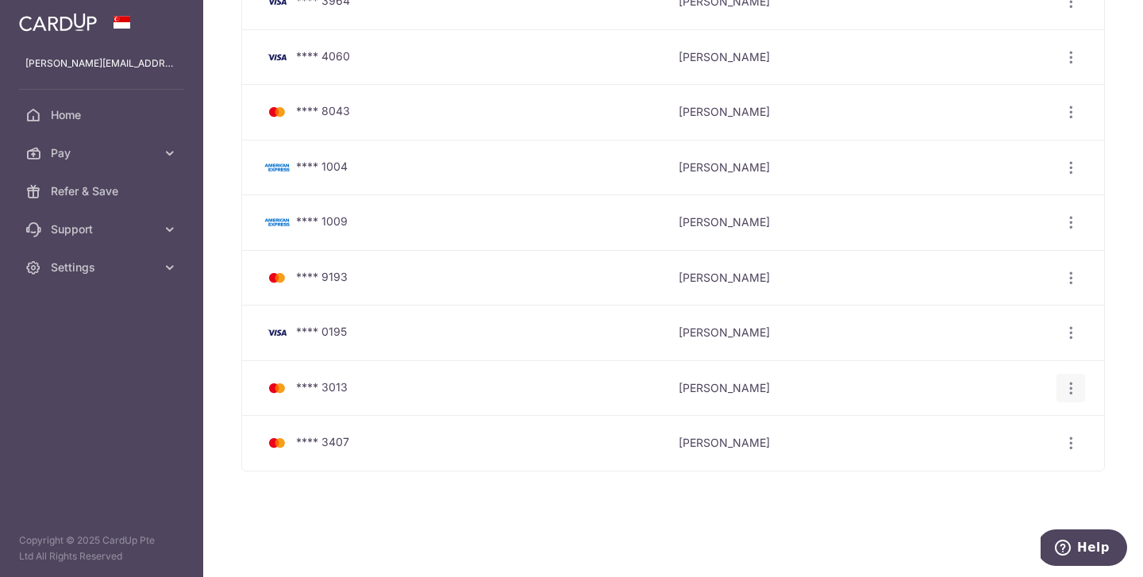
click at [1068, 385] on icon "button" at bounding box center [1070, 388] width 17 height 17
click at [978, 471] on span "Delete" at bounding box center [1017, 469] width 108 height 19
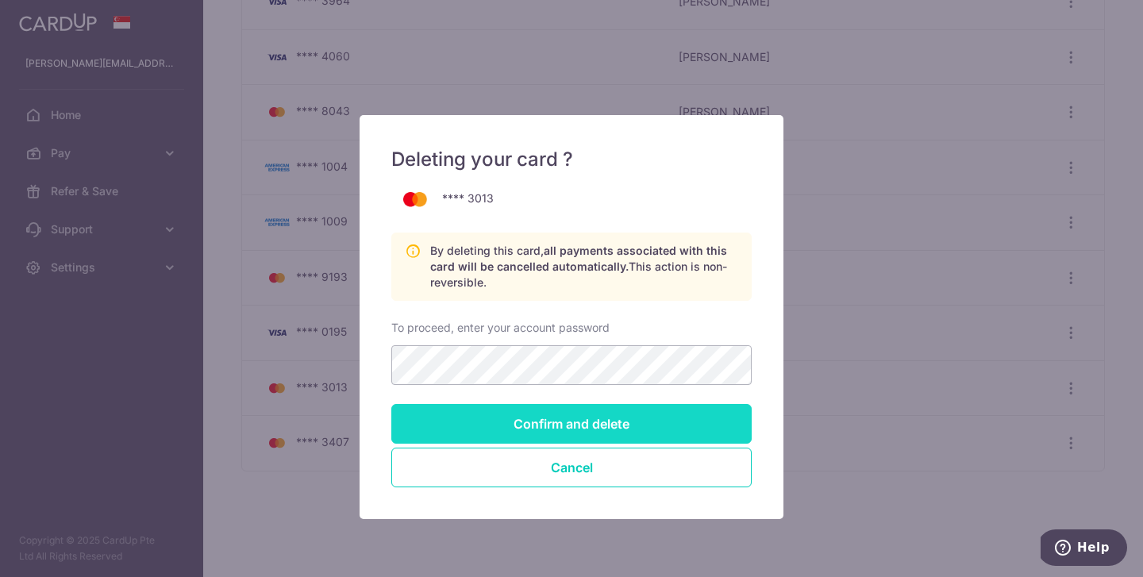
click at [576, 424] on input "Confirm and delete" at bounding box center [571, 424] width 360 height 40
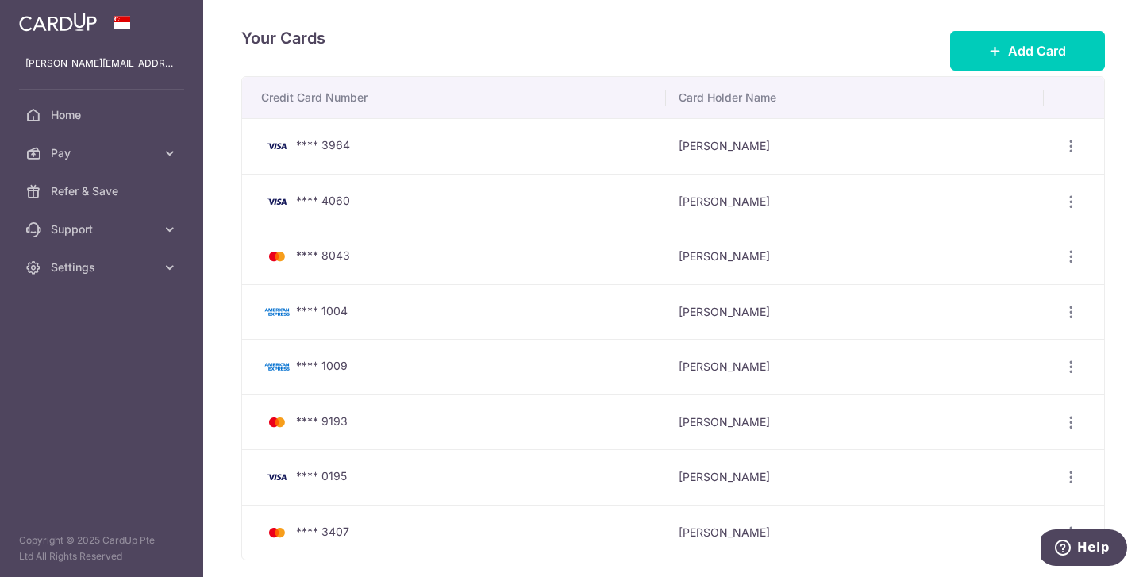
scroll to position [90, 0]
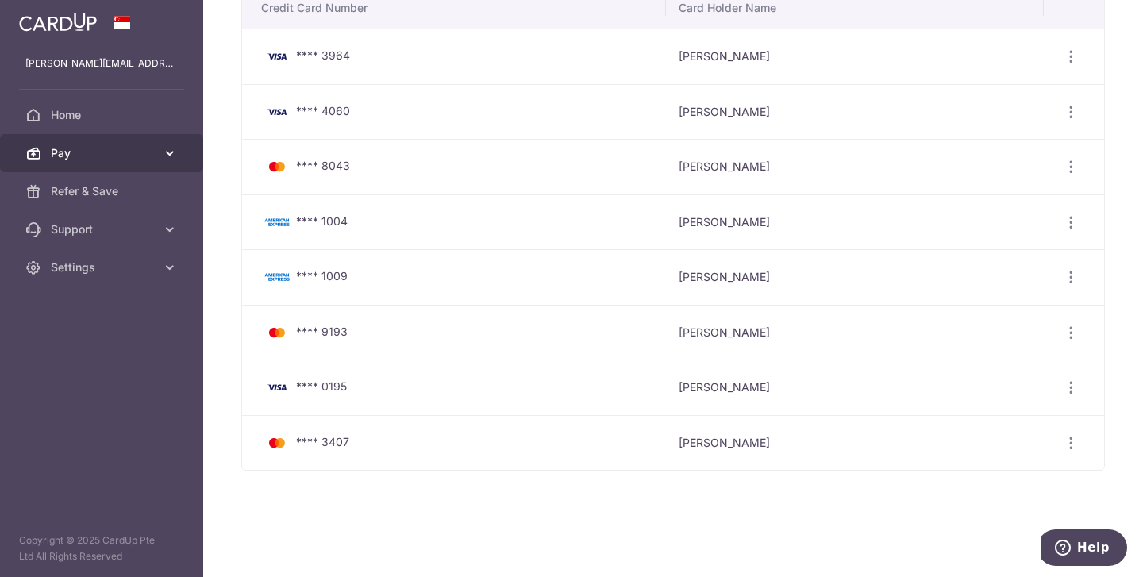
click at [94, 168] on link "Pay" at bounding box center [101, 153] width 203 height 38
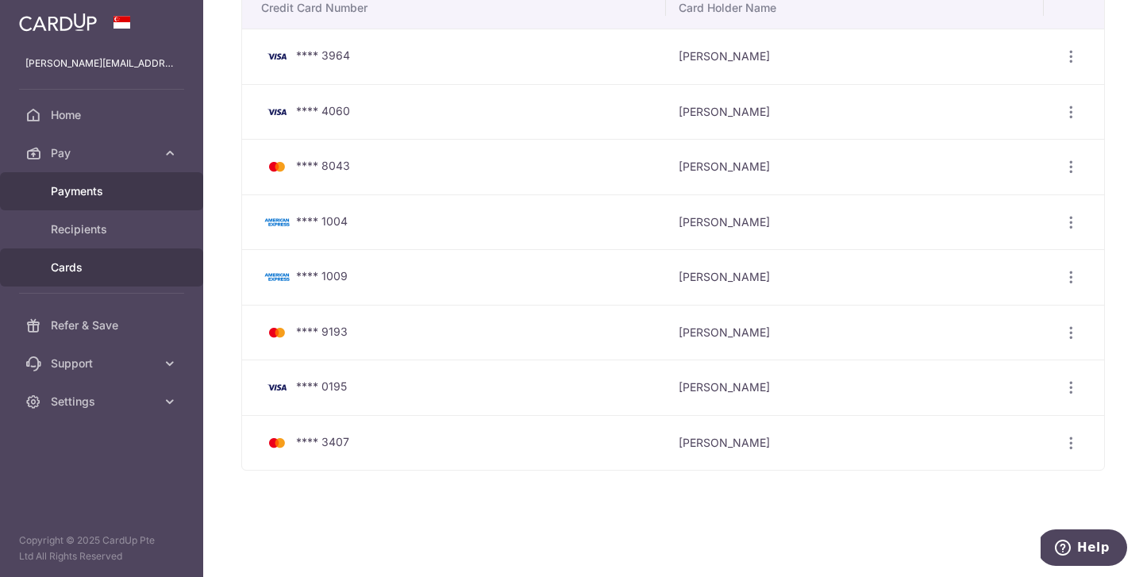
click at [99, 197] on span "Payments" at bounding box center [103, 191] width 105 height 16
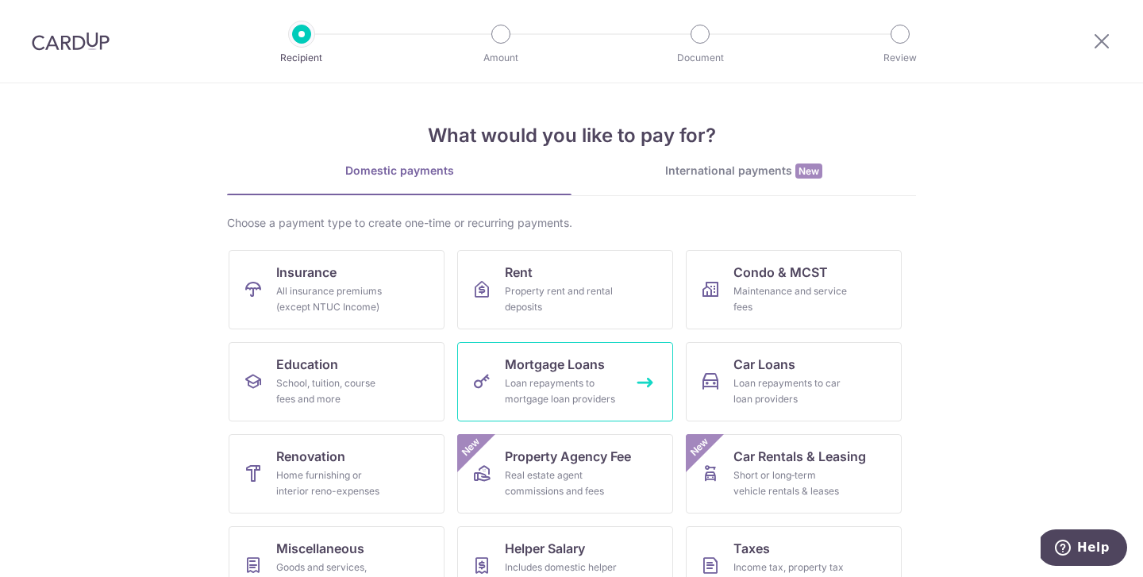
click at [592, 383] on div "Loan repayments to mortgage loan providers" at bounding box center [562, 391] width 114 height 32
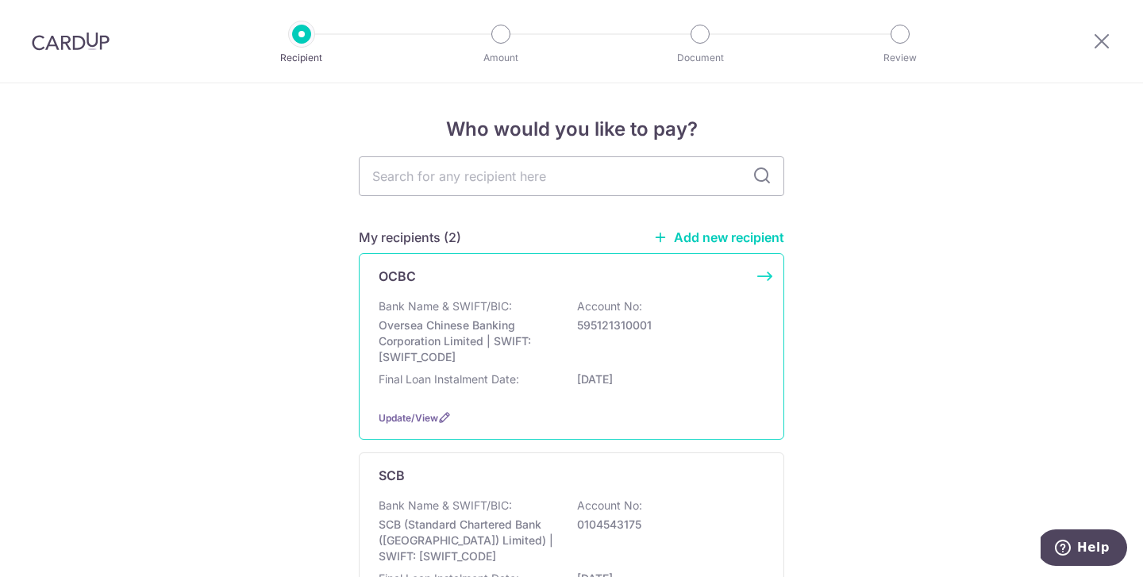
click at [608, 362] on div "Bank Name & SWIFT/BIC: Oversea Chinese Banking Corporation Limited | SWIFT: OCB…" at bounding box center [571, 331] width 386 height 67
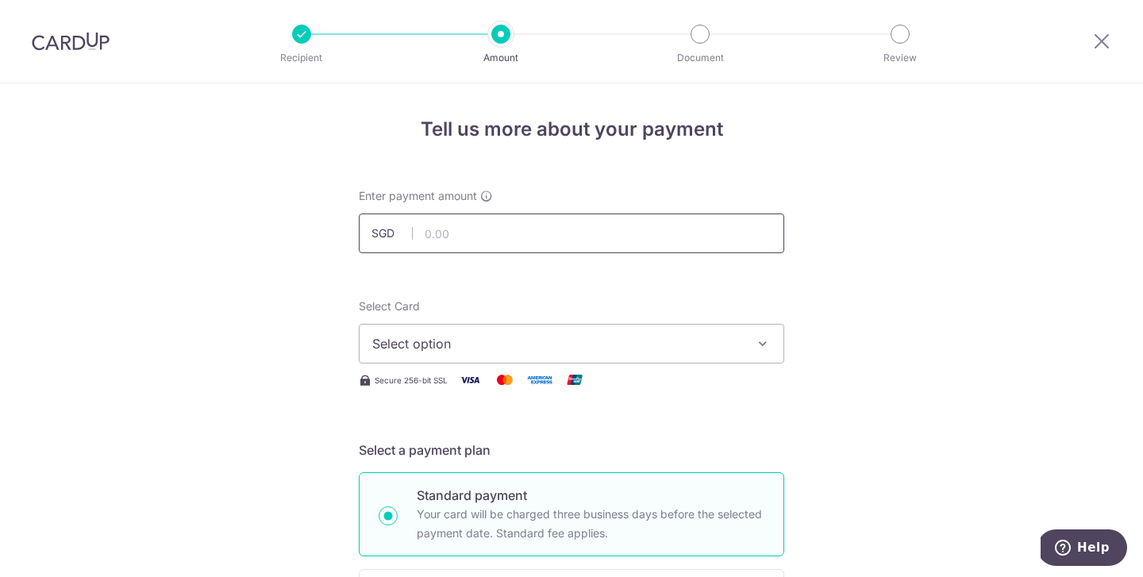
click at [677, 231] on input "text" at bounding box center [571, 233] width 425 height 40
click at [597, 237] on input "text" at bounding box center [571, 233] width 425 height 40
type input "978.00"
click at [663, 349] on span "Select option" at bounding box center [557, 343] width 370 height 19
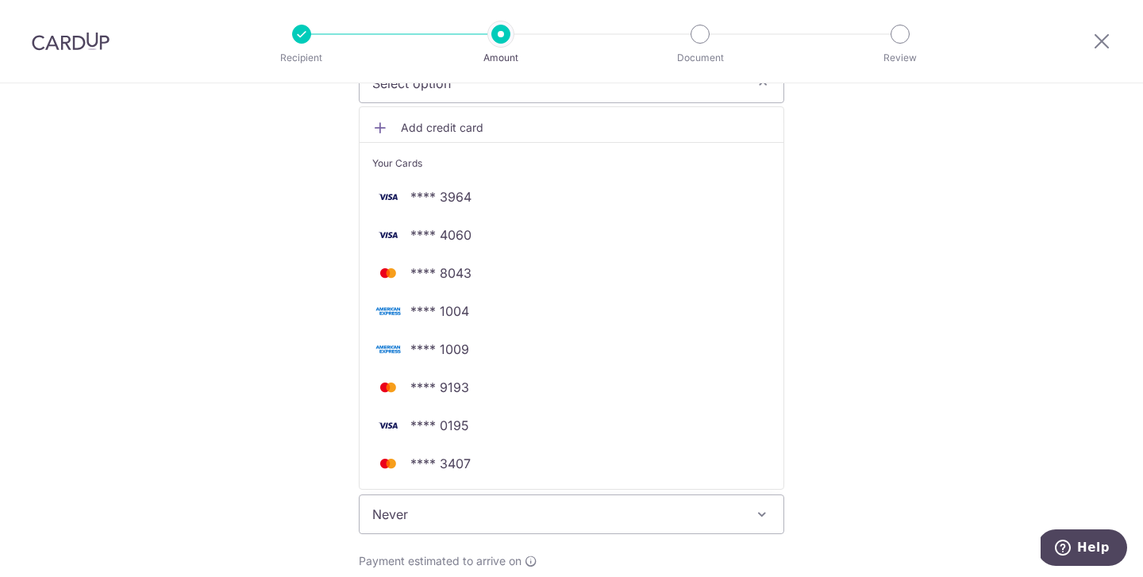
scroll to position [263, 0]
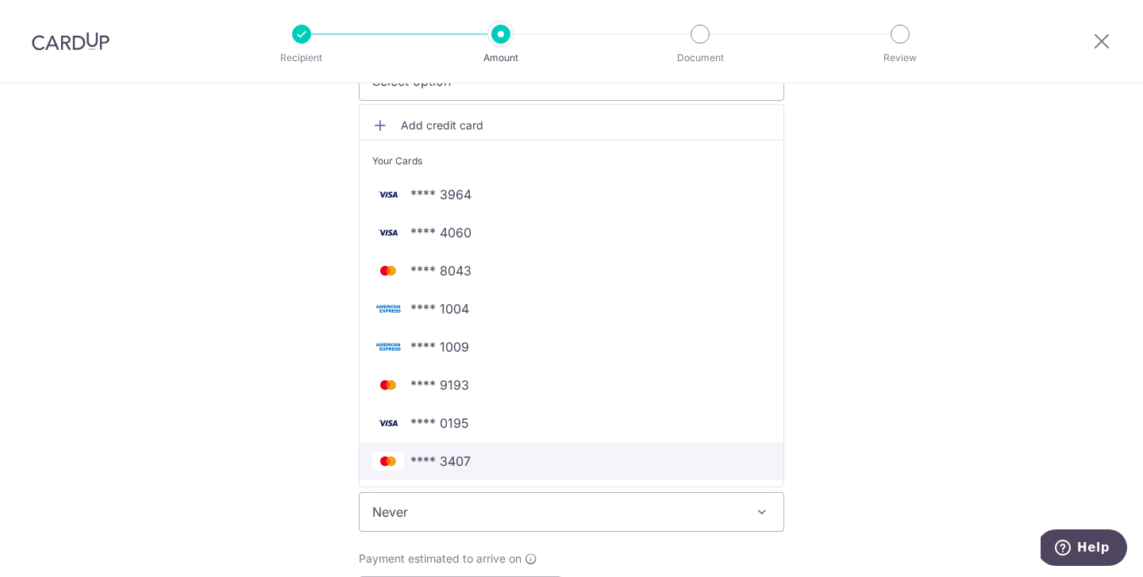
click at [609, 455] on span "**** 3407" at bounding box center [571, 460] width 398 height 19
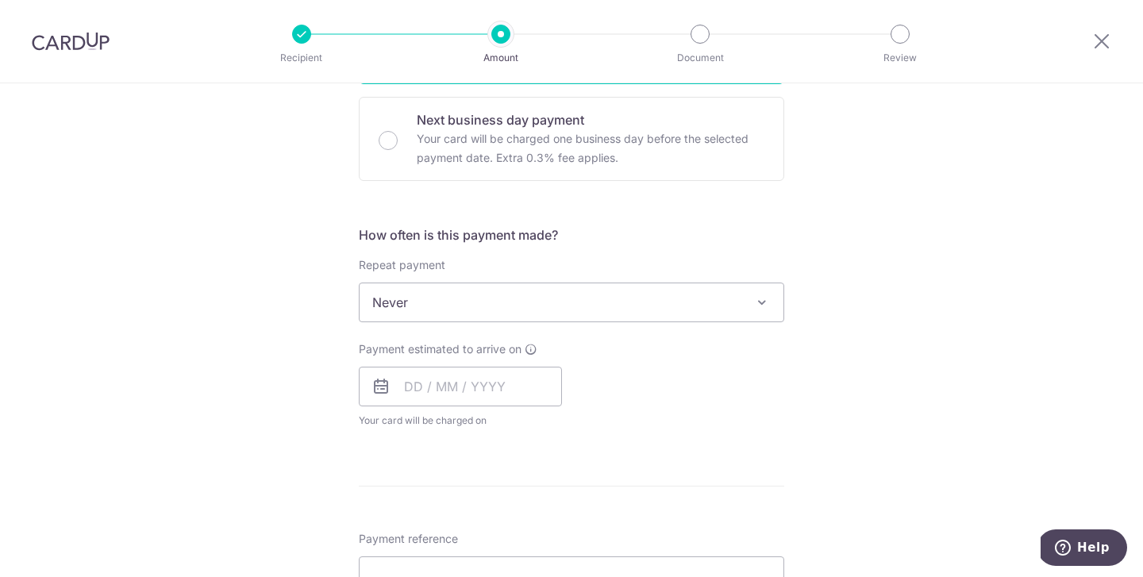
scroll to position [473, 0]
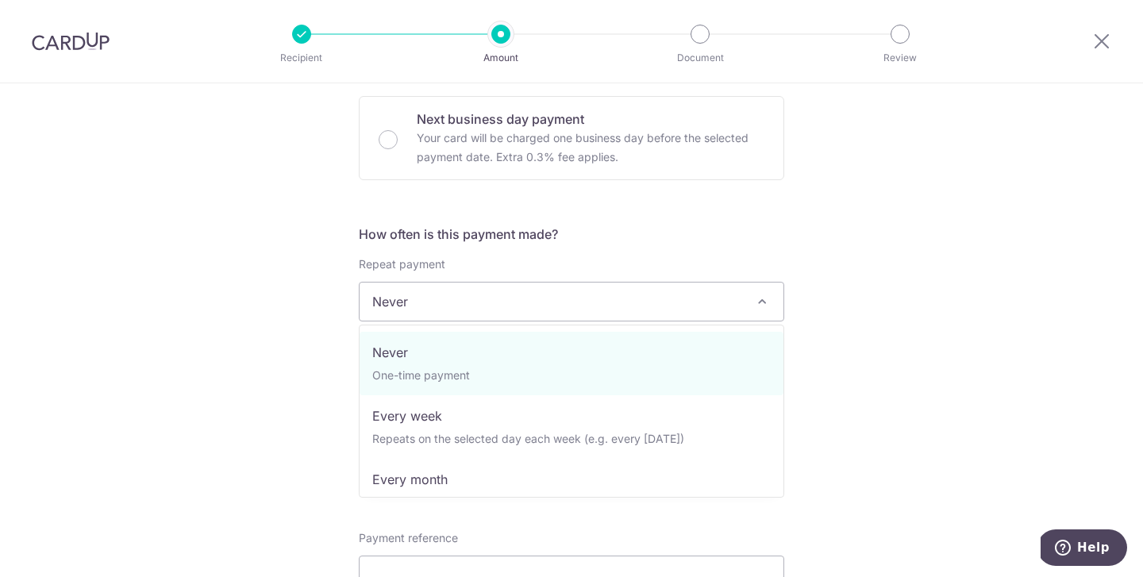
click at [749, 297] on span "Never" at bounding box center [571, 301] width 424 height 38
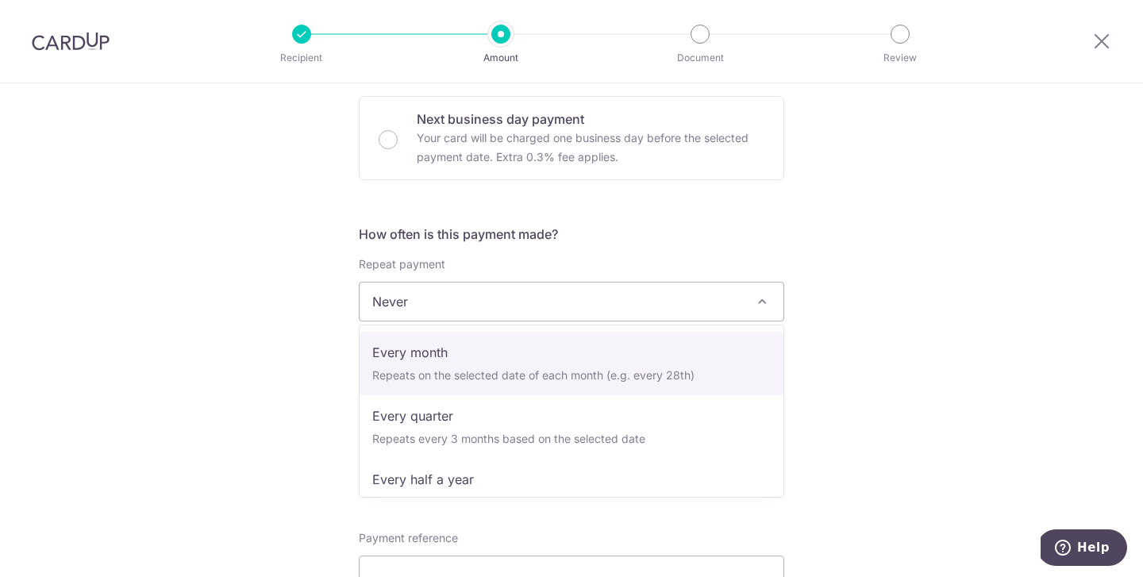
select select "3"
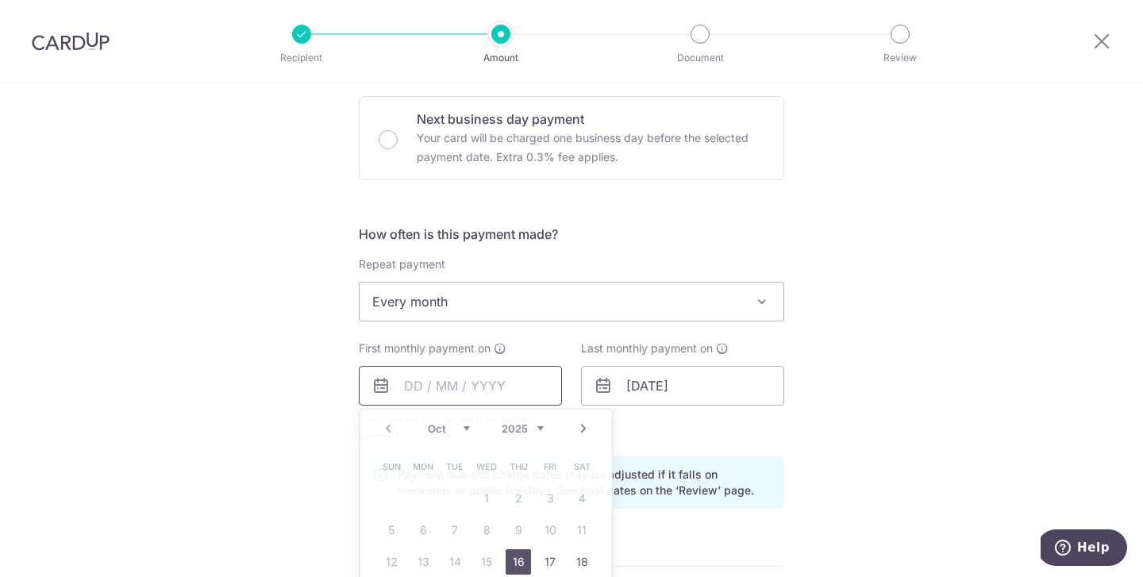
click at [404, 390] on input "text" at bounding box center [460, 386] width 203 height 40
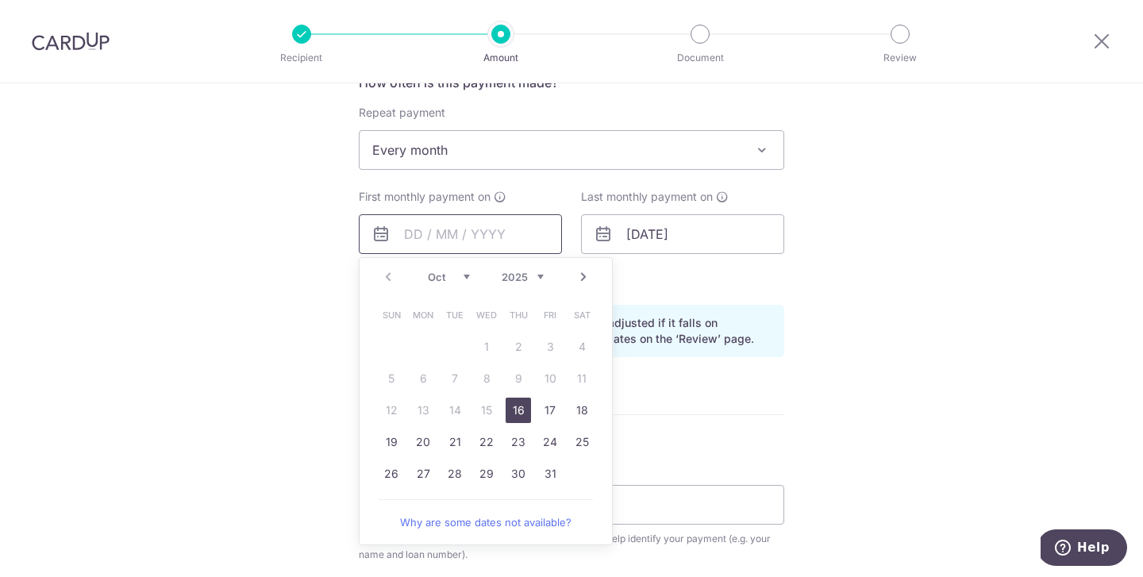
scroll to position [626, 0]
click at [520, 414] on link "16" at bounding box center [517, 408] width 25 height 25
type input "[DATE]"
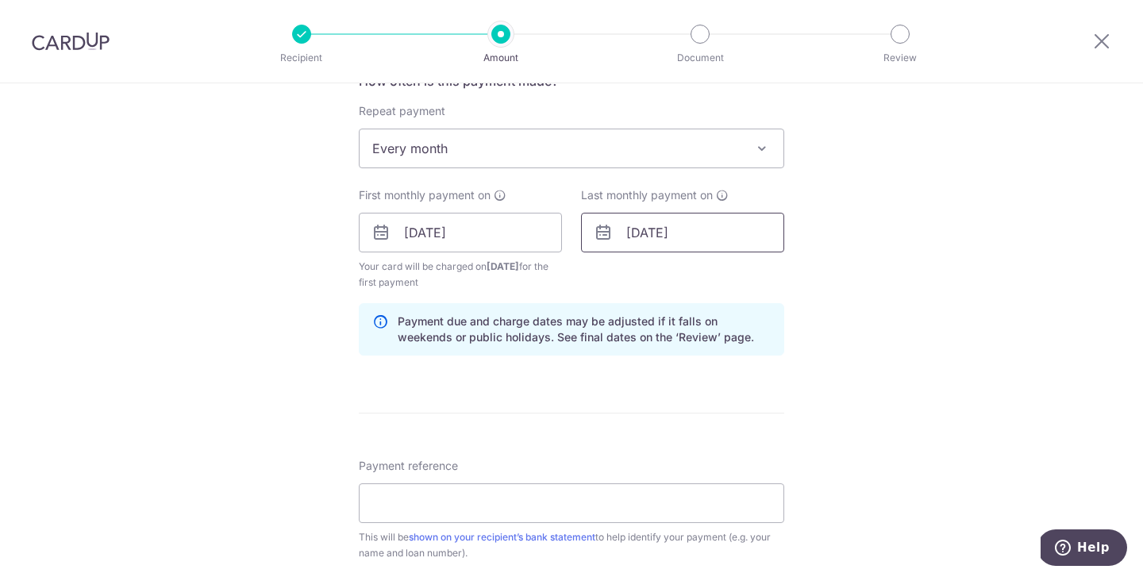
click at [711, 233] on input "31/01/2050" at bounding box center [682, 233] width 203 height 40
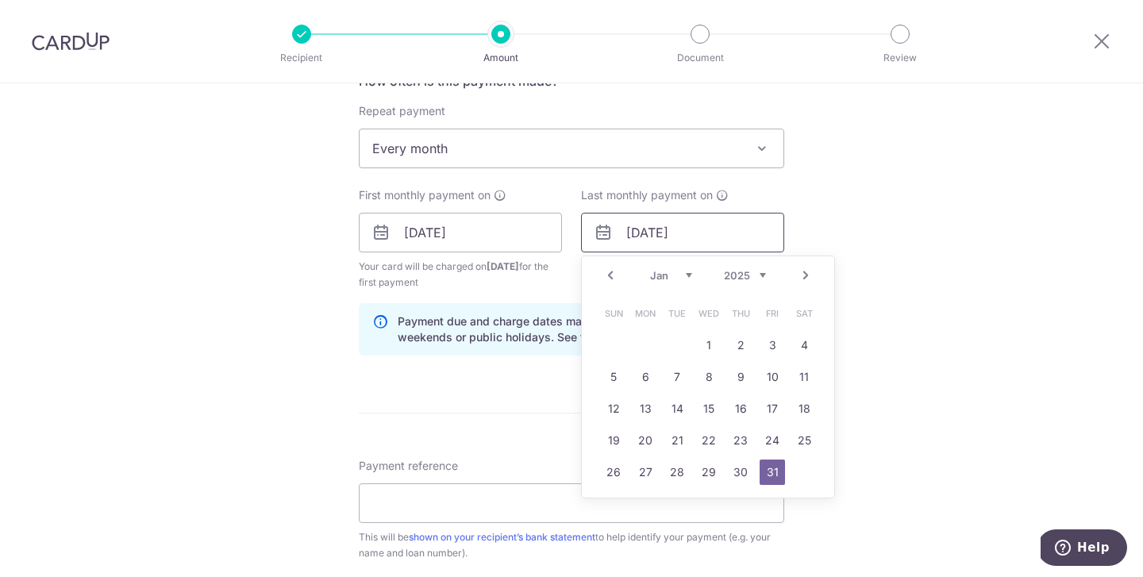
click at [651, 234] on input "31/01/2025" at bounding box center [682, 233] width 203 height 40
click at [659, 234] on input "31/01/2025" at bounding box center [682, 233] width 203 height 40
click at [701, 236] on input "31/01/2025" at bounding box center [682, 233] width 203 height 40
click at [652, 225] on input "31/01/2026" at bounding box center [682, 233] width 203 height 40
click at [656, 227] on input "31/01/2026" at bounding box center [682, 233] width 203 height 40
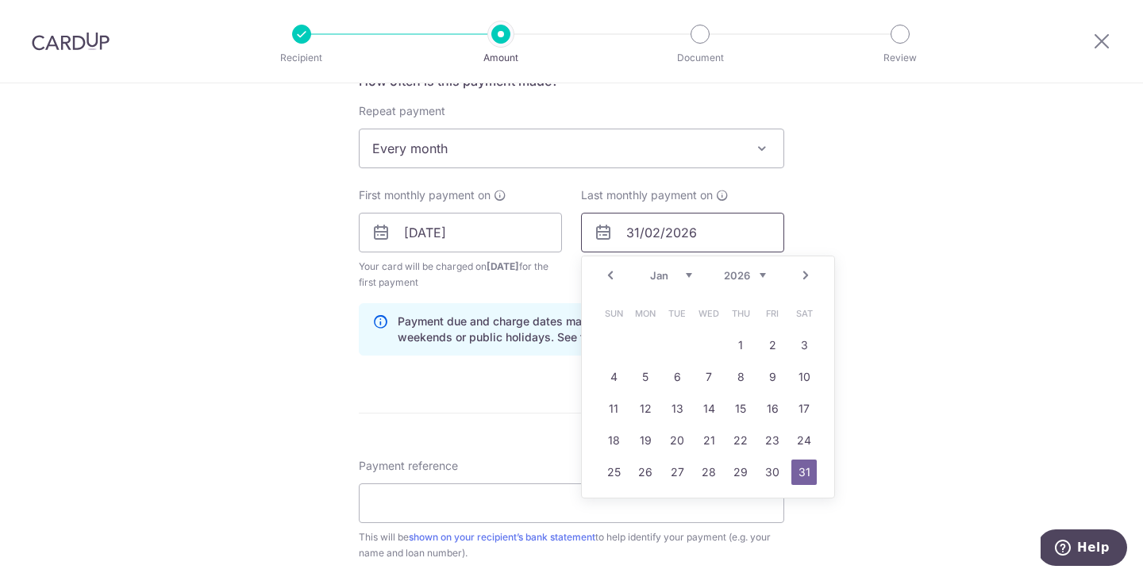
click at [637, 235] on input "31/02/2026" at bounding box center [682, 233] width 203 height 40
click at [771, 413] on link "20" at bounding box center [771, 408] width 25 height 25
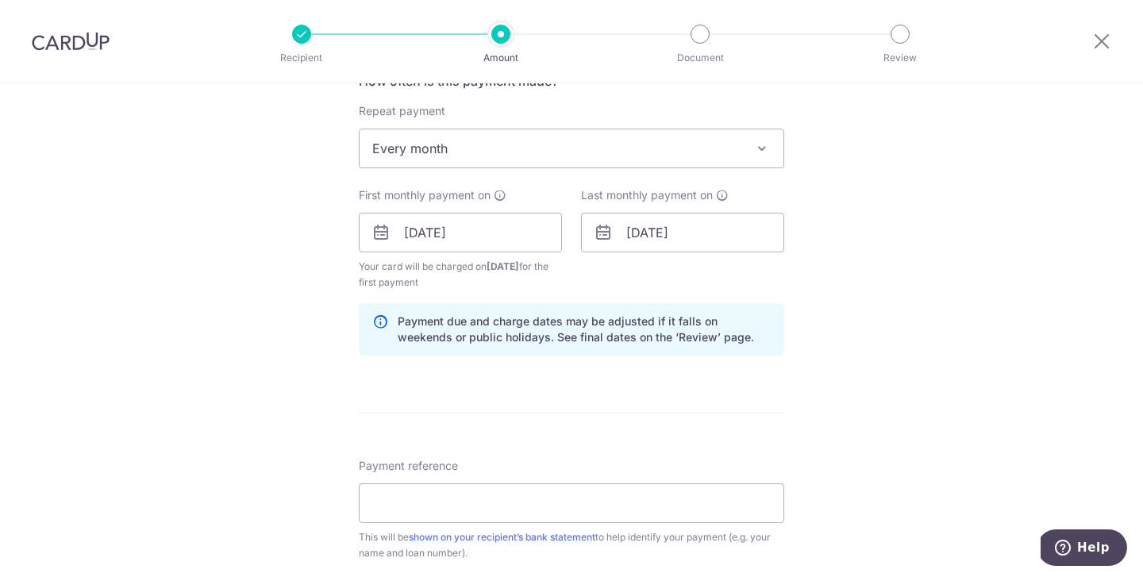
click at [925, 367] on div "Tell us more about your payment Enter payment amount SGD 978.00 978.00 Select C…" at bounding box center [571, 215] width 1143 height 1516
click at [660, 233] on input "20/02/2026" at bounding box center [682, 233] width 203 height 40
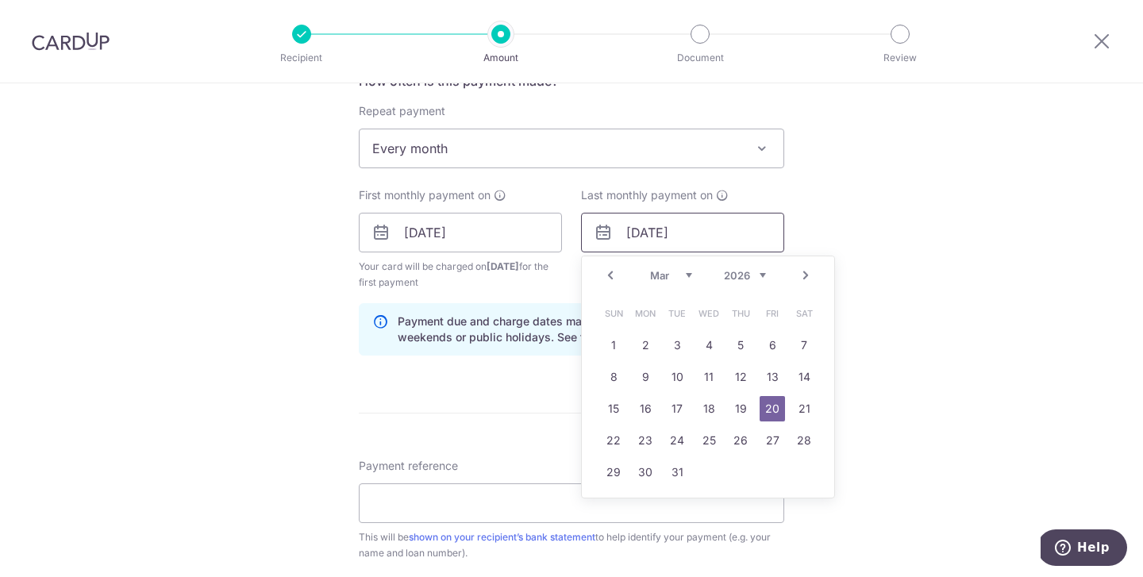
type input "20/03/2026"
click at [896, 275] on div "Tell us more about your payment Enter payment amount SGD 978.00 978.00 Select C…" at bounding box center [571, 215] width 1143 height 1516
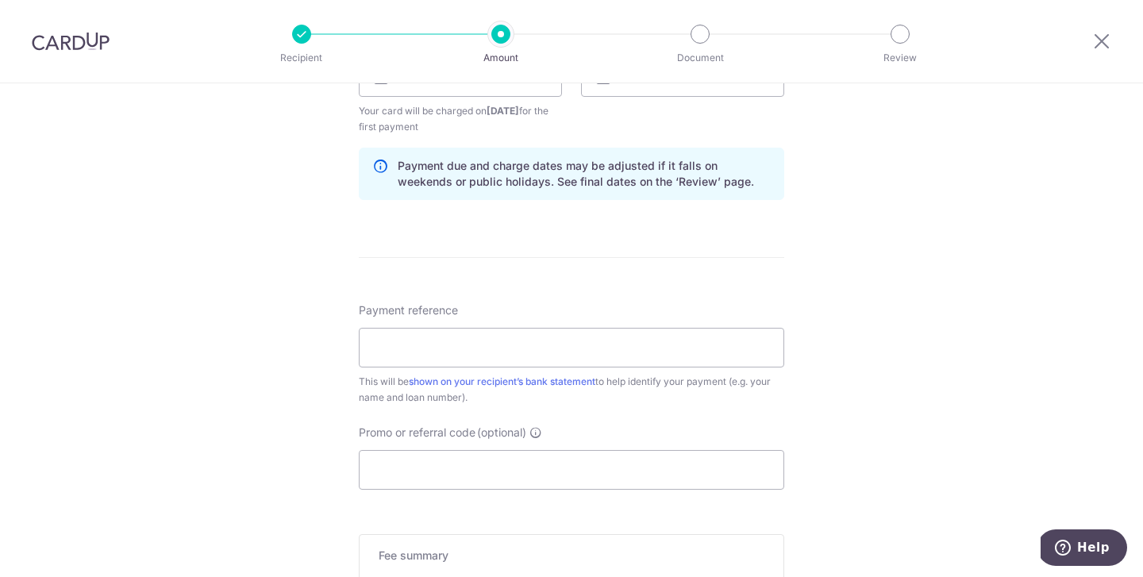
scroll to position [785, 0]
click at [627, 351] on input "Payment reference" at bounding box center [571, 345] width 425 height 40
paste input "MORTGAGE LOAN 5800178022-00000"
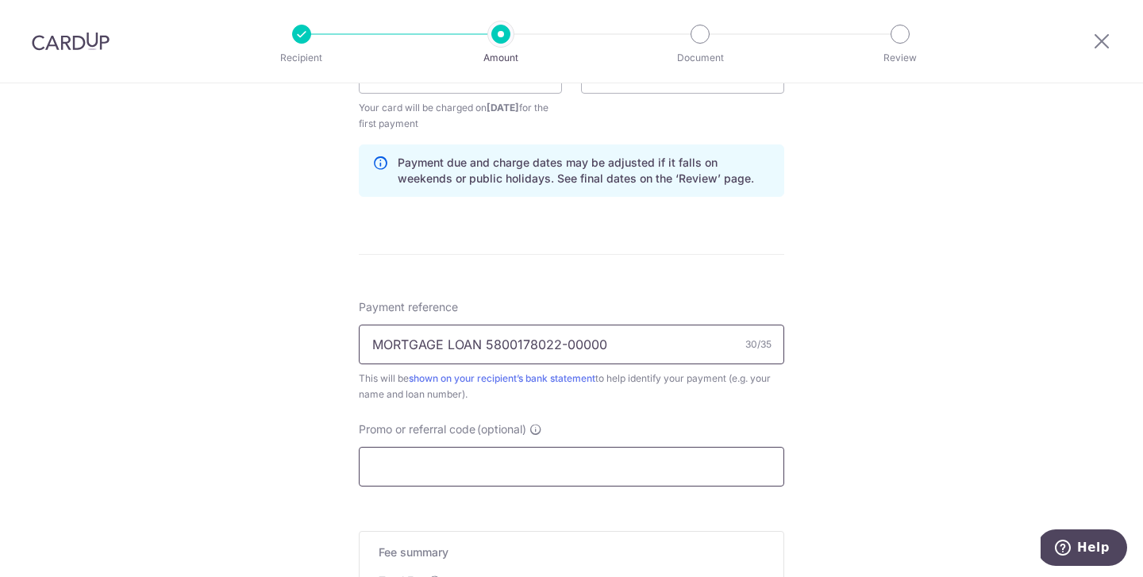
type input "MORTGAGE LOAN 5800178022-00000"
click at [629, 458] on input "Promo or referral code (optional)" at bounding box center [571, 467] width 425 height 40
paste input "OFF225"
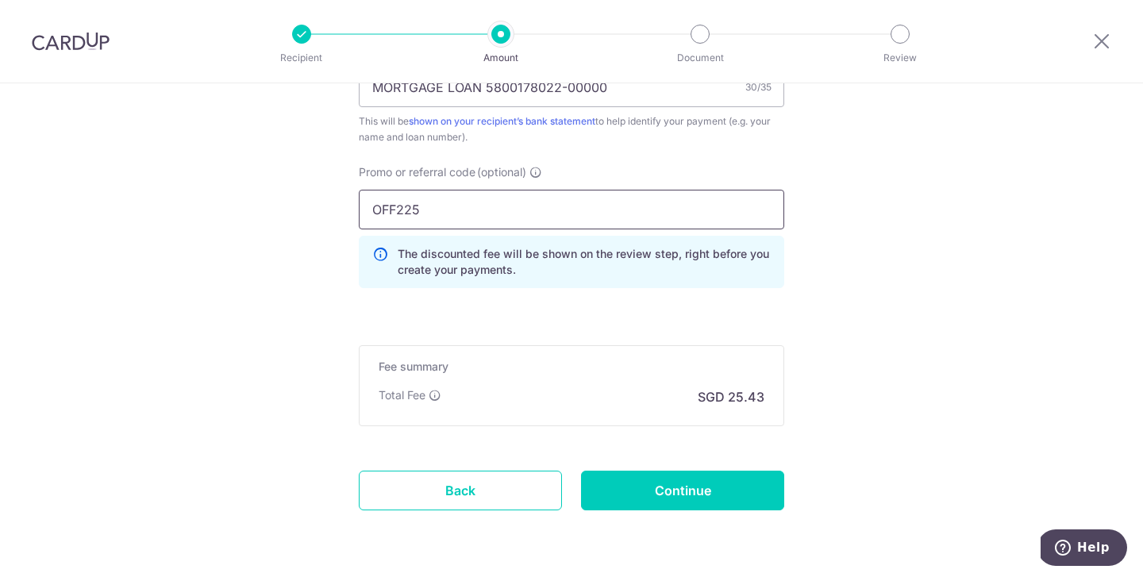
scroll to position [1043, 0]
type input "OFF225"
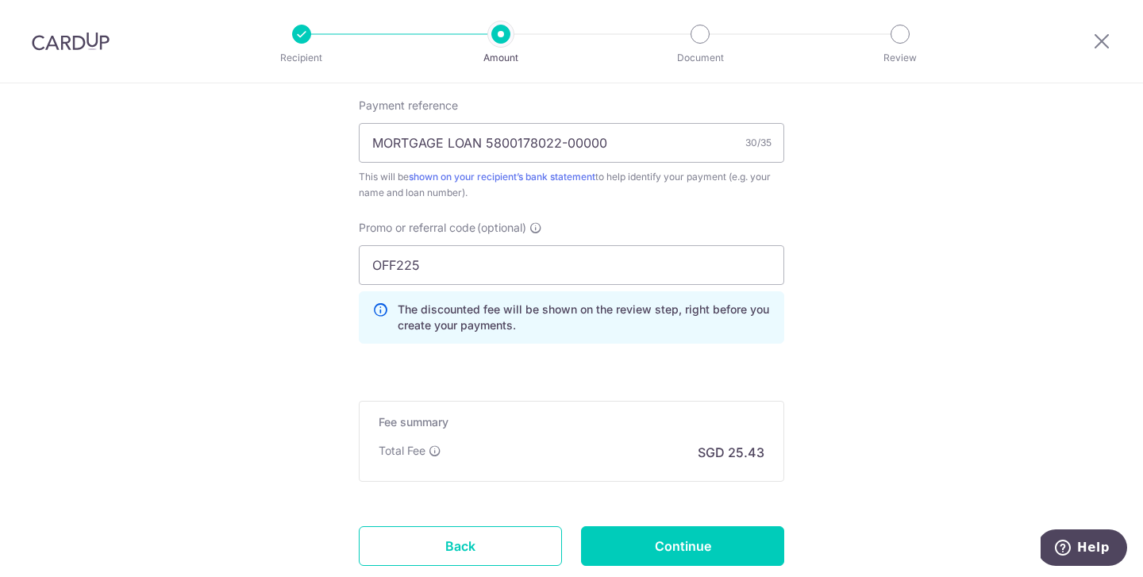
scroll to position [1094, 0]
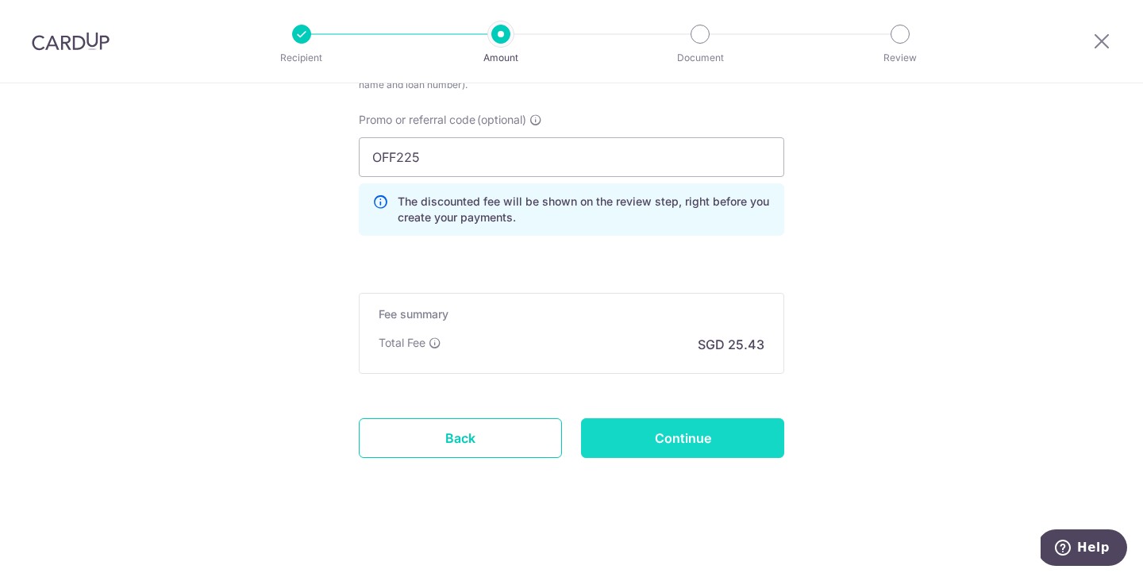
click at [679, 453] on input "Continue" at bounding box center [682, 438] width 203 height 40
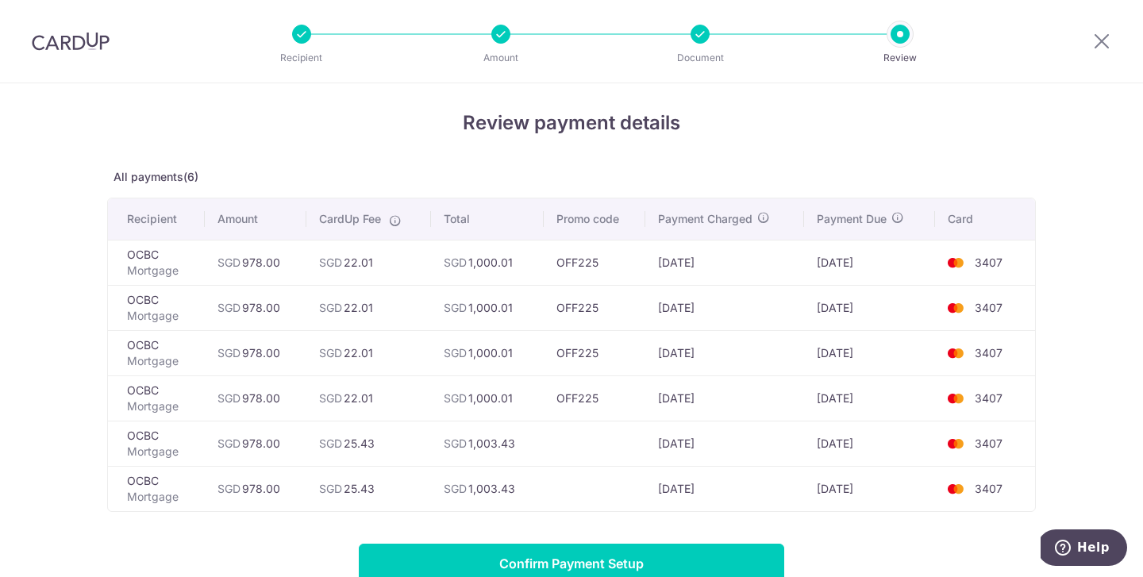
scroll to position [6, 0]
drag, startPoint x: 343, startPoint y: 264, endPoint x: 465, endPoint y: 264, distance: 122.2
click at [466, 264] on tr "OCBC Mortgage SGD 978.00 SGD 22.01 SGD 1,000.01 OFF225 [DATE] [DATE] 3407" at bounding box center [571, 262] width 927 height 45
click at [465, 264] on span "SGD" at bounding box center [455, 262] width 23 height 13
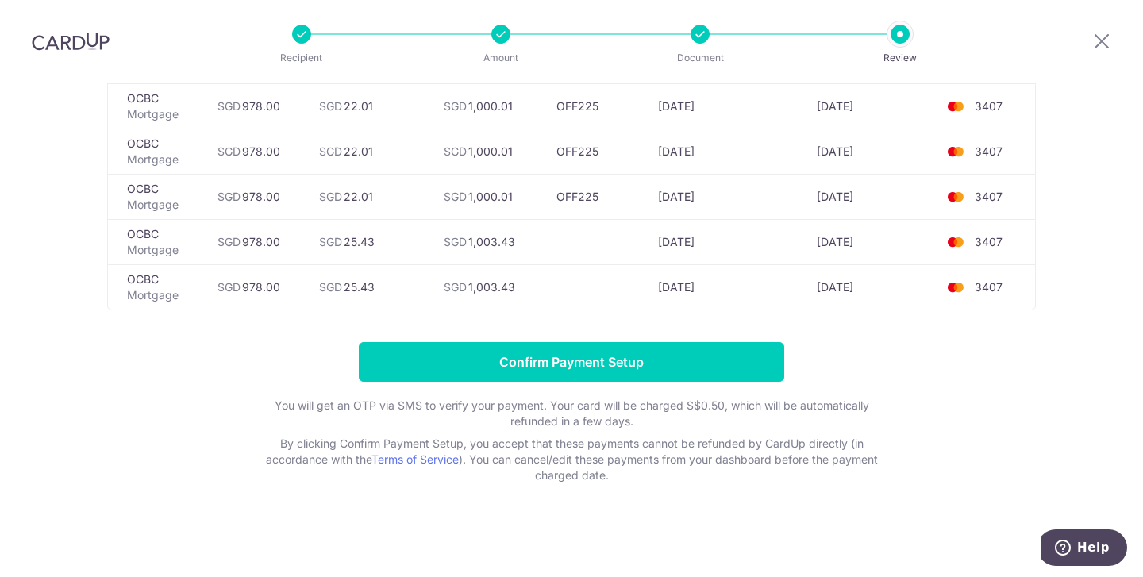
scroll to position [0, 0]
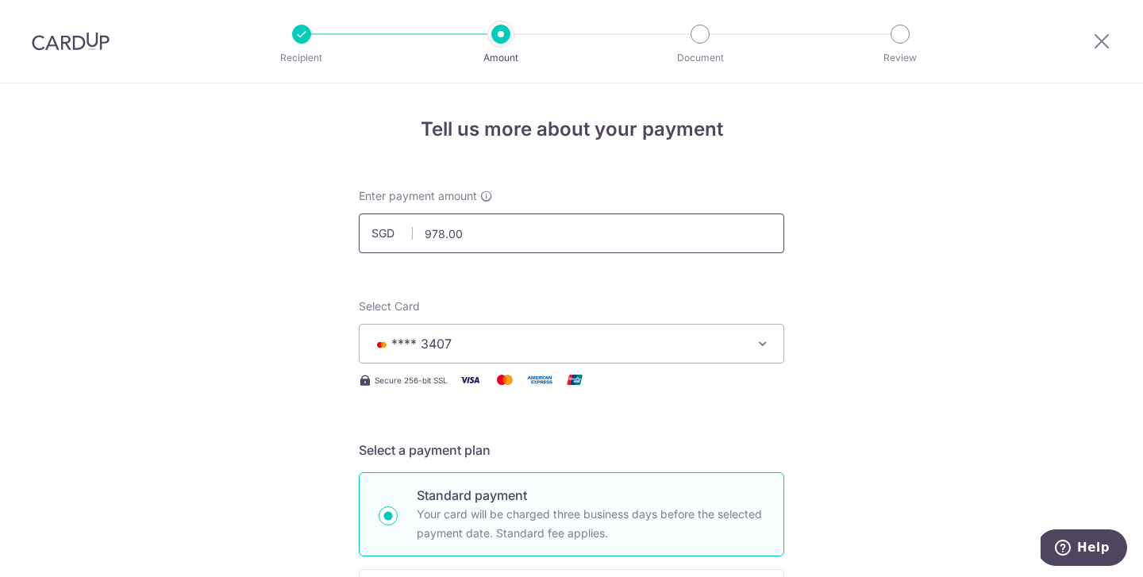
click at [624, 222] on input "978.00" at bounding box center [571, 233] width 425 height 40
type input "977.99"
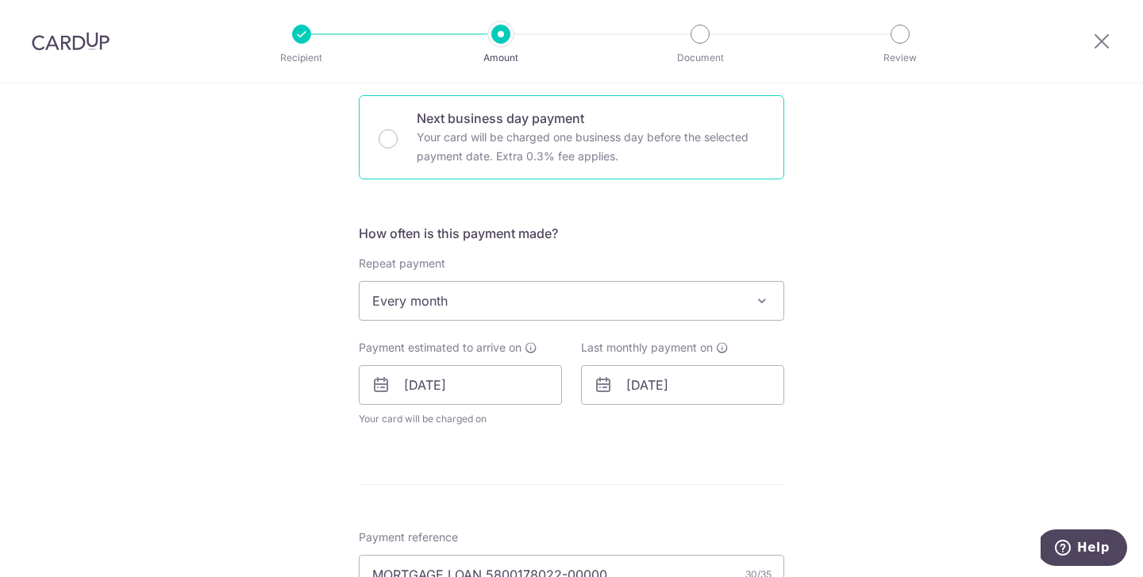
scroll to position [555, 0]
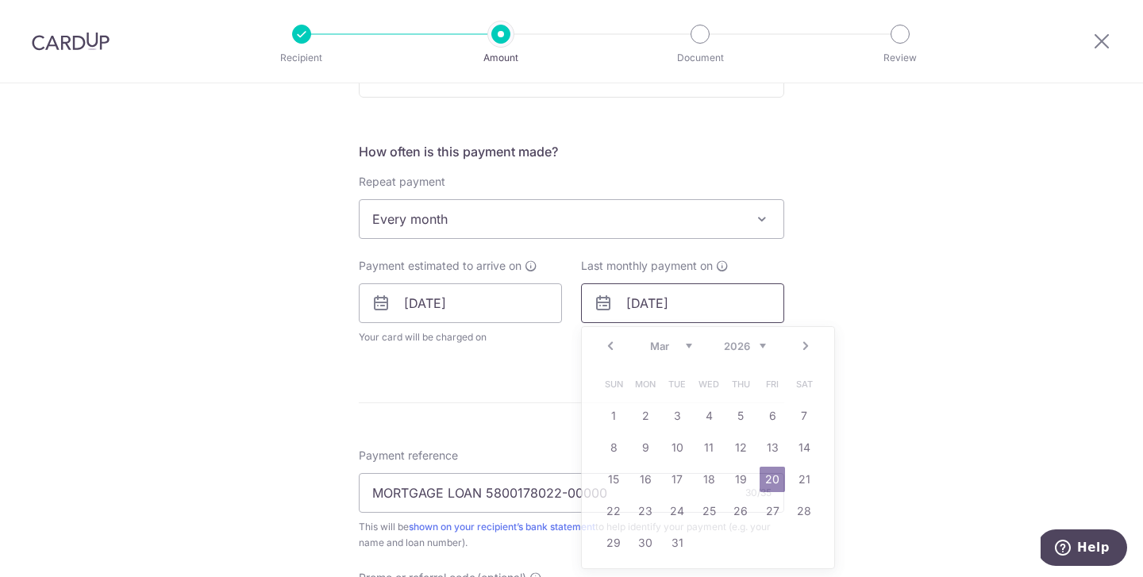
click at [659, 302] on input "20/03/2026" at bounding box center [682, 303] width 203 height 40
type input "20/02/2026"
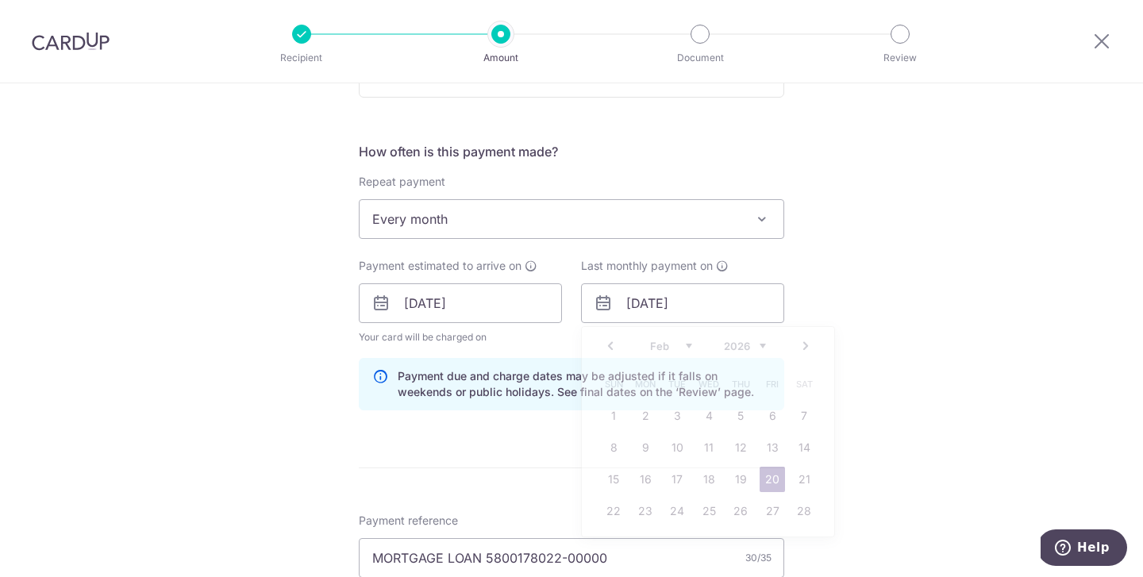
click at [938, 298] on div "Tell us more about your payment Enter payment amount SGD 977.99 977.99 Select C…" at bounding box center [571, 314] width 1143 height 1572
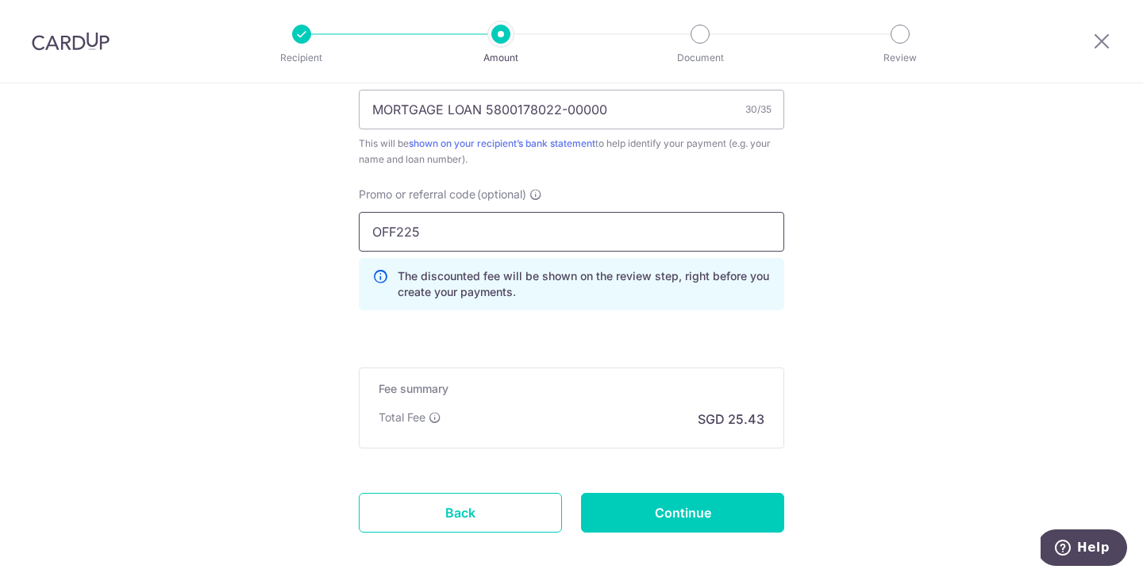
scroll to position [1031, 0]
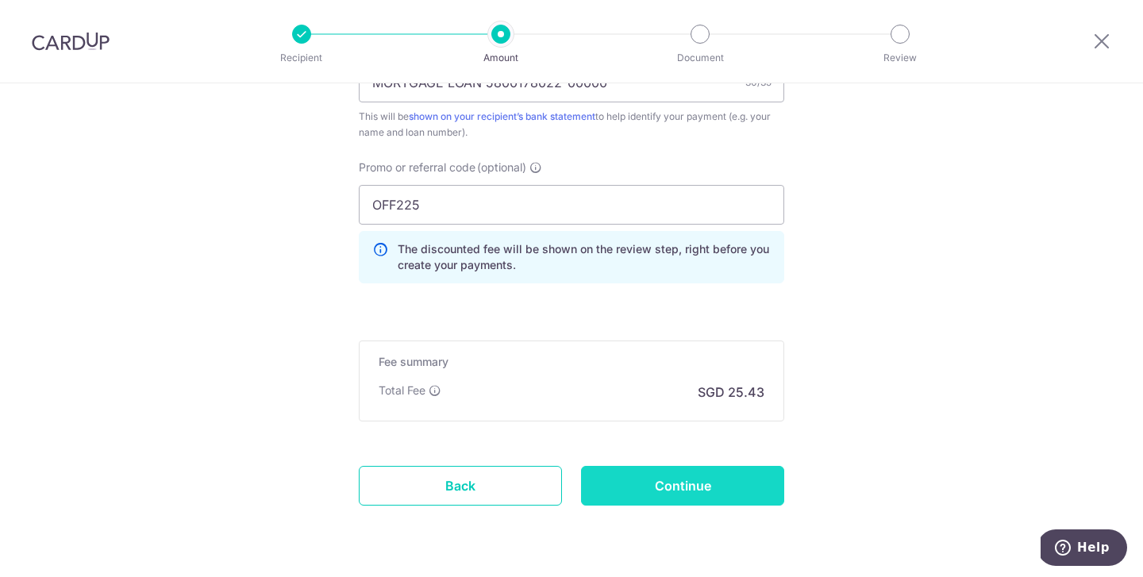
click at [639, 482] on input "Continue" at bounding box center [682, 486] width 203 height 40
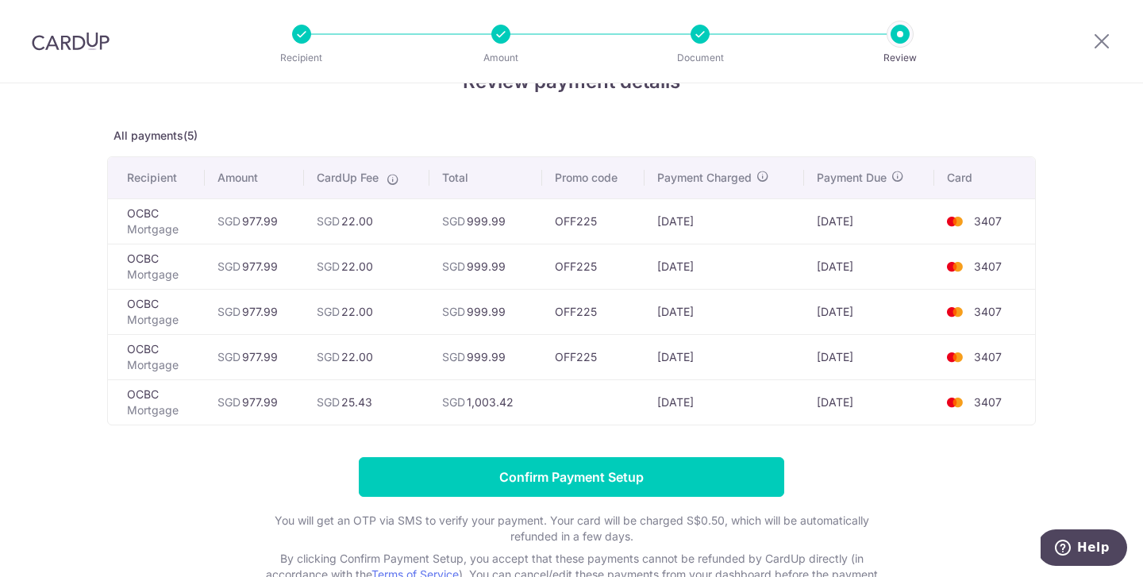
scroll to position [52, 0]
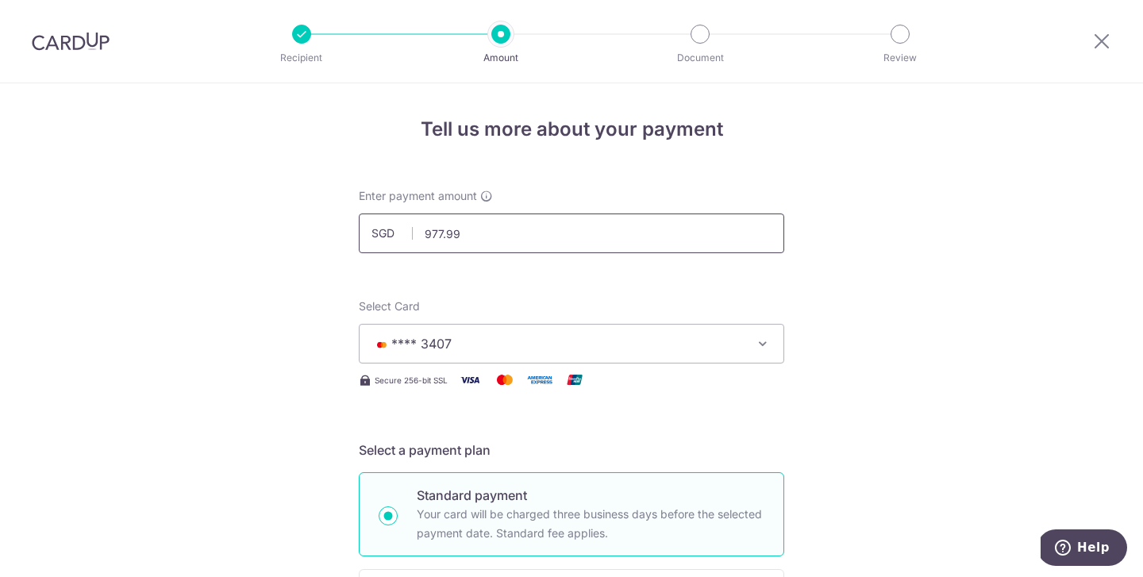
click at [562, 239] on input "977.99" at bounding box center [571, 233] width 425 height 40
type input "978.00"
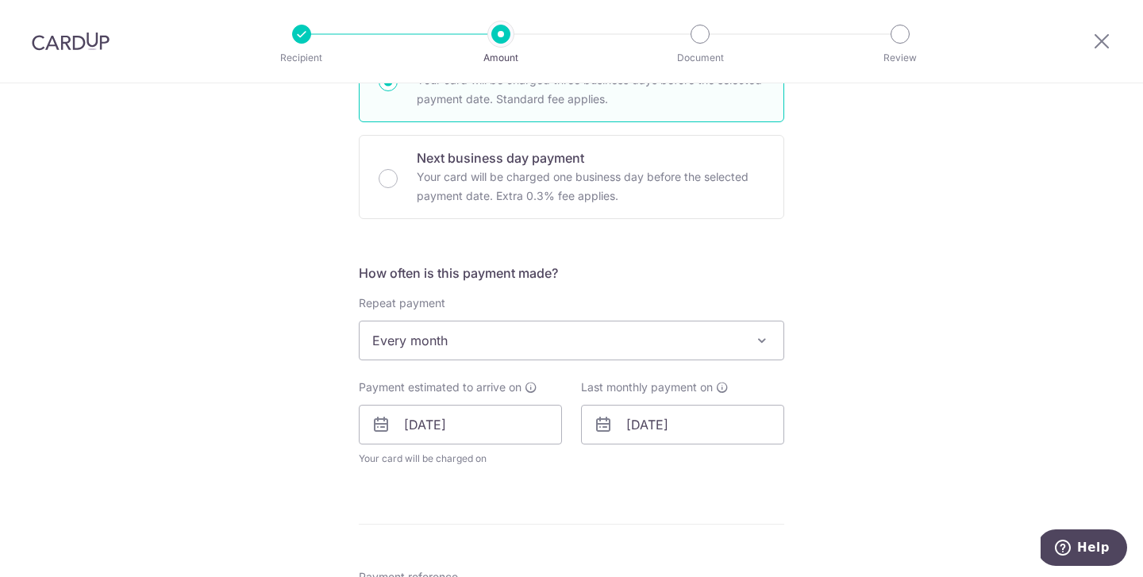
scroll to position [457, 0]
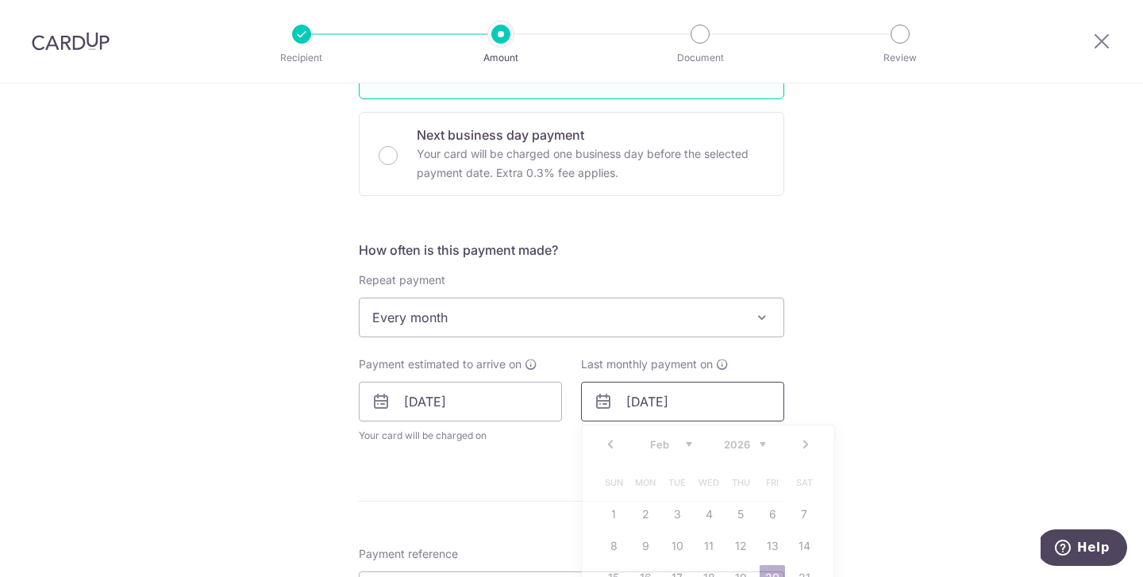
click at [687, 398] on input "[DATE]" at bounding box center [682, 402] width 203 height 40
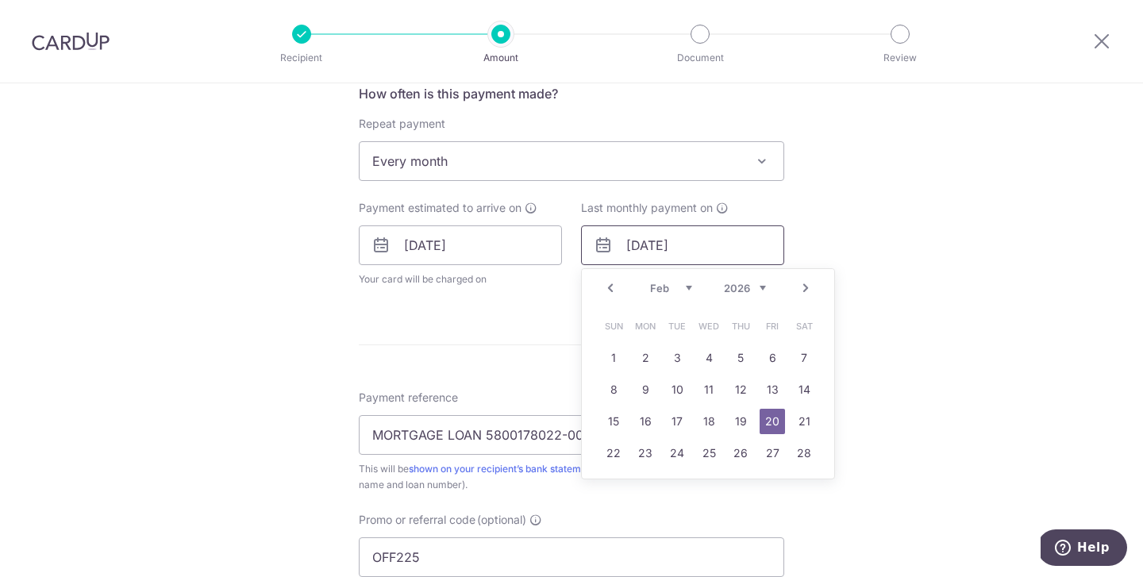
scroll to position [636, 0]
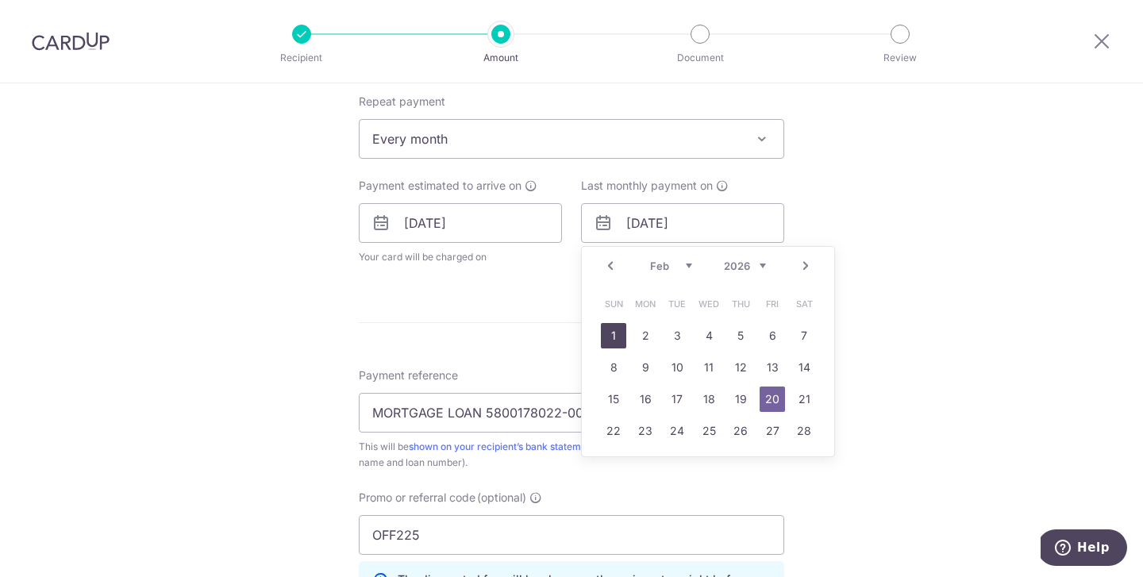
click at [615, 337] on link "1" at bounding box center [613, 335] width 25 height 25
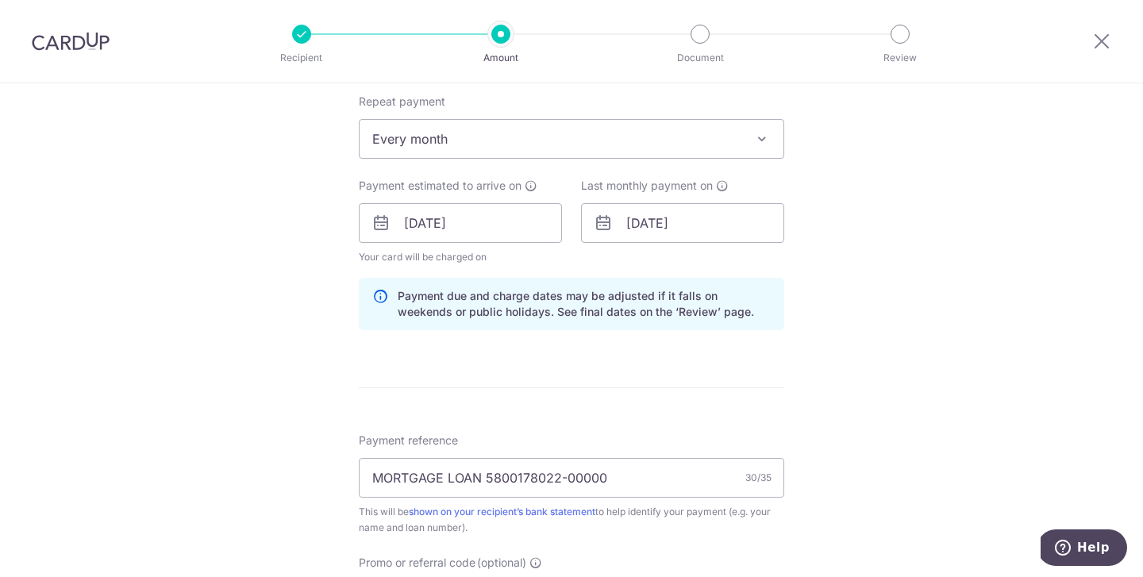
click at [874, 276] on div "Tell us more about your payment Enter payment amount SGD 978.00 978.00 Select C…" at bounding box center [571, 234] width 1143 height 1572
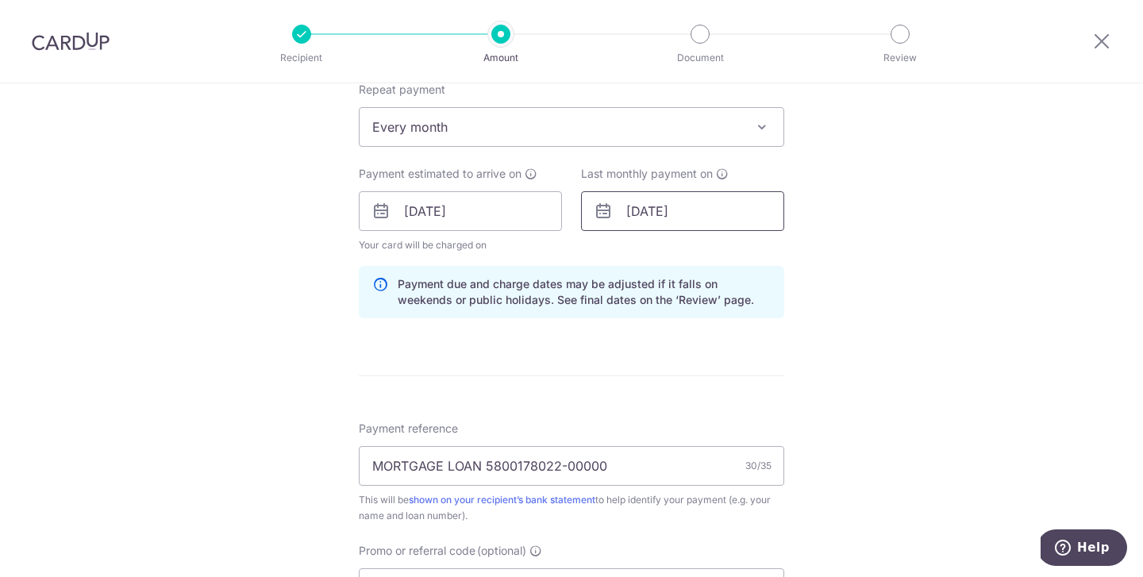
click at [654, 211] on input "01/02/2026" at bounding box center [682, 211] width 203 height 40
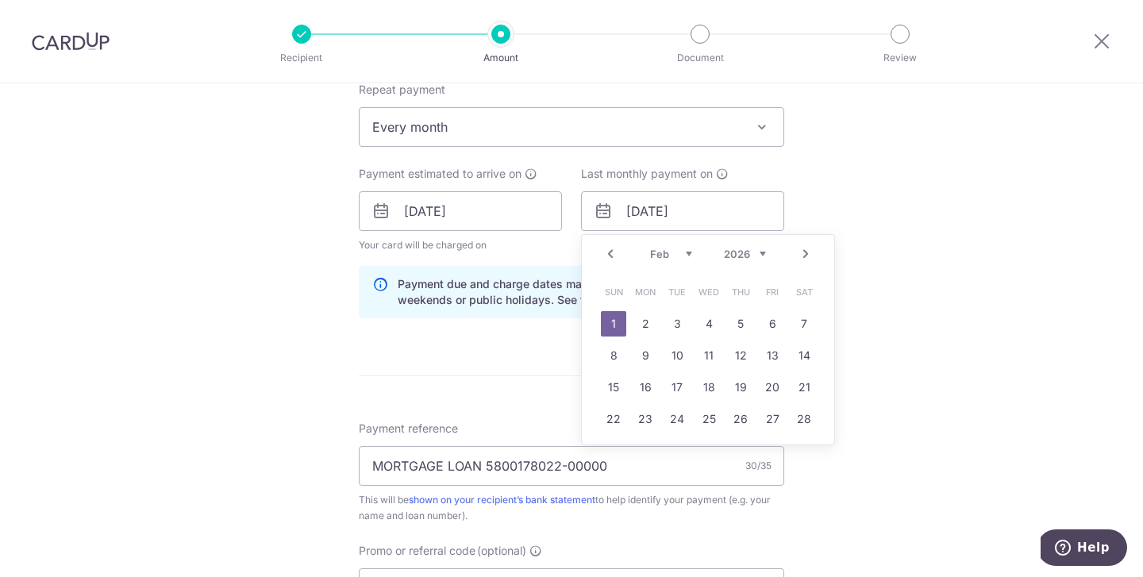
click at [611, 254] on link "Prev" at bounding box center [610, 253] width 19 height 19
click at [774, 452] on link "30" at bounding box center [771, 450] width 25 height 25
type input "30/01/2026"
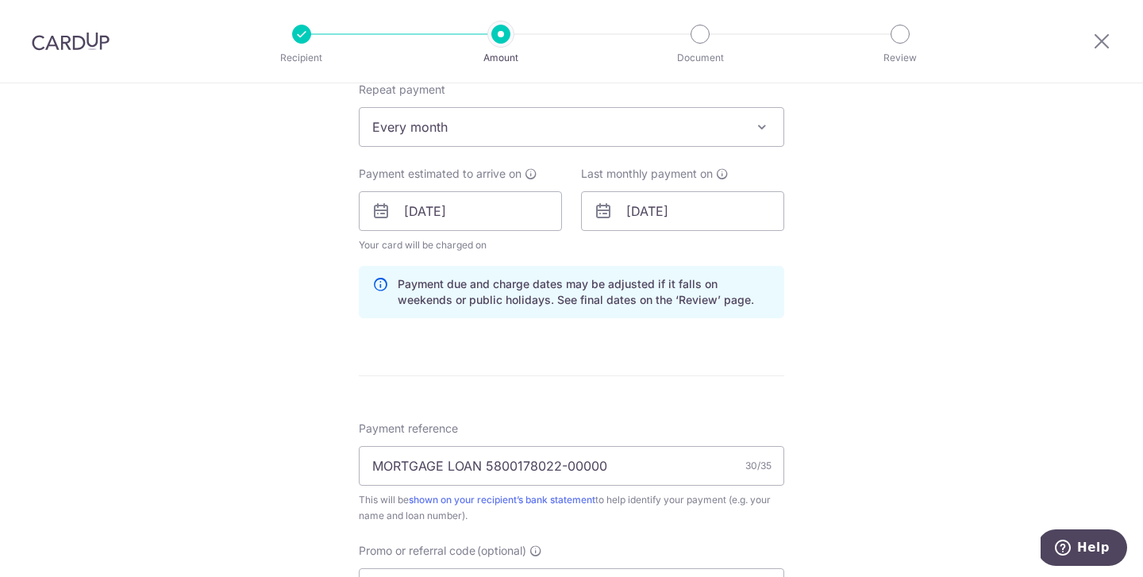
click at [948, 285] on div "Tell us more about your payment Enter payment amount SGD 978.00 978.00 Select C…" at bounding box center [571, 222] width 1143 height 1572
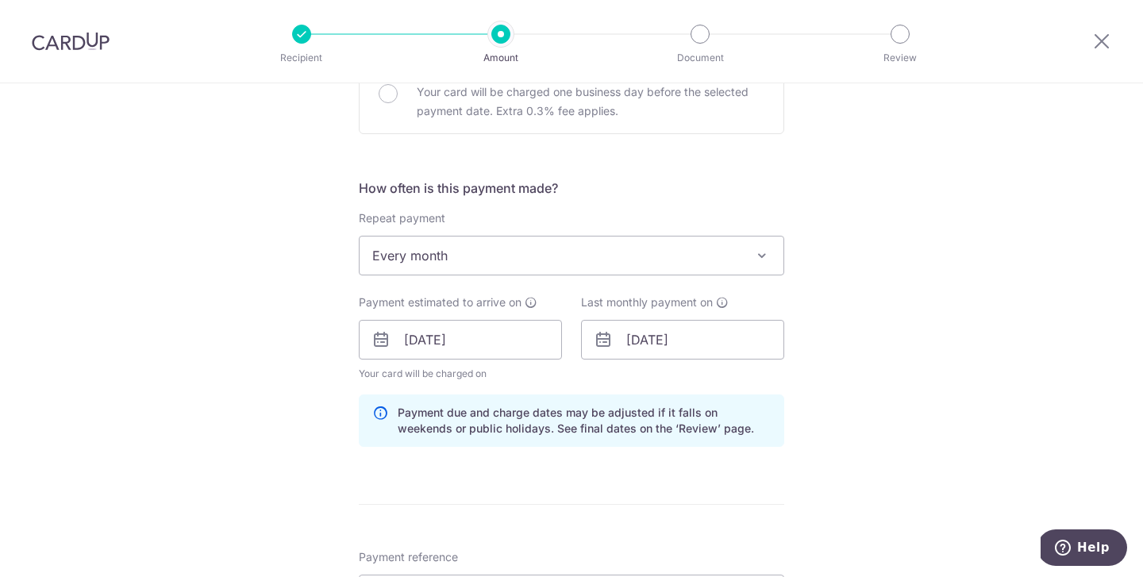
scroll to position [1078, 0]
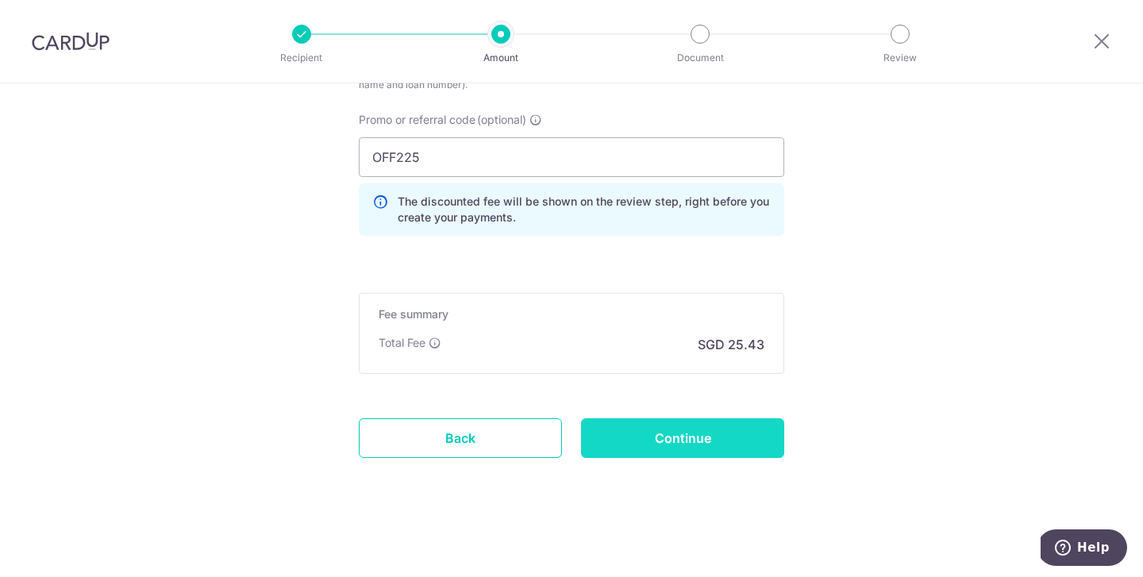
click at [695, 439] on input "Continue" at bounding box center [682, 438] width 203 height 40
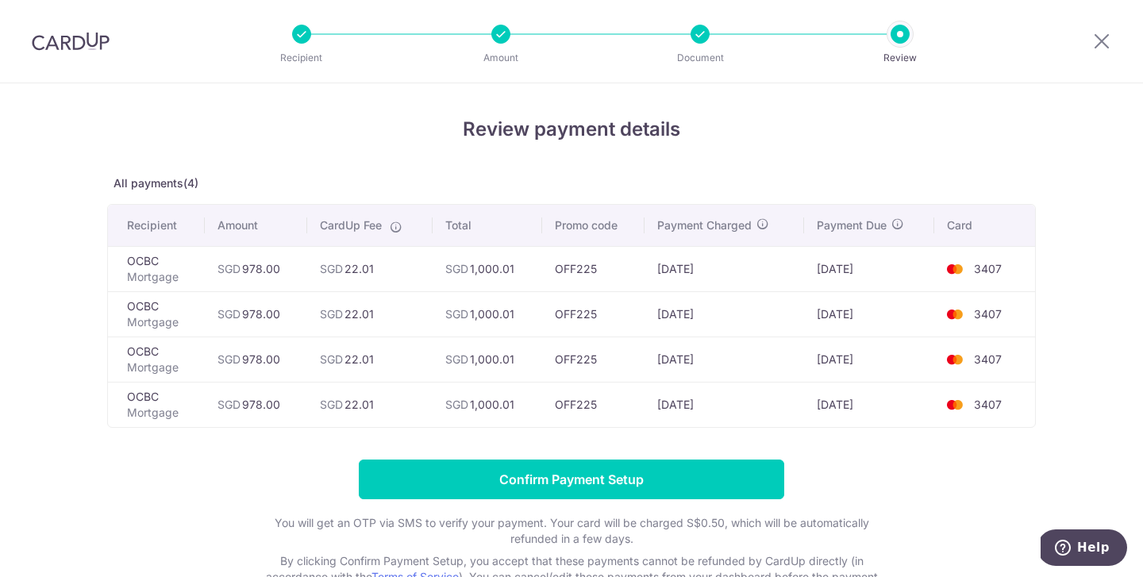
scroll to position [2, 0]
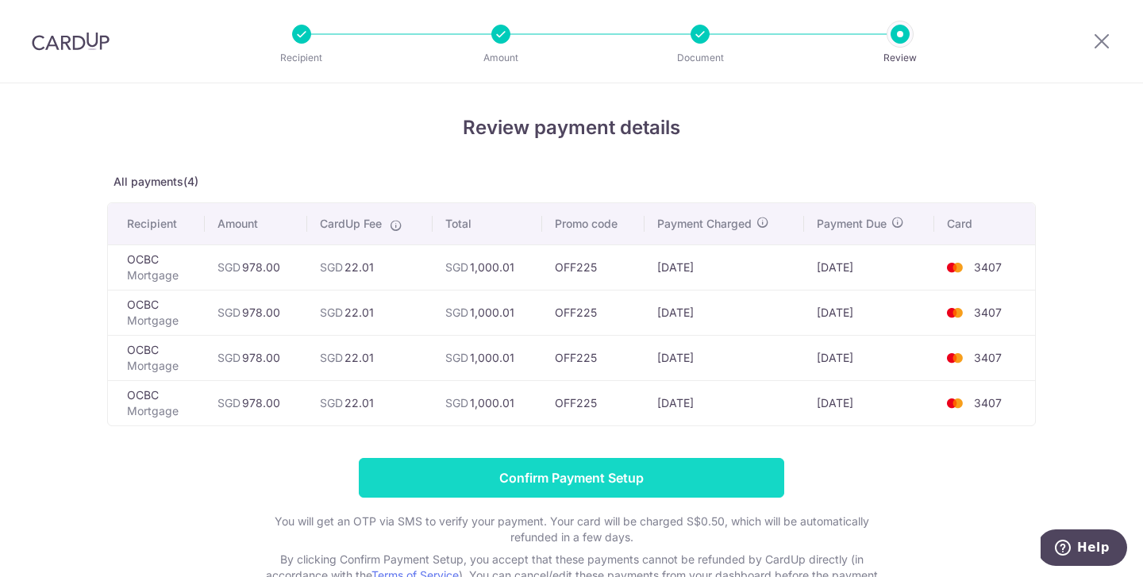
click at [586, 479] on input "Confirm Payment Setup" at bounding box center [571, 478] width 425 height 40
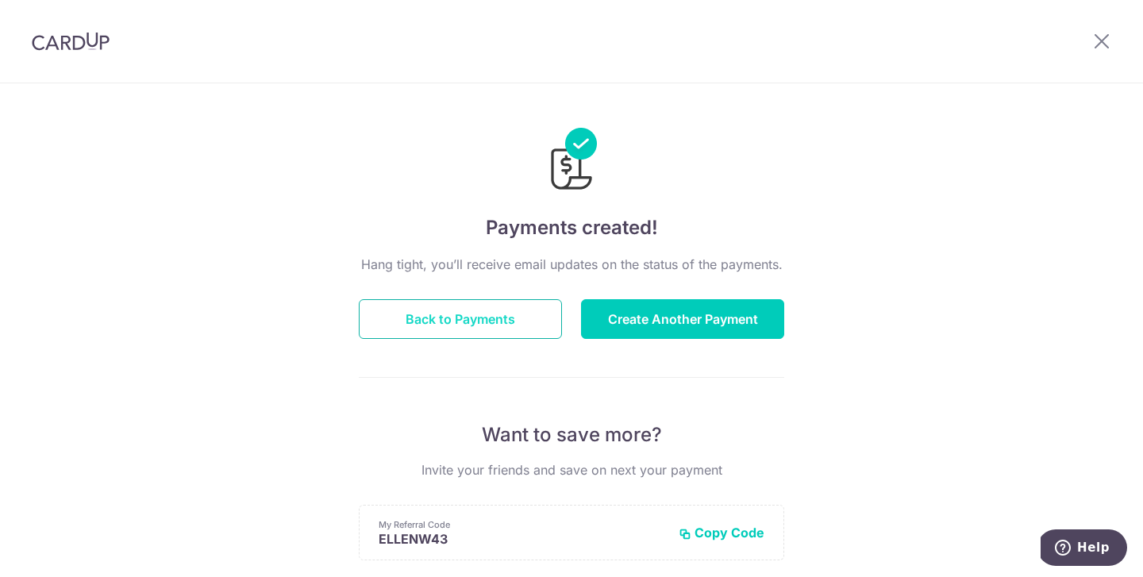
click at [500, 321] on button "Back to Payments" at bounding box center [460, 319] width 203 height 40
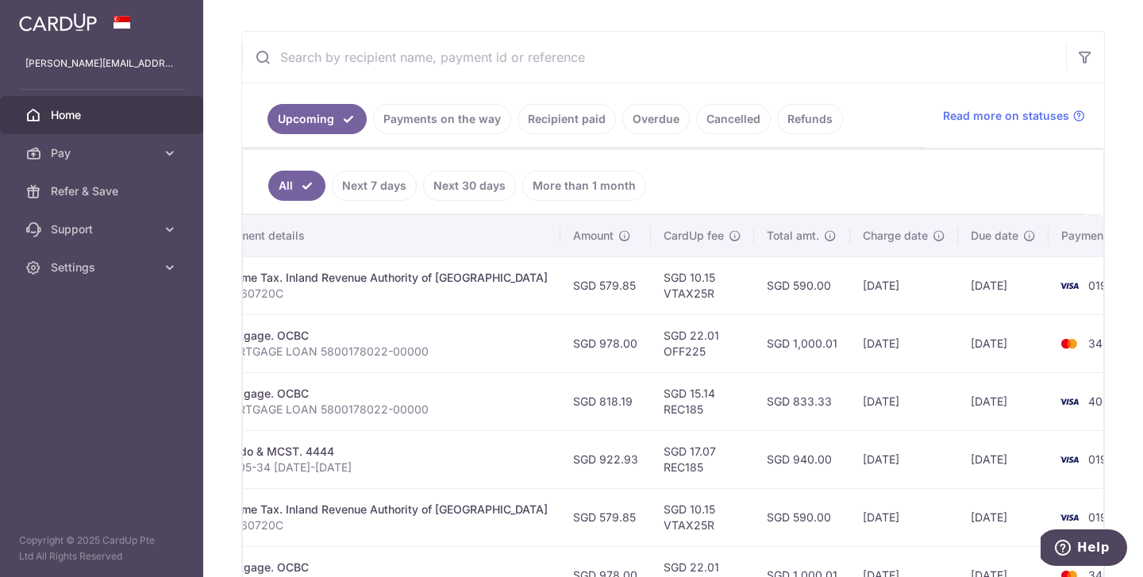
scroll to position [270, 0]
